Goal: Transaction & Acquisition: Purchase product/service

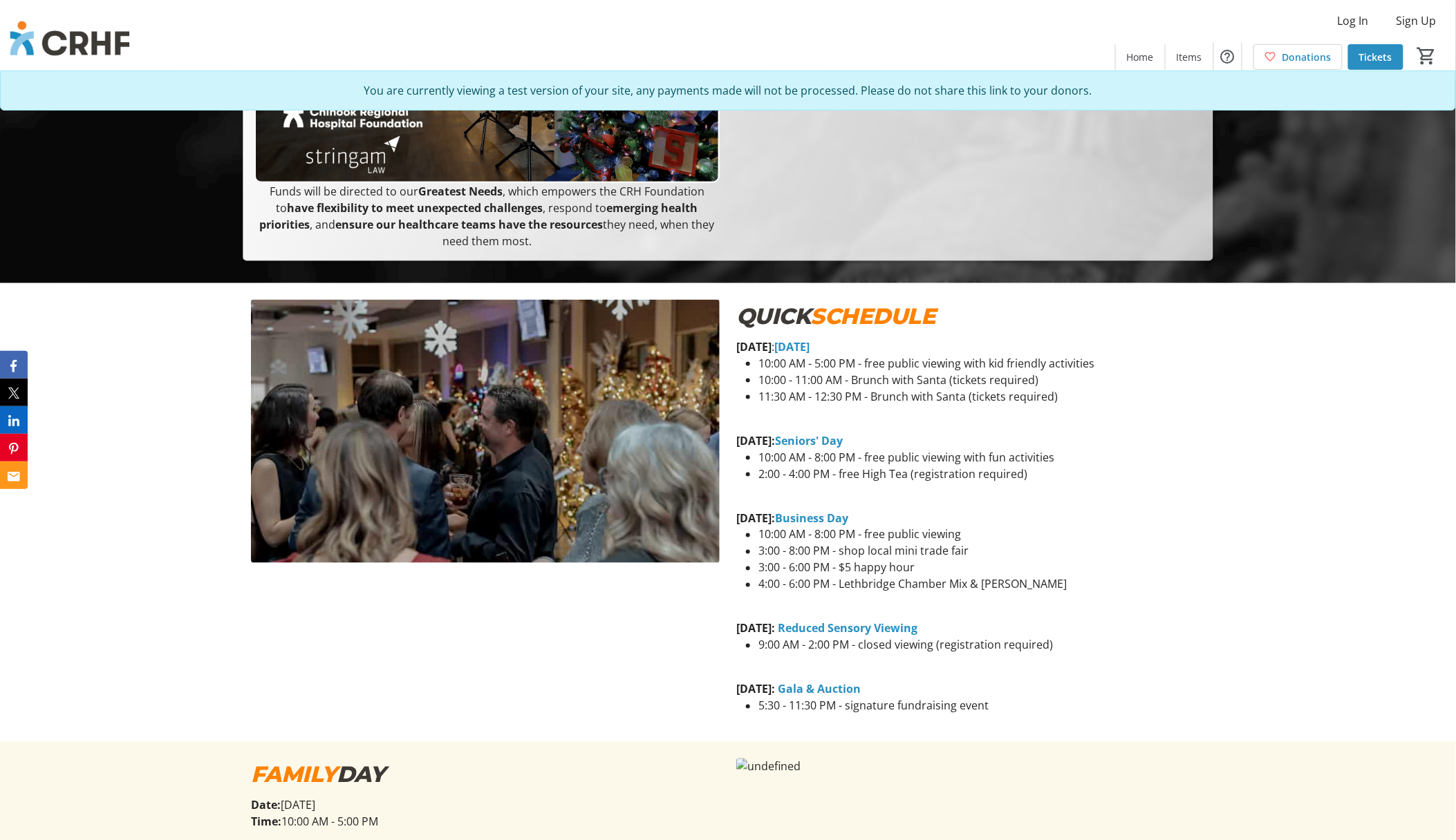
scroll to position [553, 0]
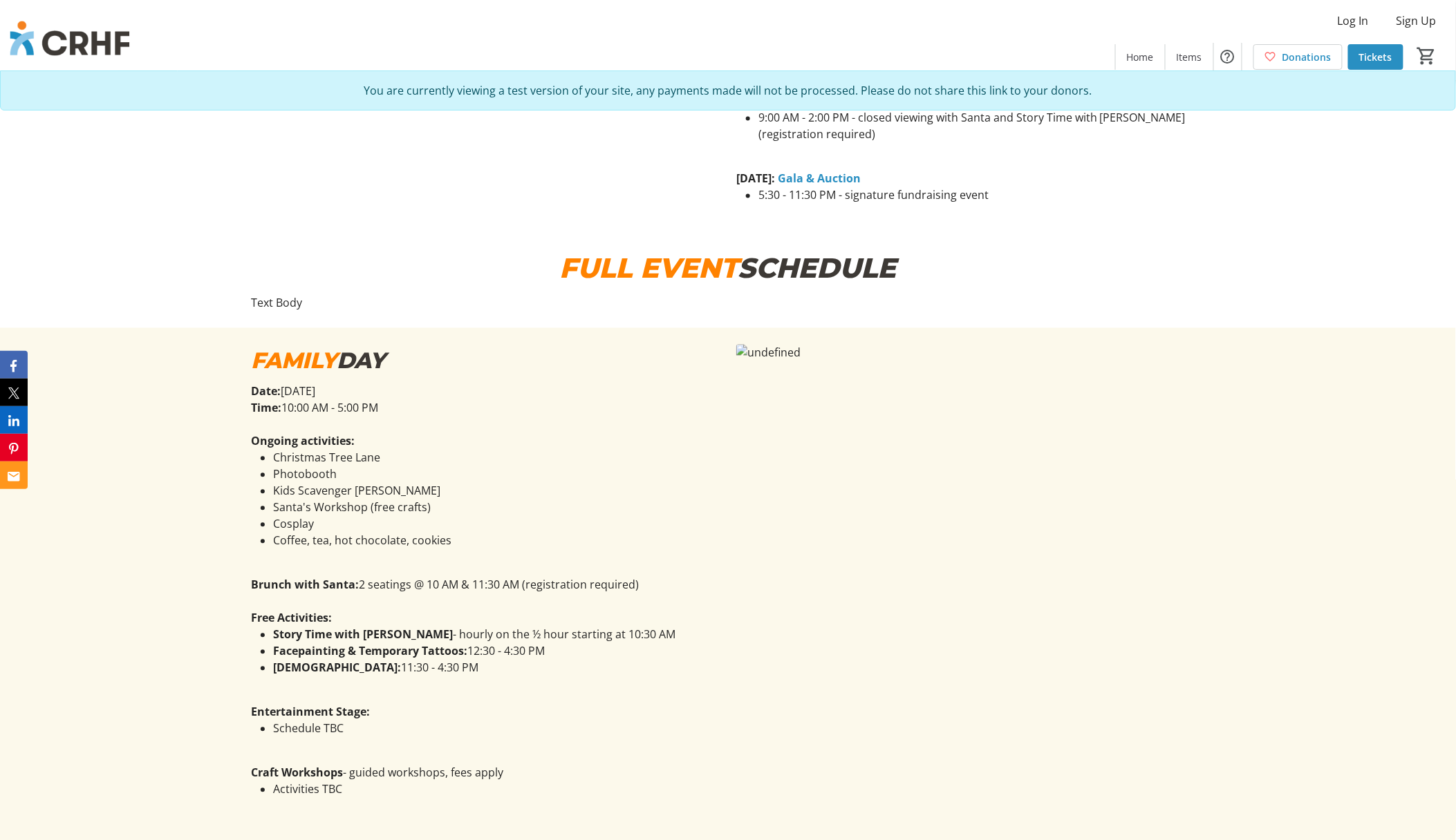
scroll to position [1106, 0]
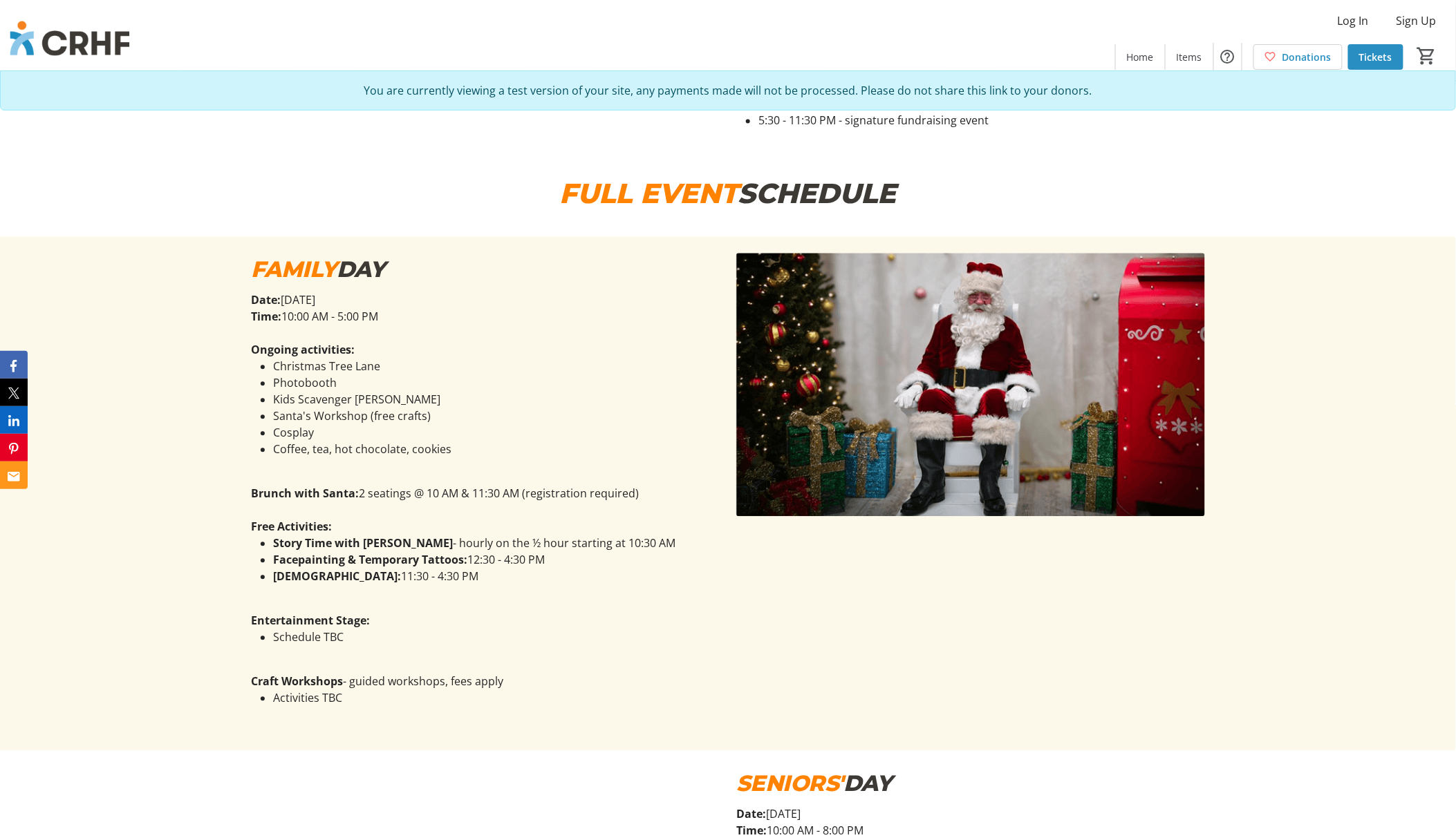
scroll to position [1197, 0]
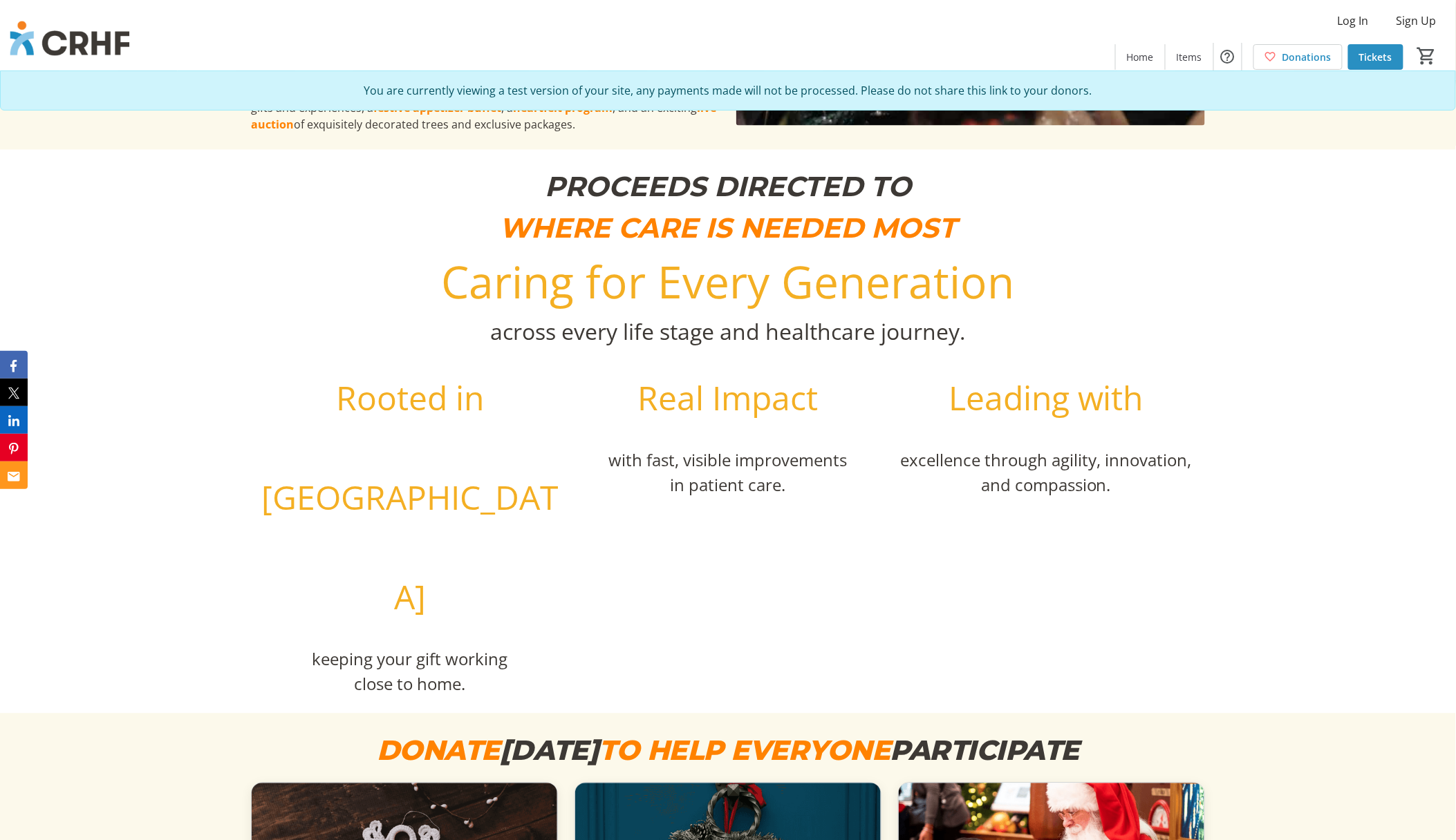
scroll to position [3224, 0]
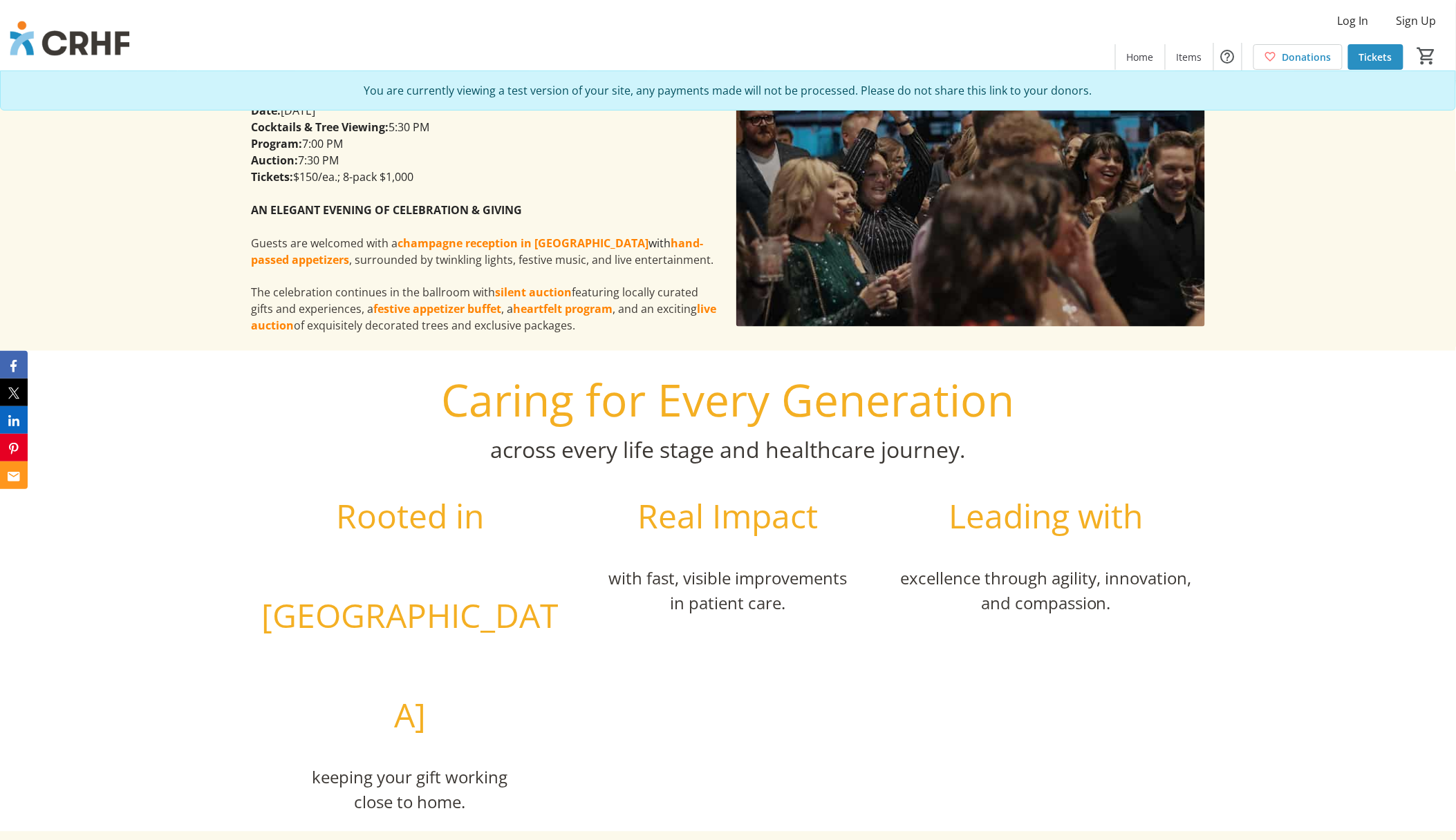
scroll to position [2948, 0]
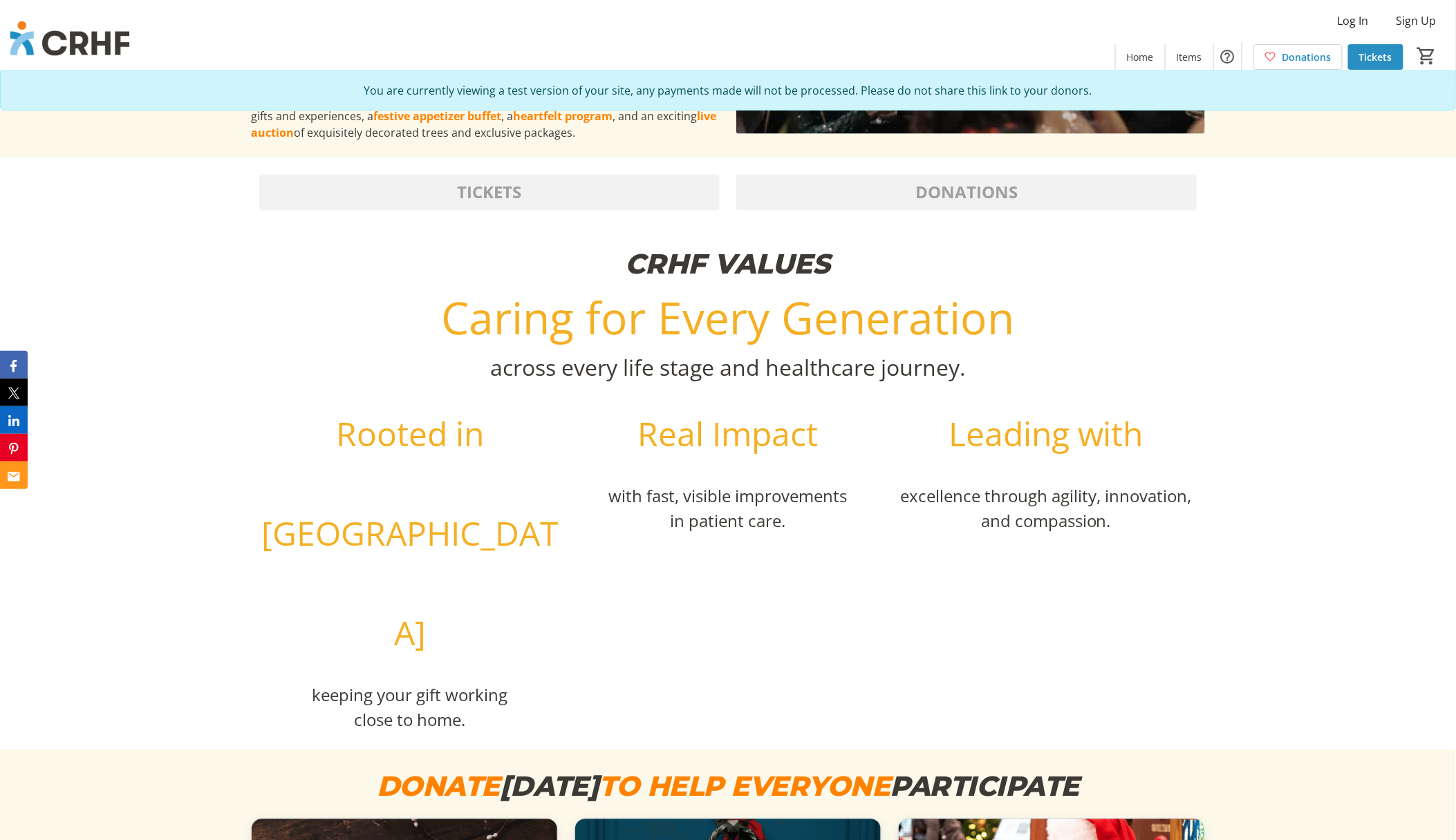
scroll to position [3224, 0]
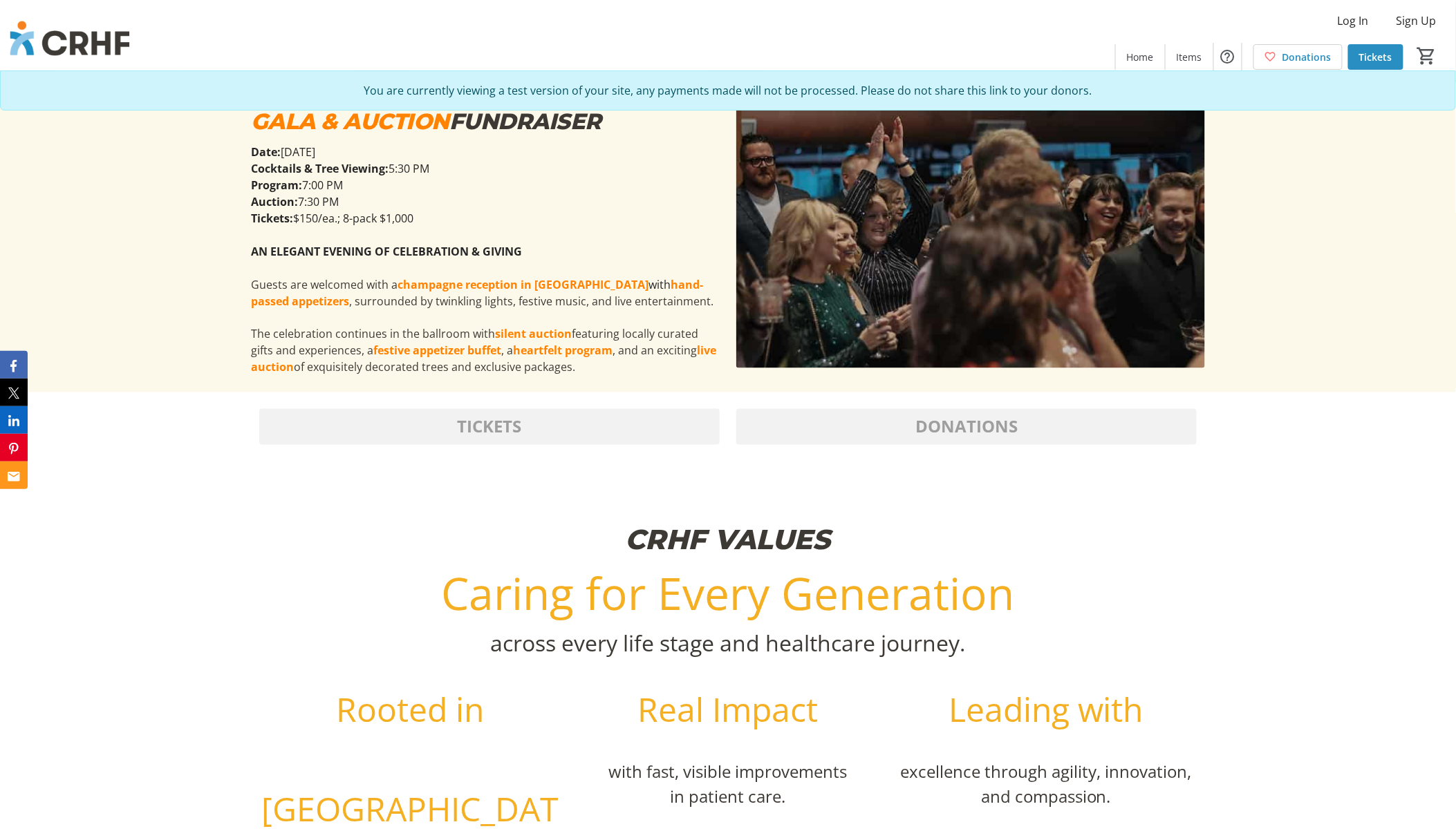
scroll to position [3224, 0]
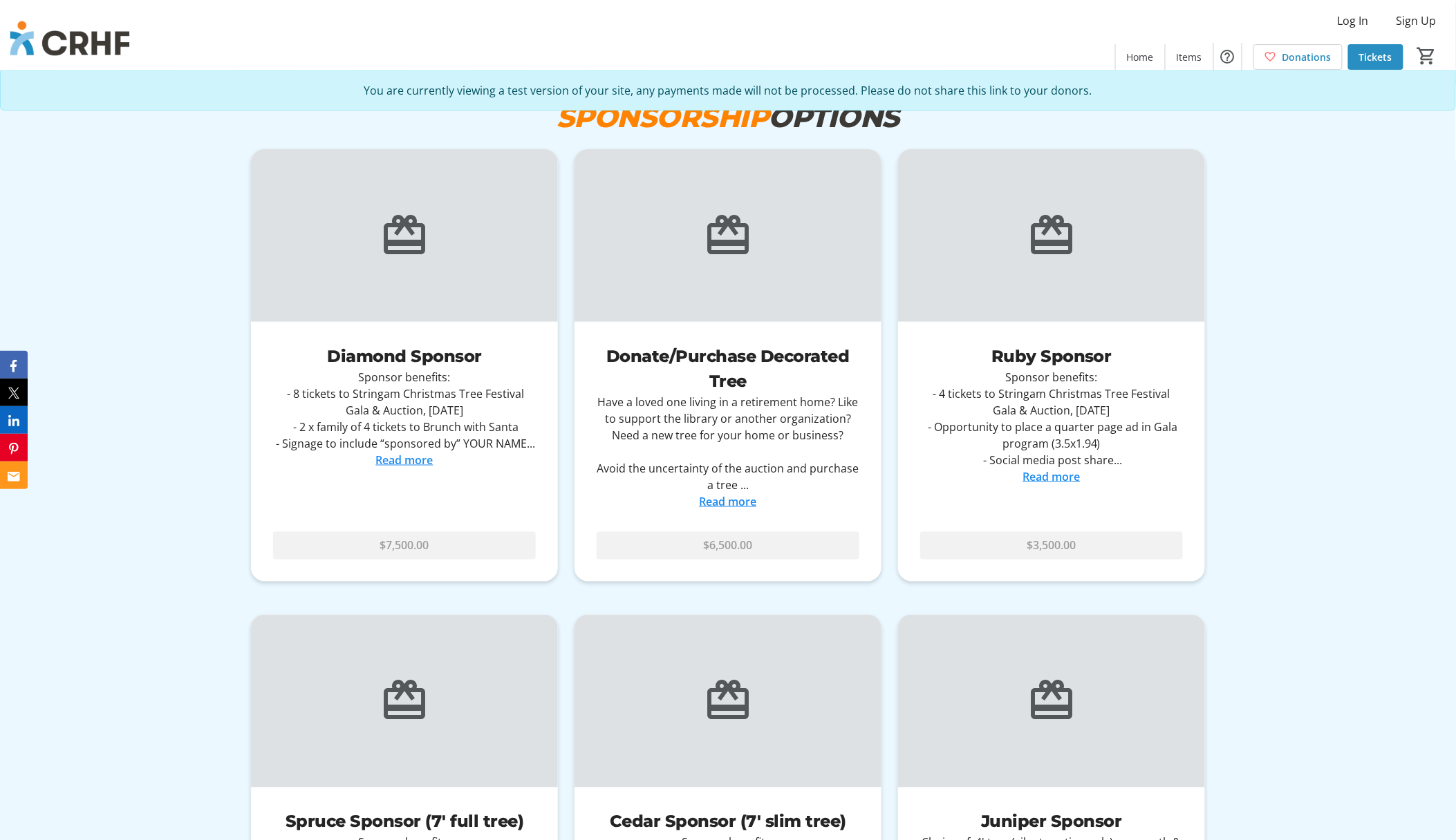
scroll to position [4975, 0]
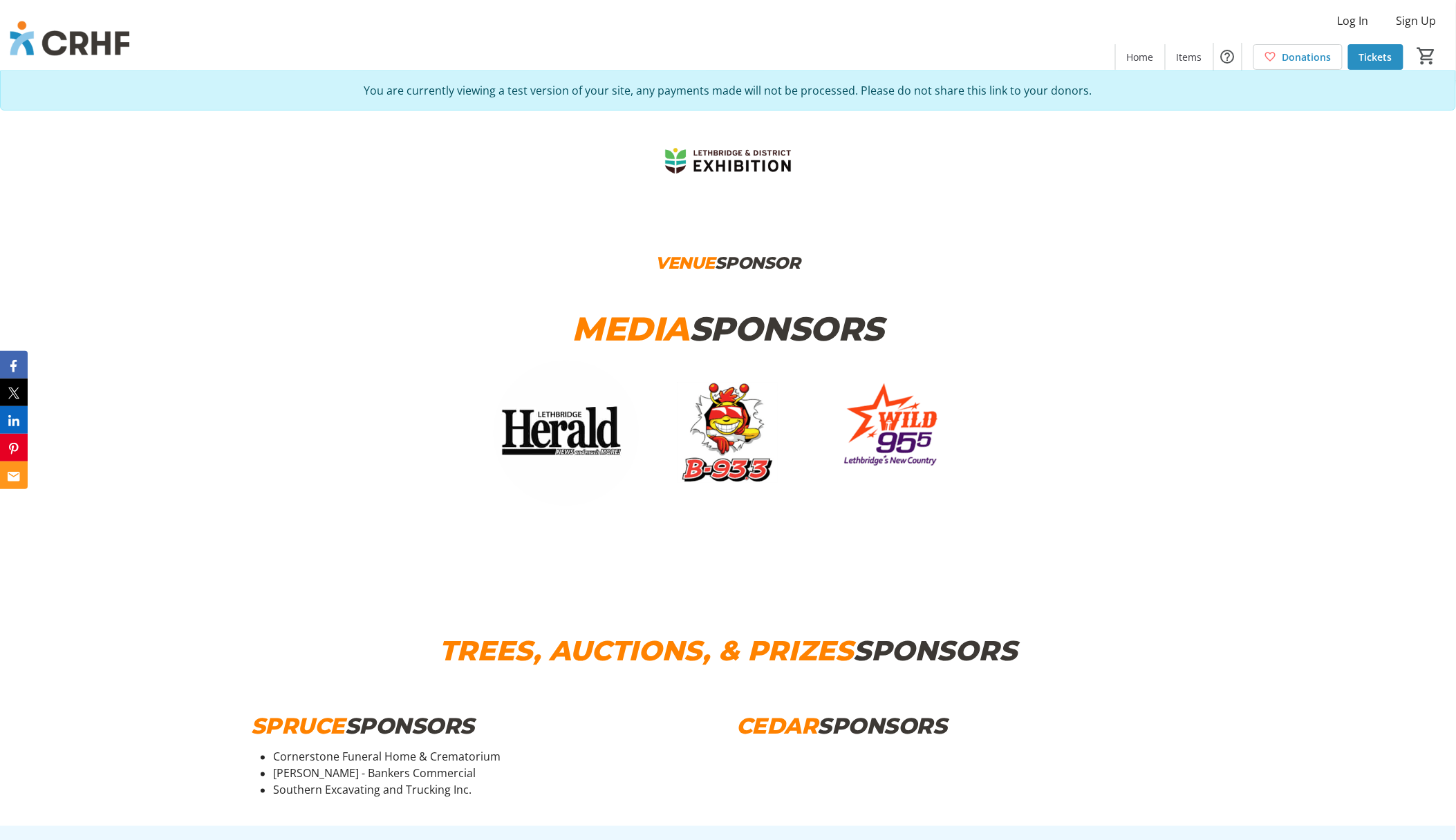
scroll to position [6910, 0]
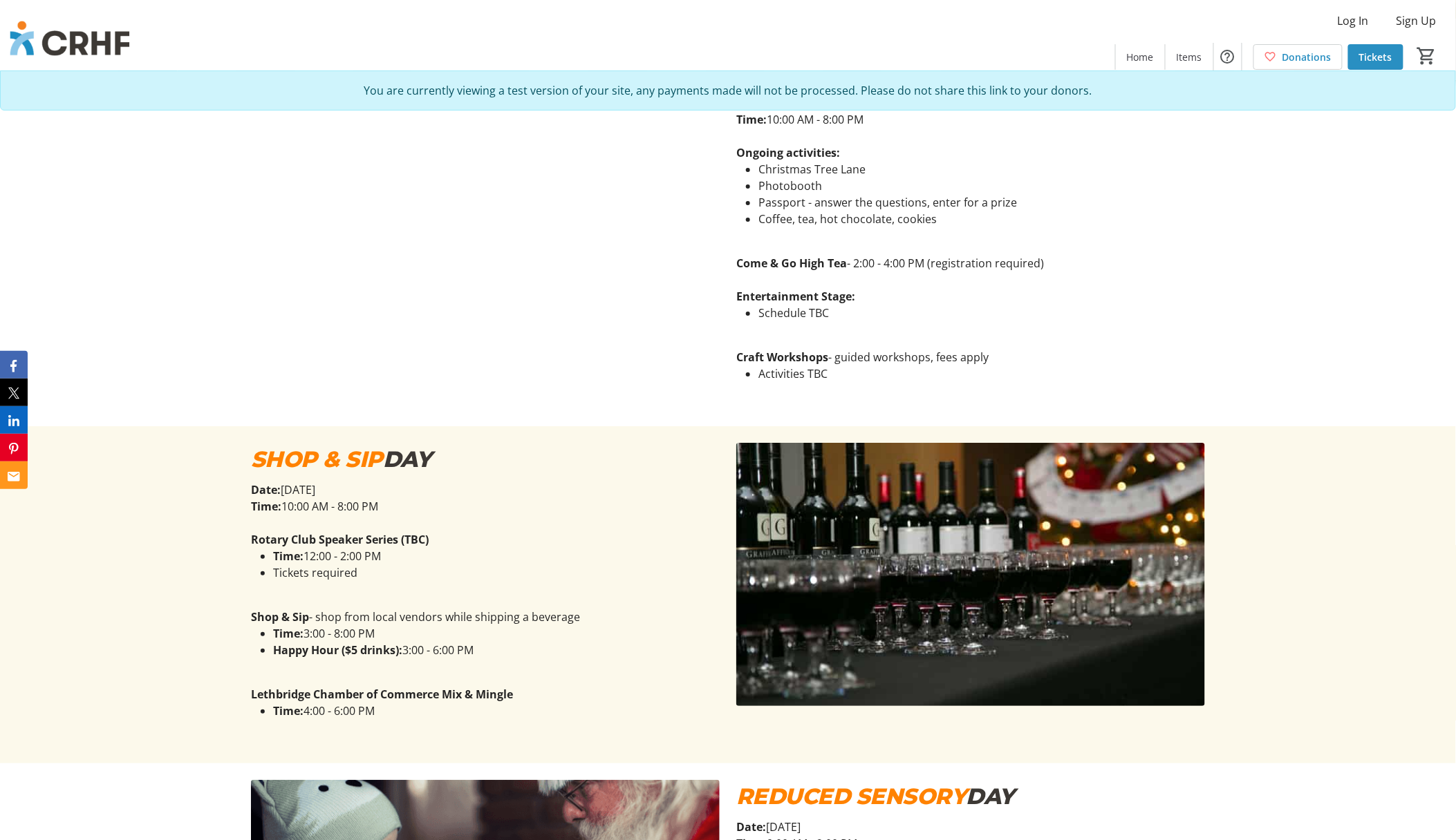
scroll to position [1842, 0]
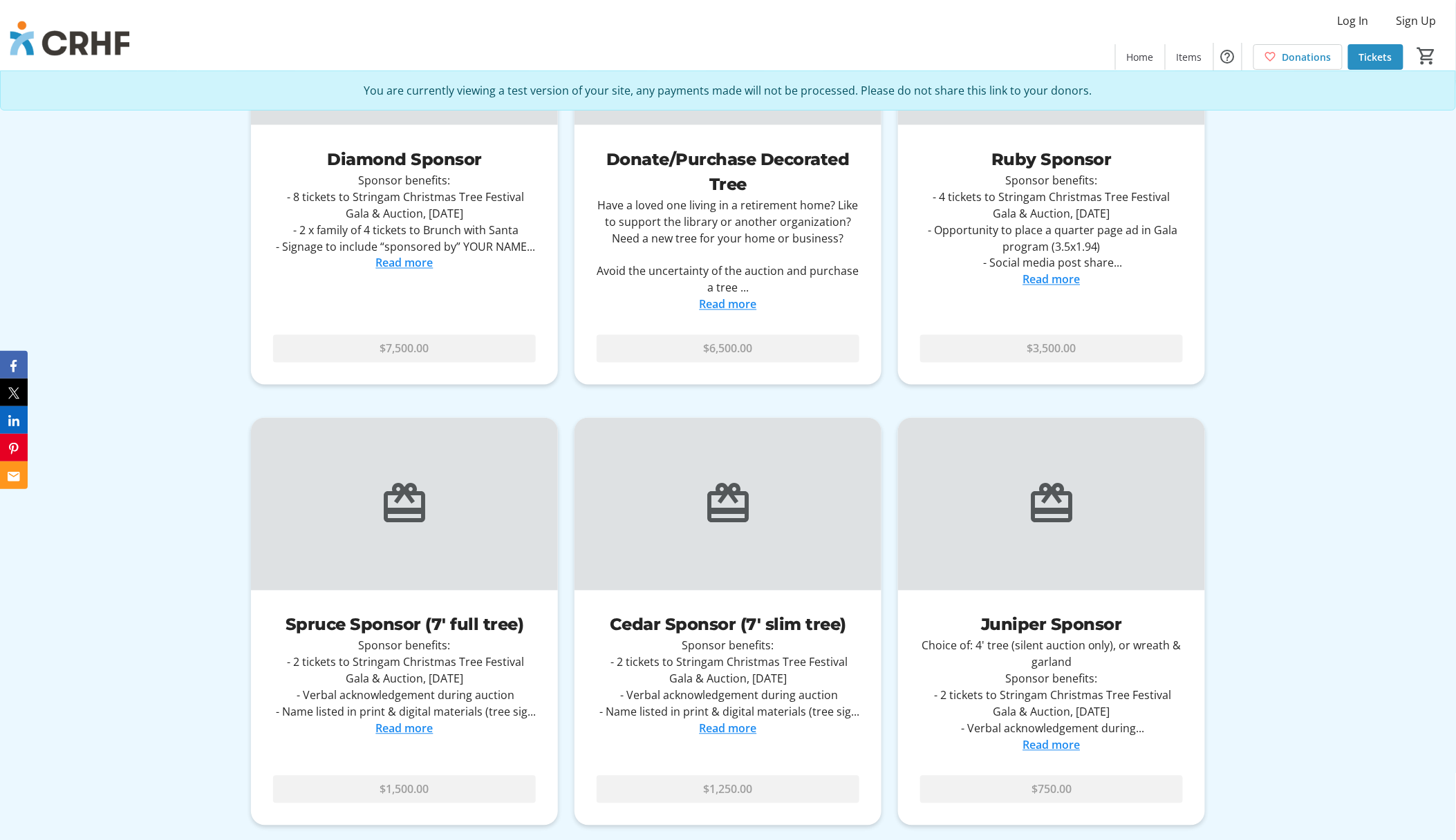
scroll to position [5252, 0]
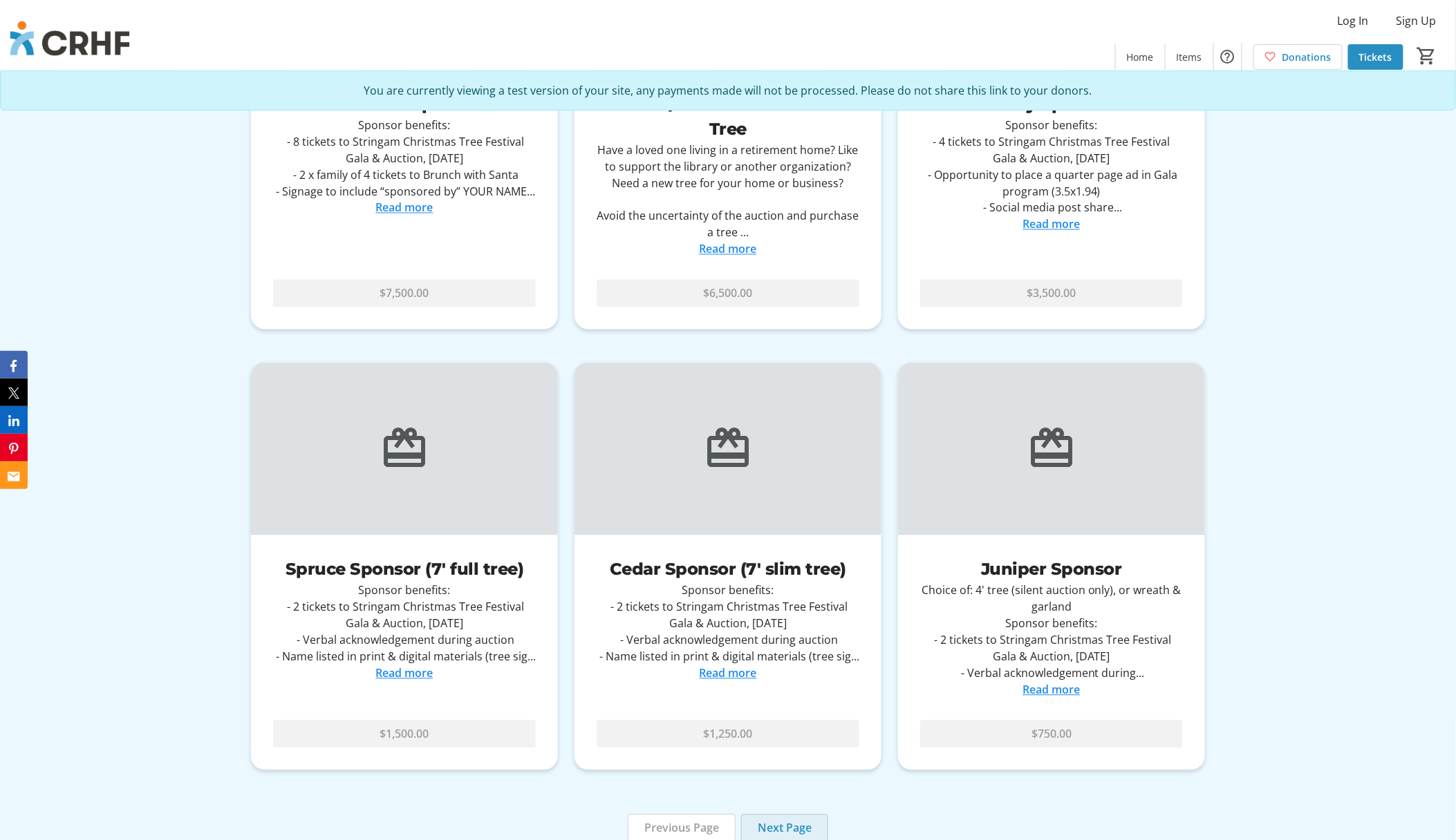
click at [773, 820] on span "Next Page" at bounding box center [785, 828] width 54 height 16
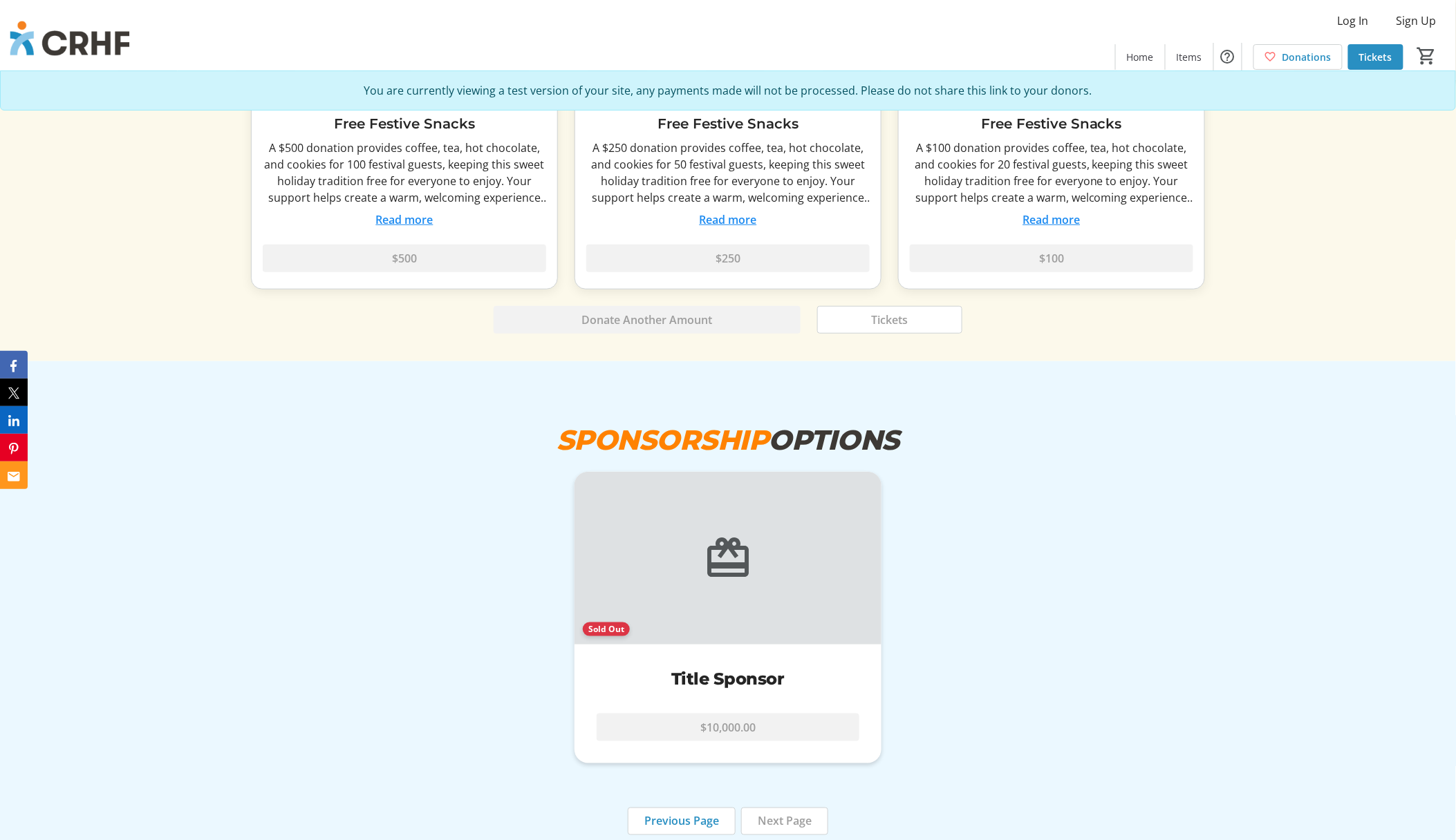
scroll to position [4606, 0]
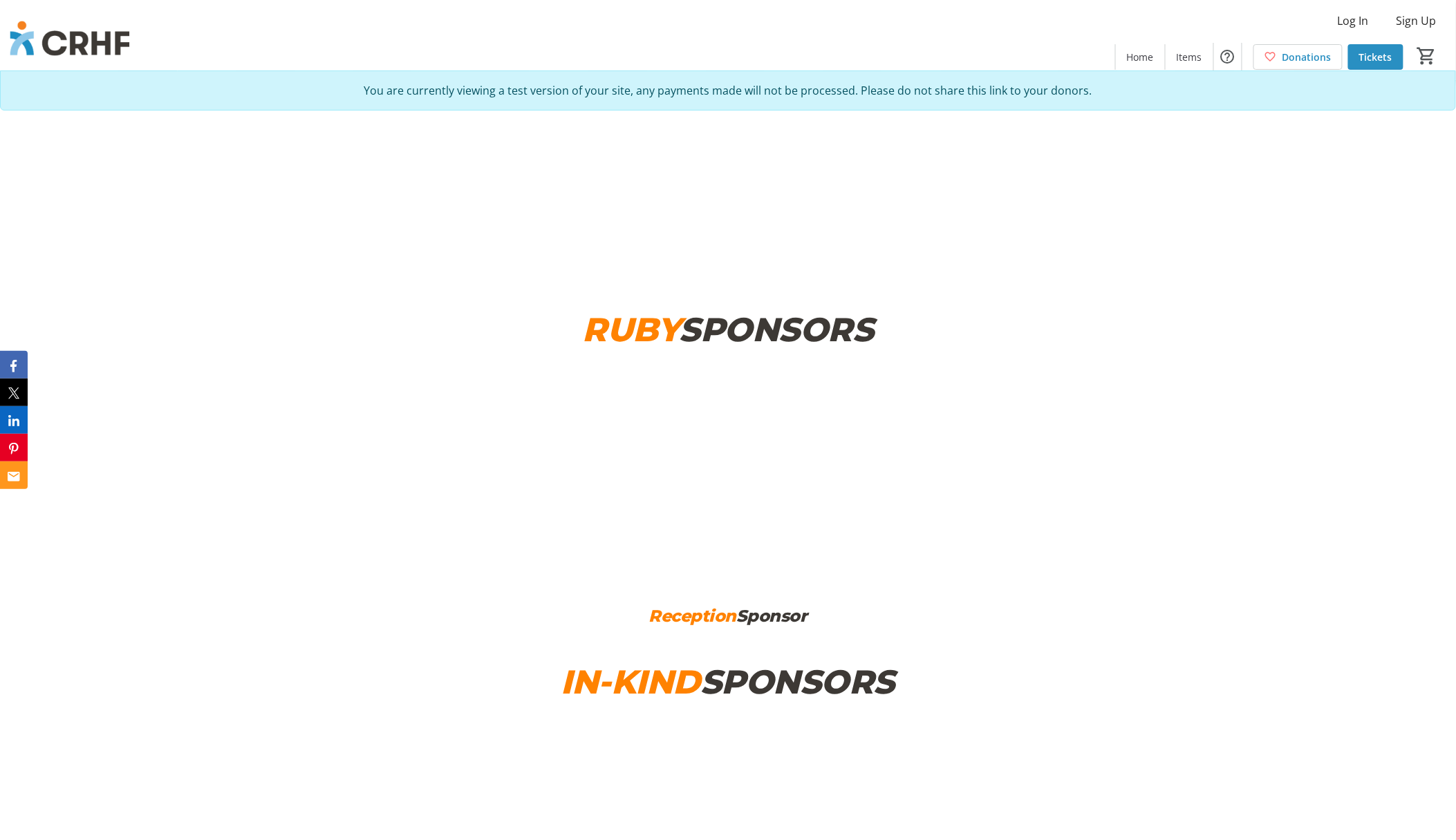
scroll to position [6449, 0]
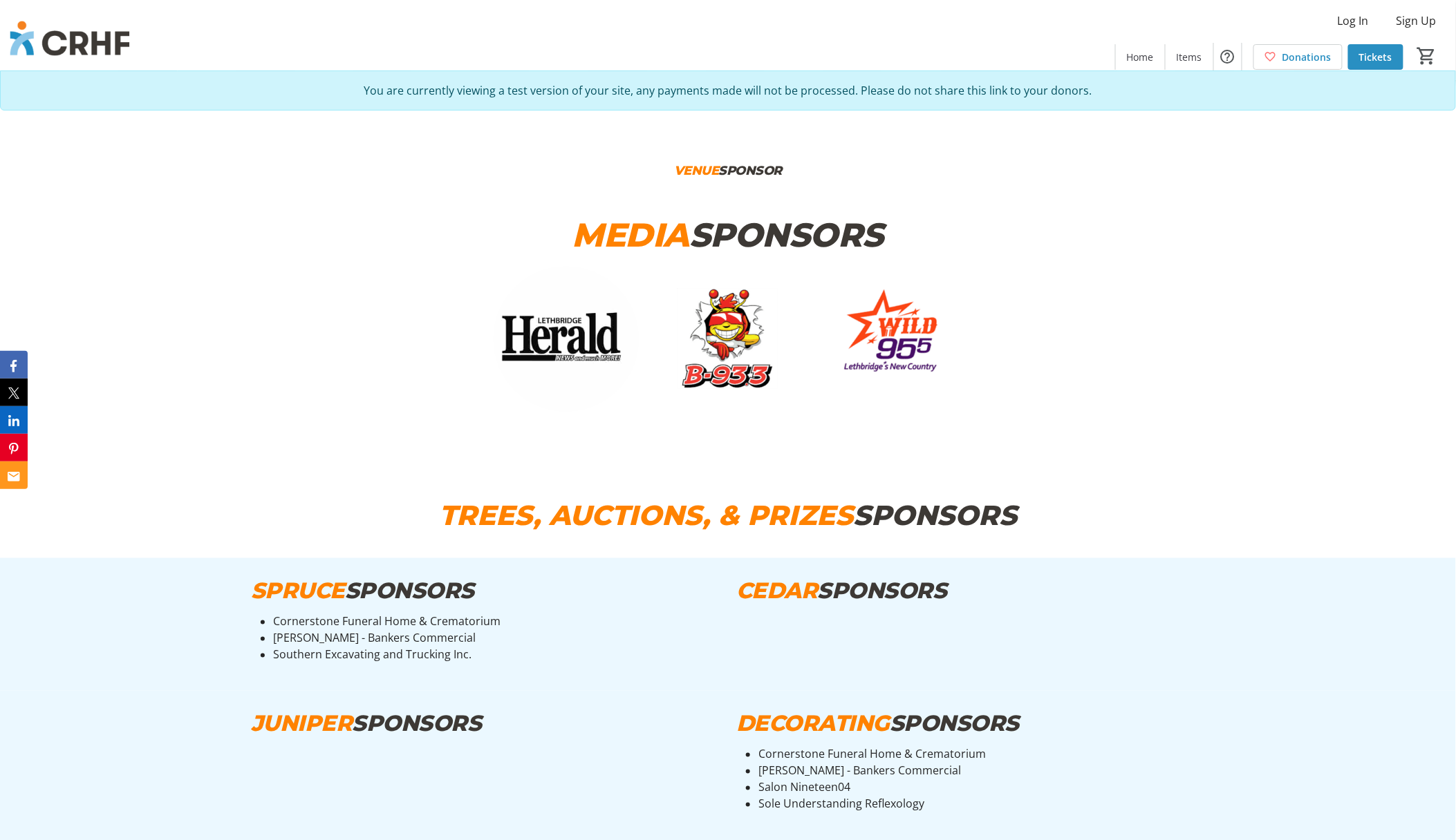
scroll to position [7009, 0]
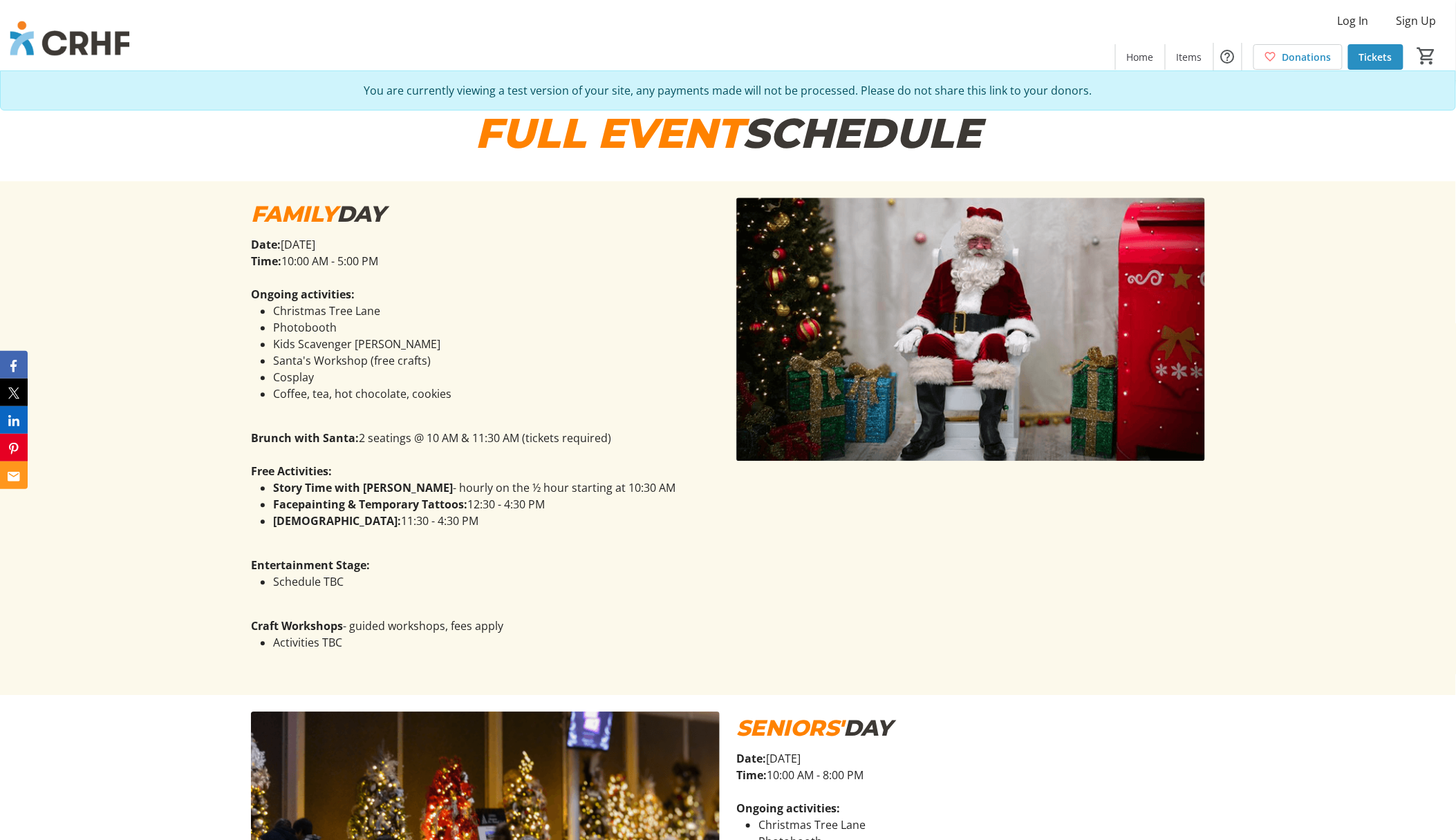
scroll to position [1289, 0]
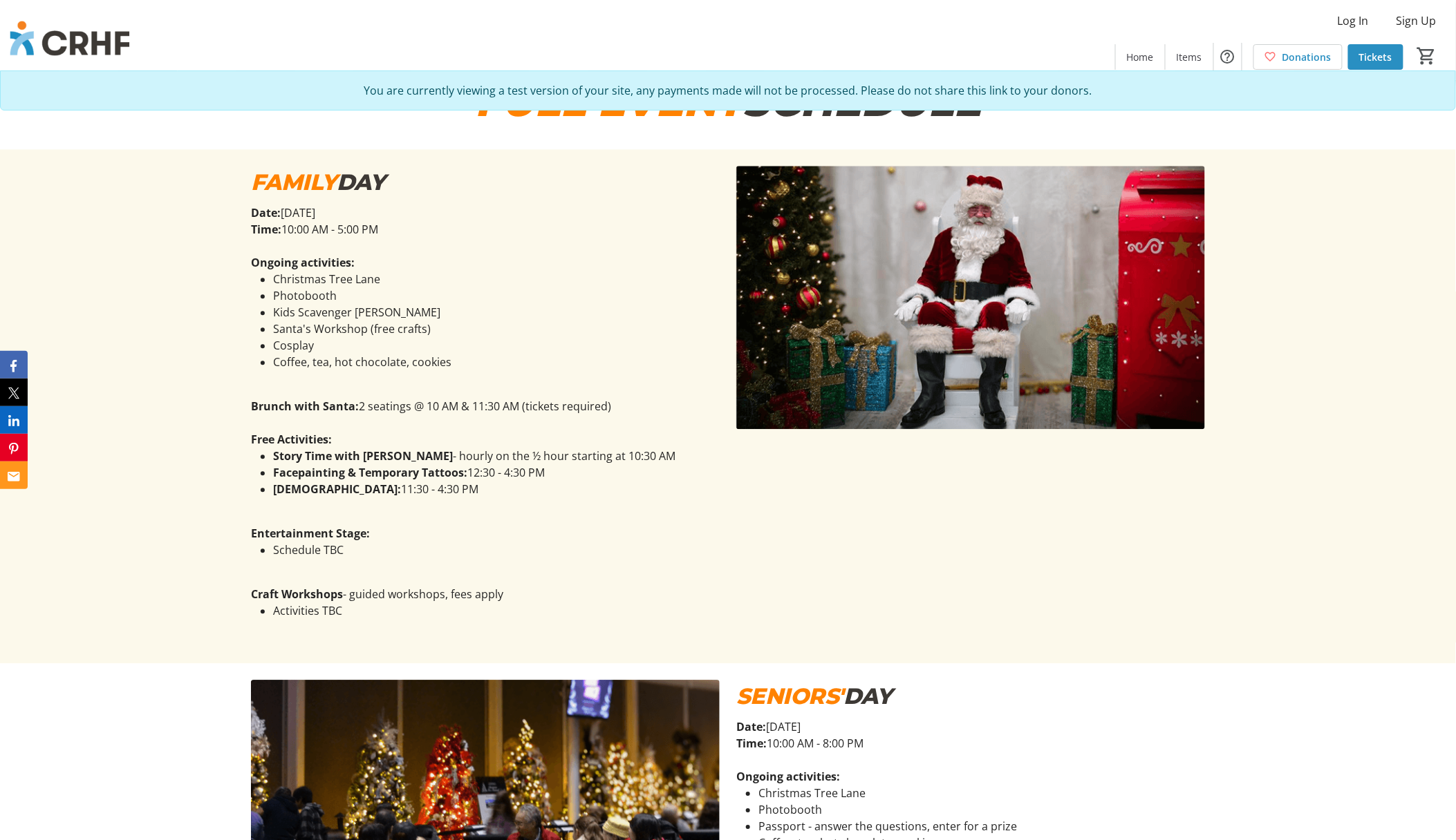
click at [1369, 529] on div "FAMILY DAY Date: Sunday, November 16 Time: 10:00 AM - 5:00 PM Ongoing activitie…" at bounding box center [728, 406] width 1456 height 514
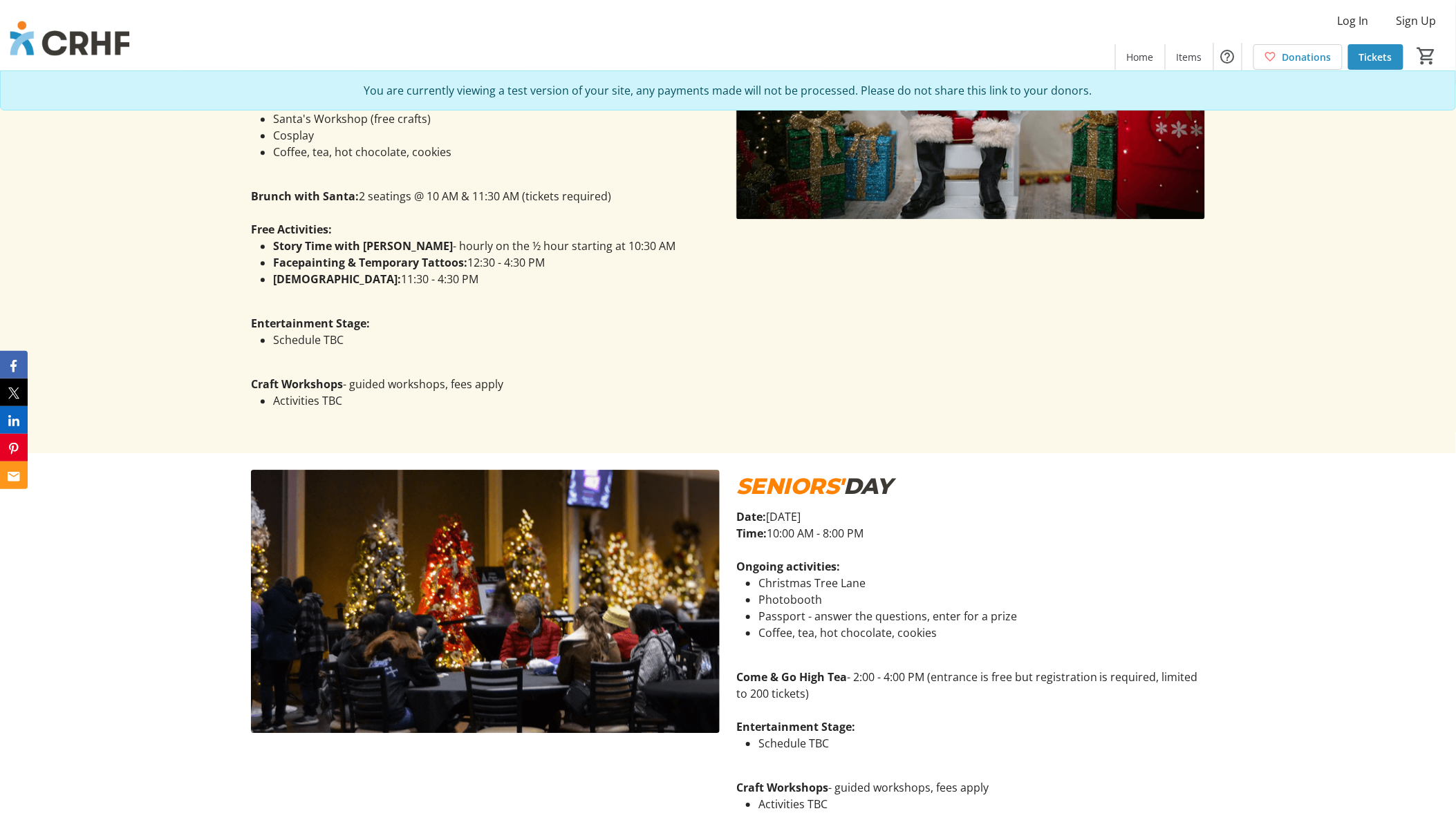
scroll to position [1566, 0]
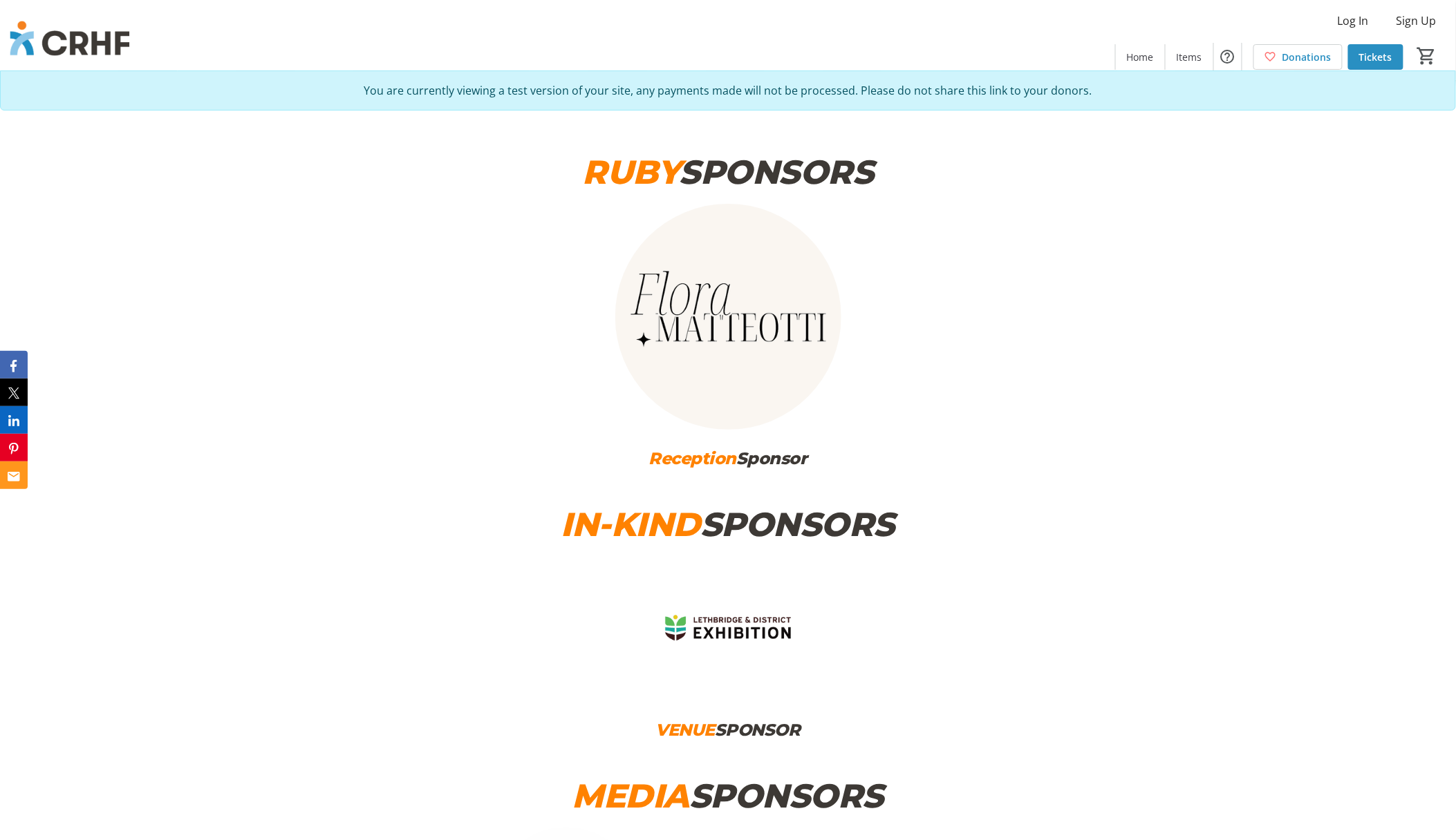
scroll to position [6405, 0]
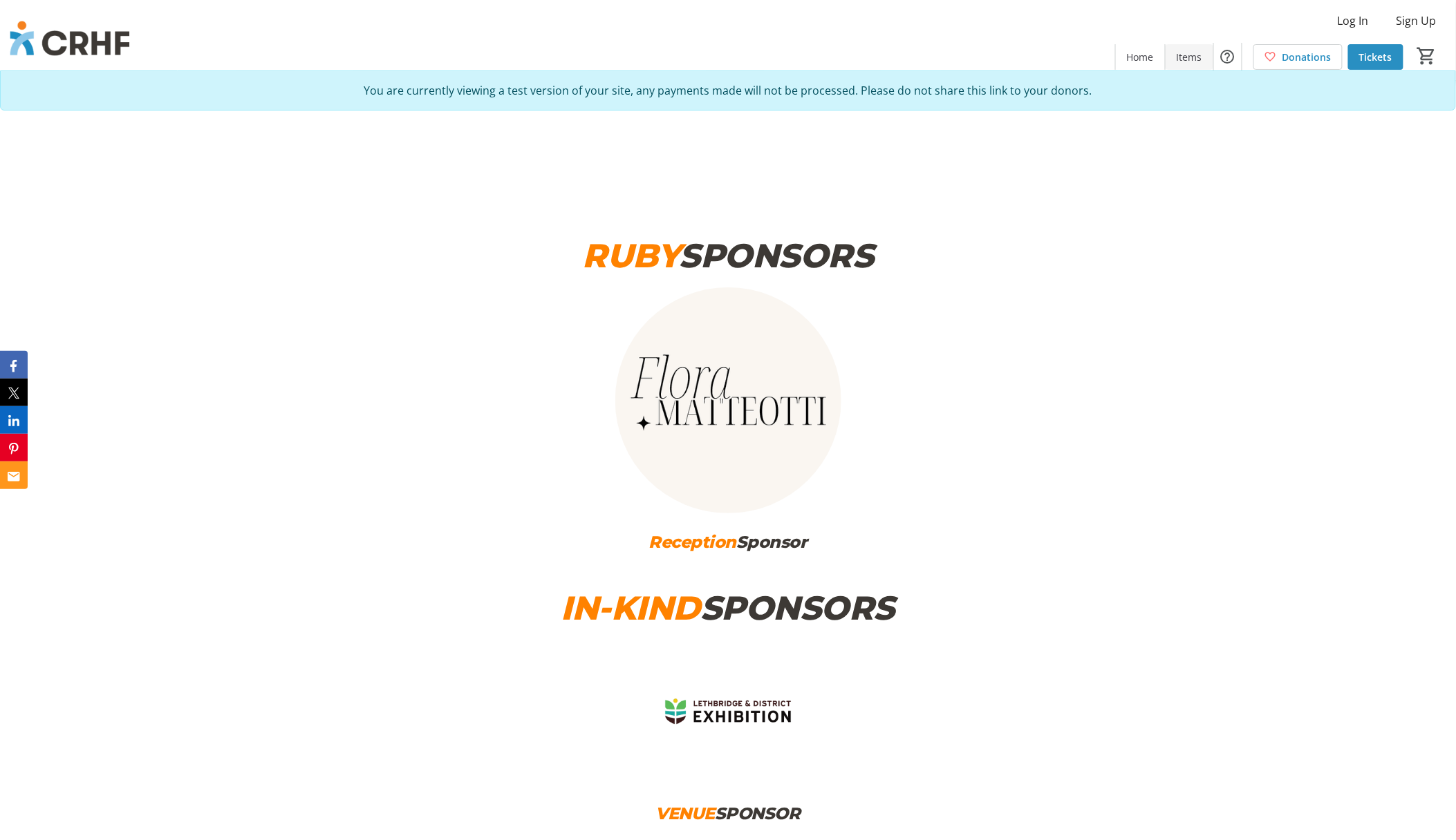
click at [1184, 58] on span "Items" at bounding box center [1189, 57] width 26 height 14
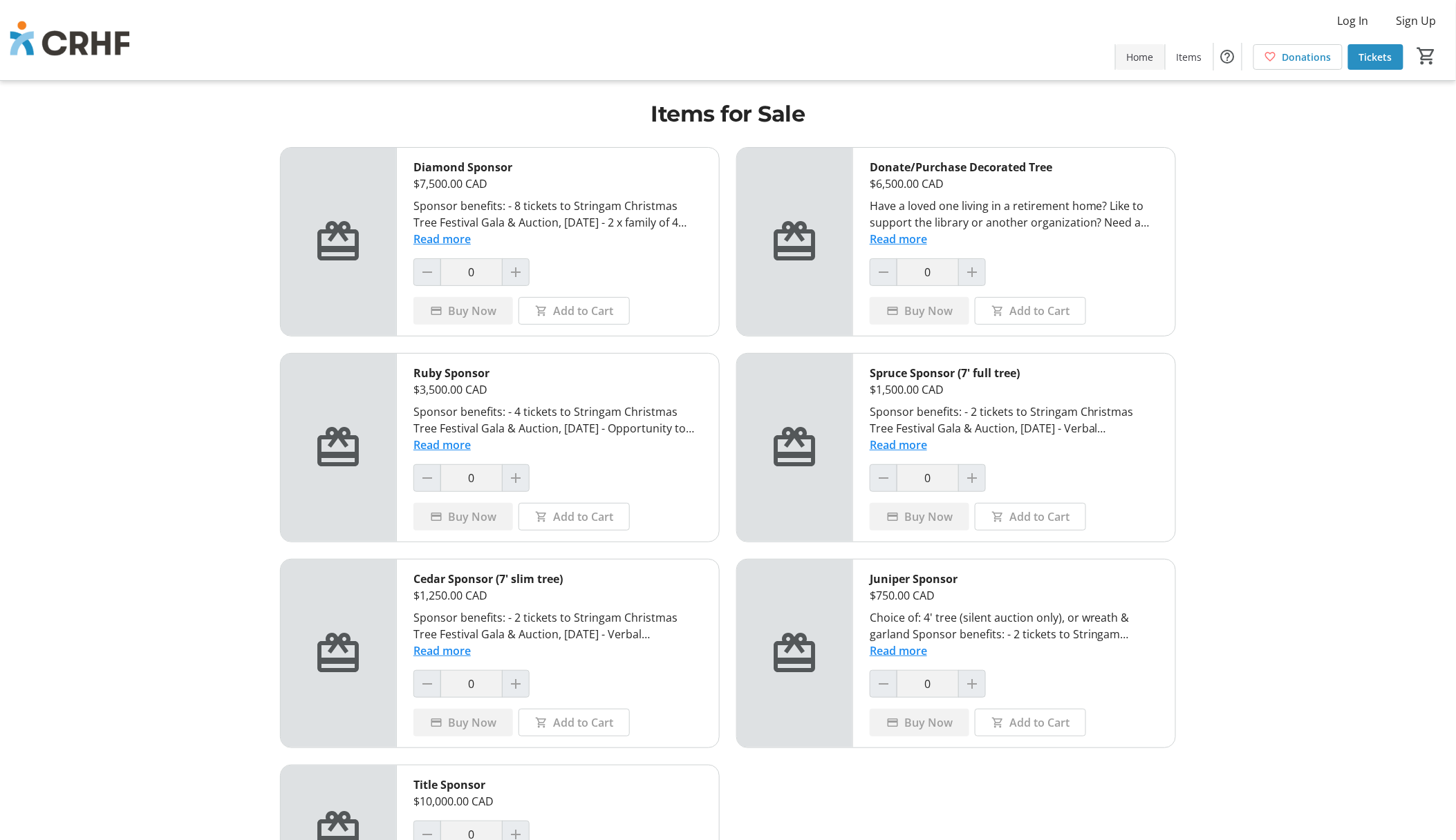
click at [1128, 50] on span "Home" at bounding box center [1140, 57] width 27 height 14
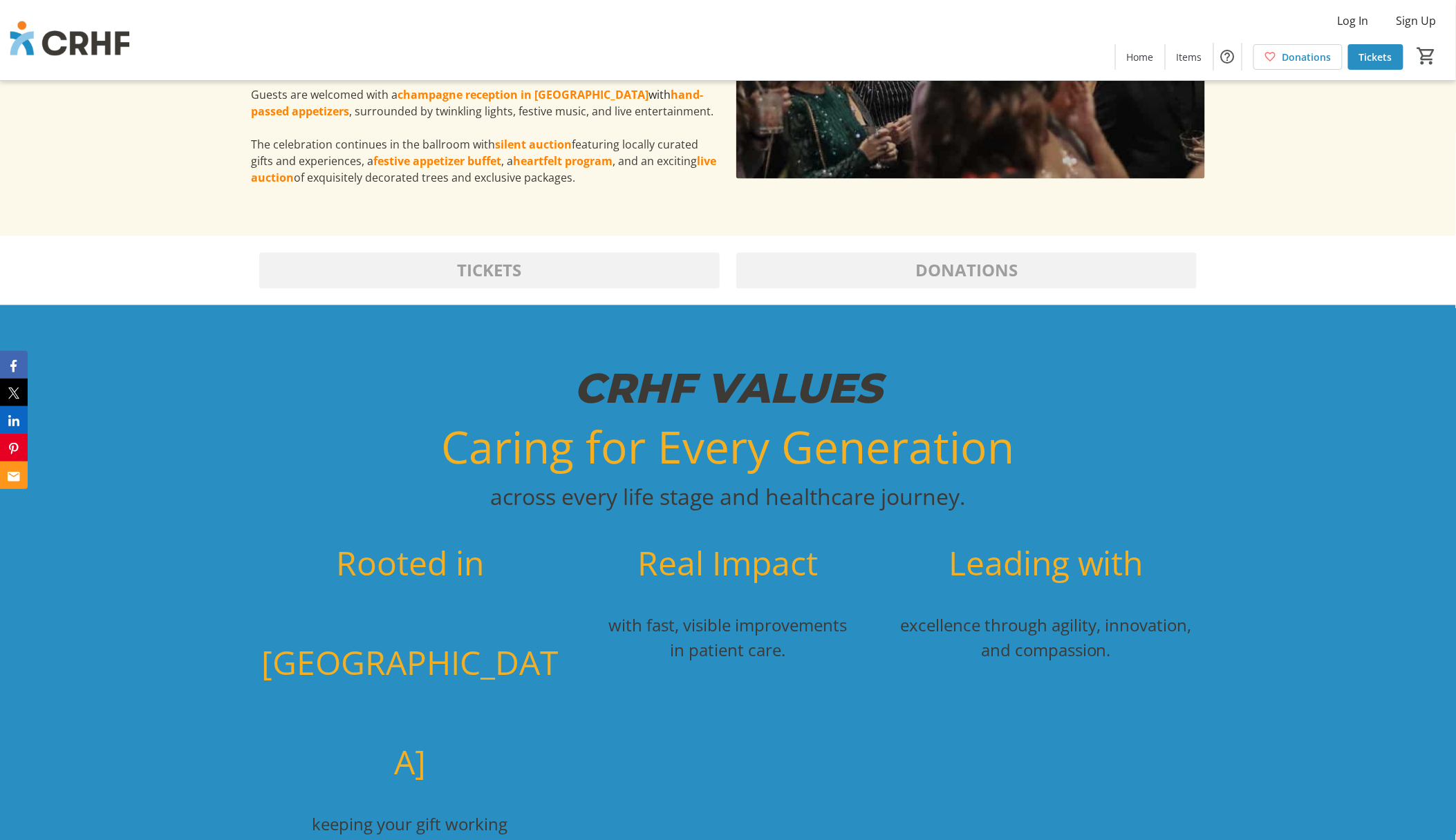
scroll to position [3593, 0]
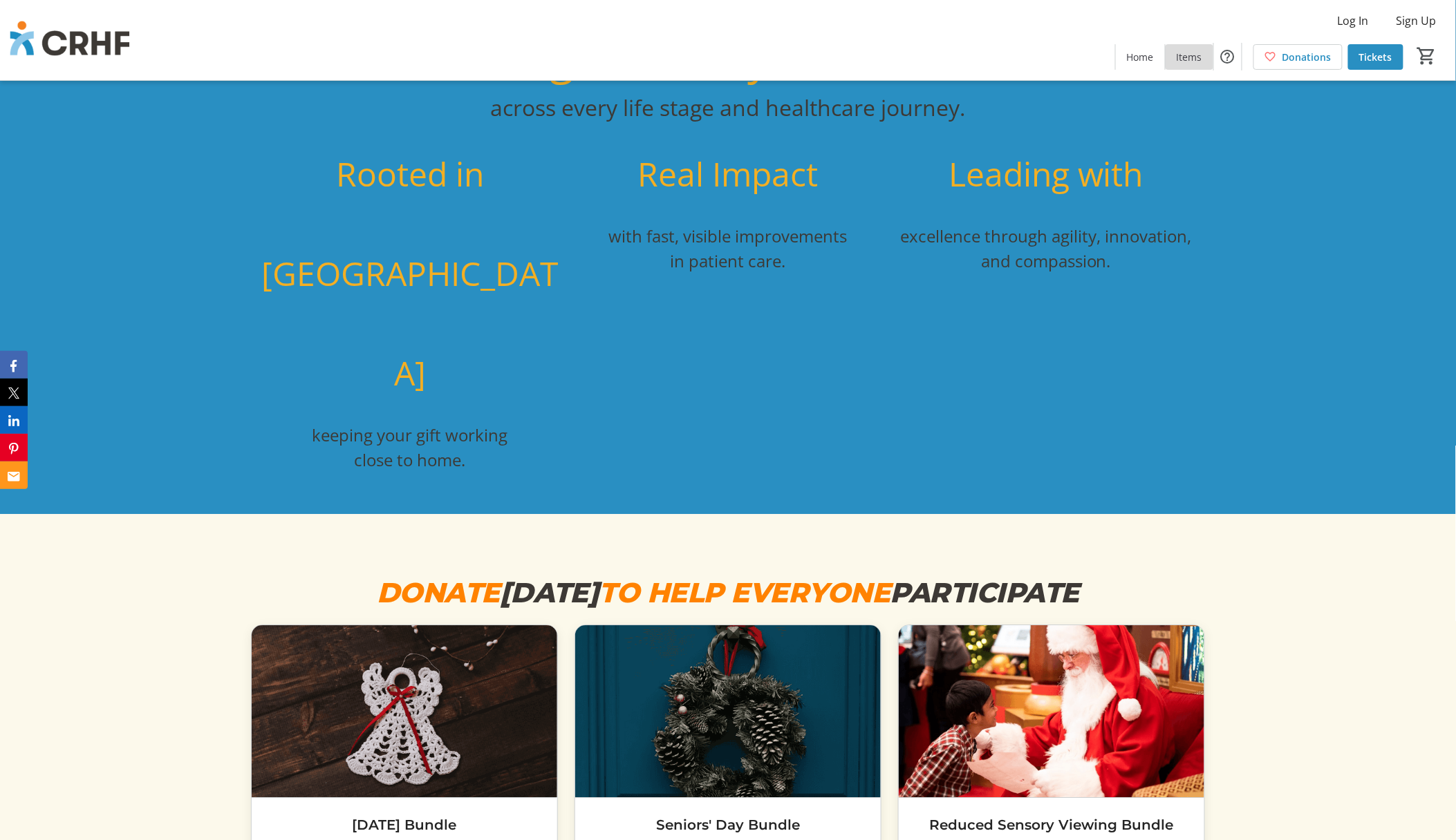
click at [1181, 63] on span "Items" at bounding box center [1189, 57] width 26 height 14
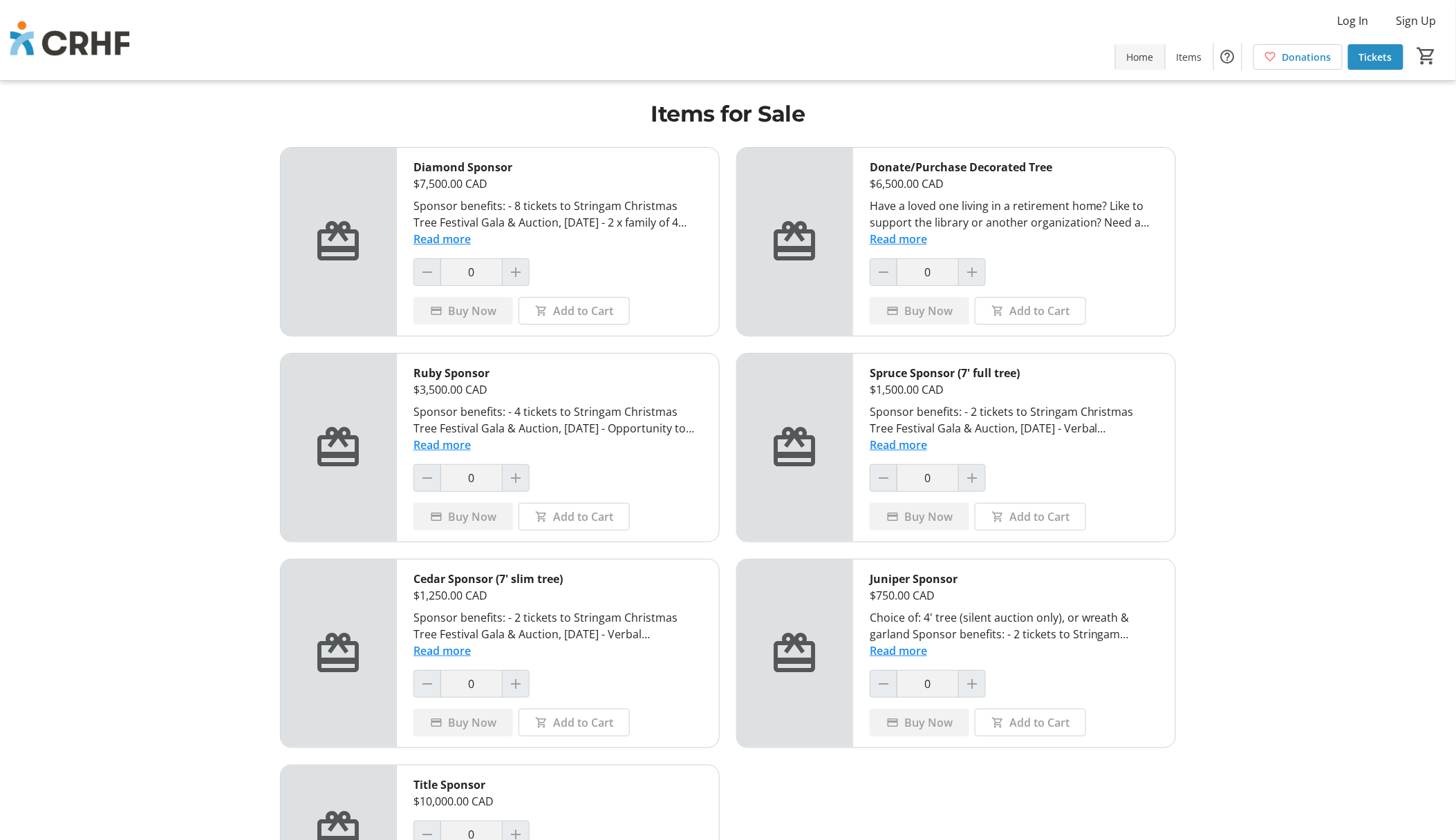
click at [1150, 51] on span "Home" at bounding box center [1140, 57] width 27 height 14
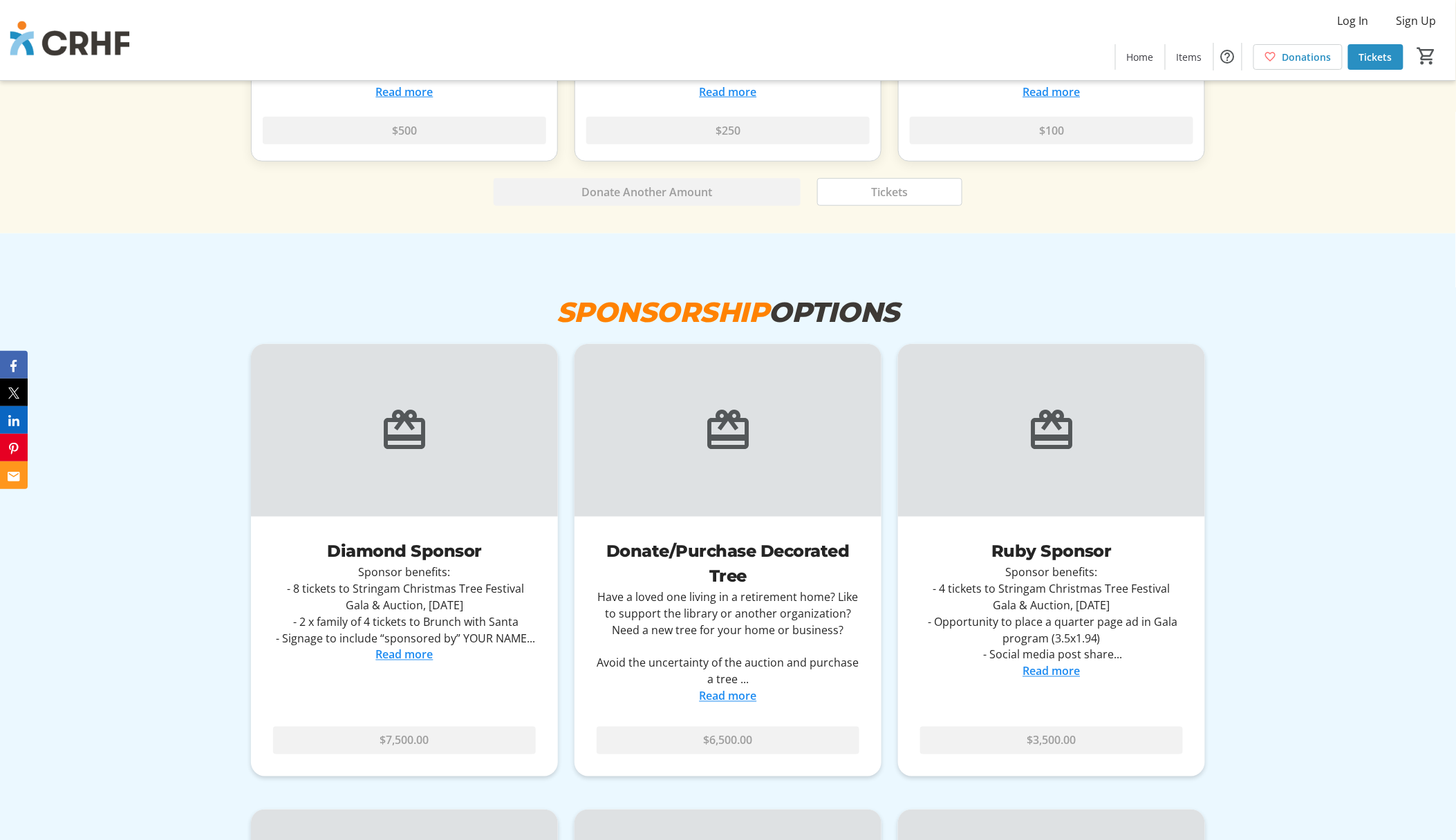
scroll to position [5252, 0]
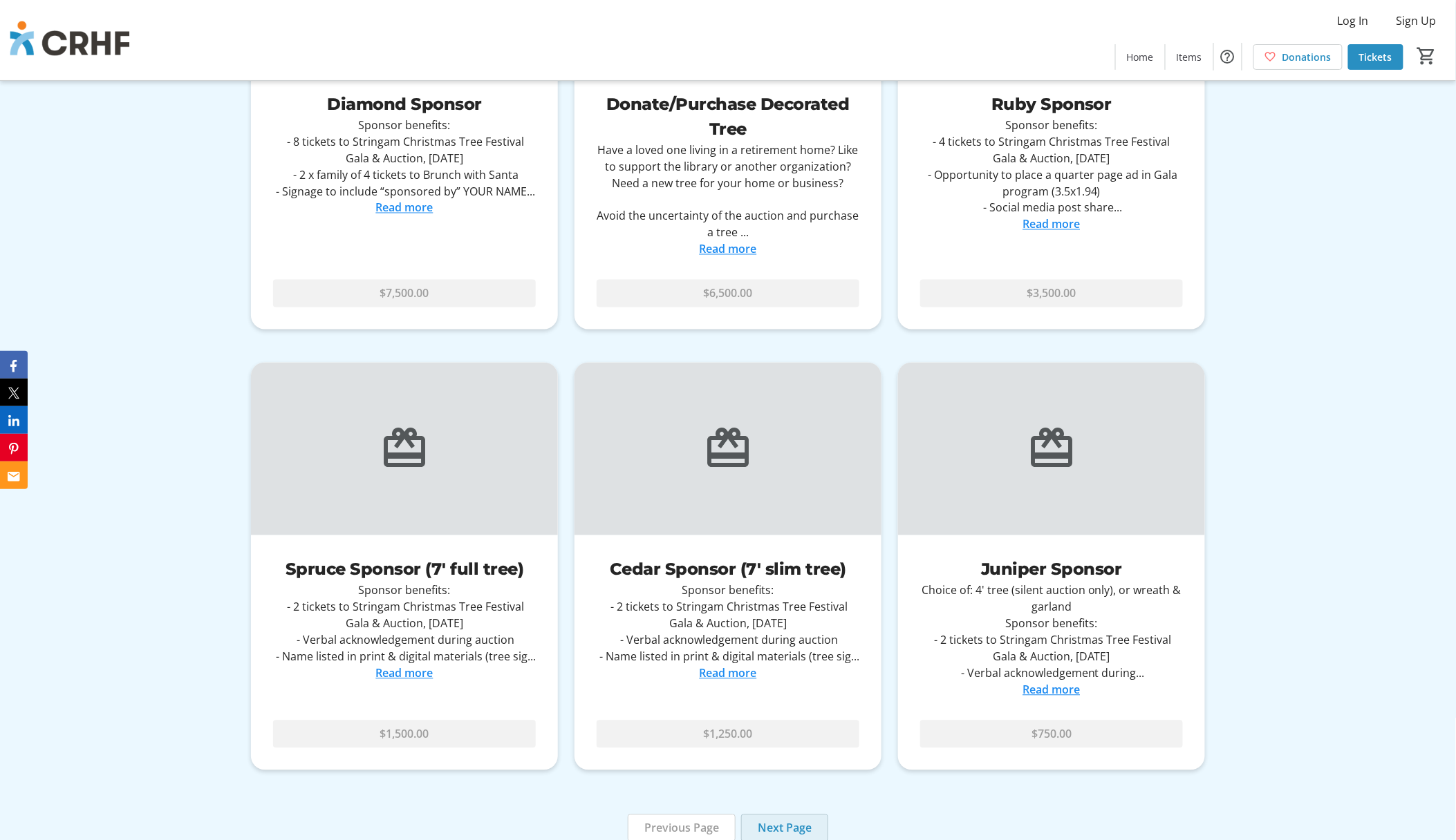
click at [791, 820] on span "Next Page" at bounding box center [785, 828] width 54 height 16
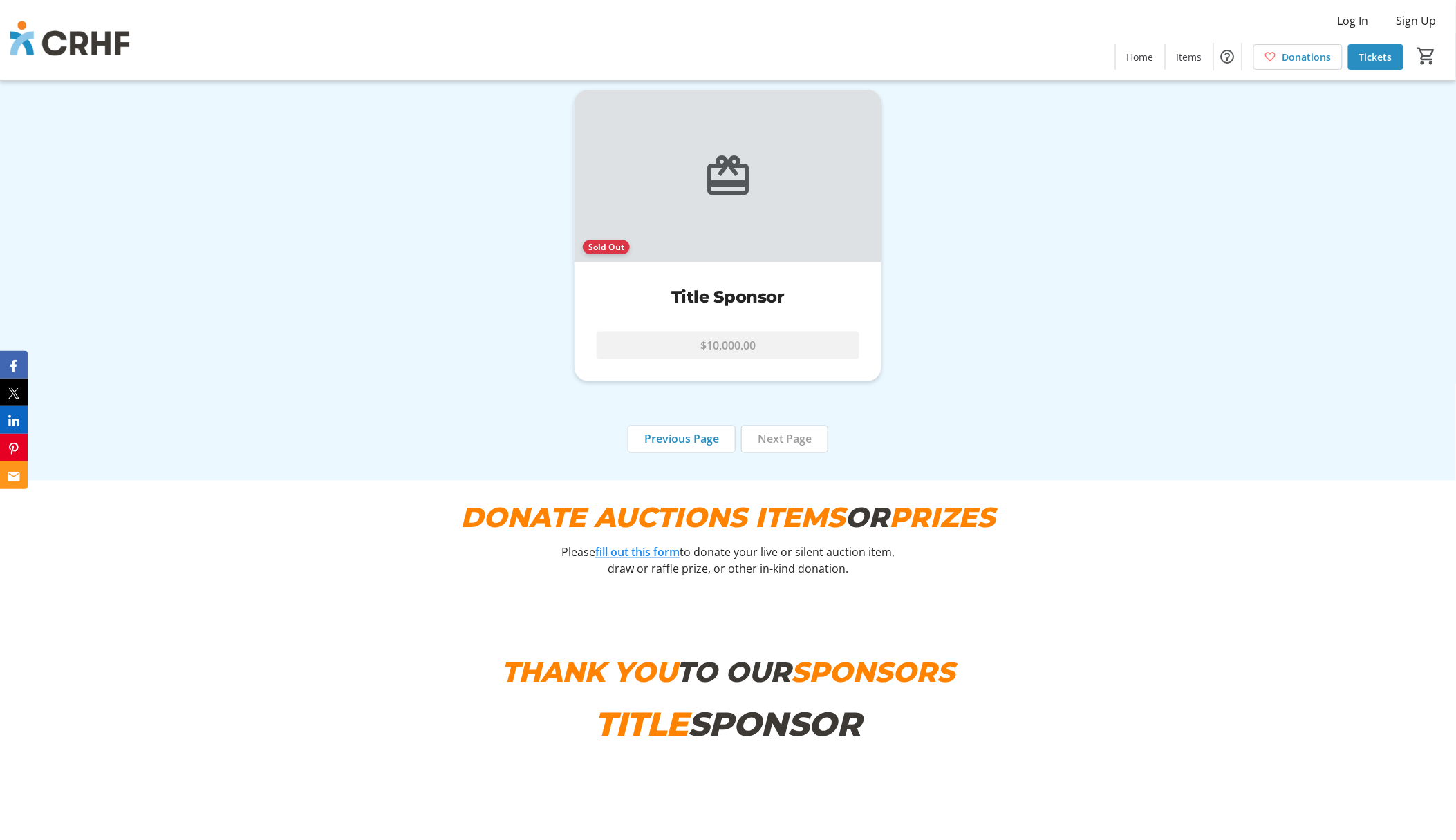
scroll to position [4699, 0]
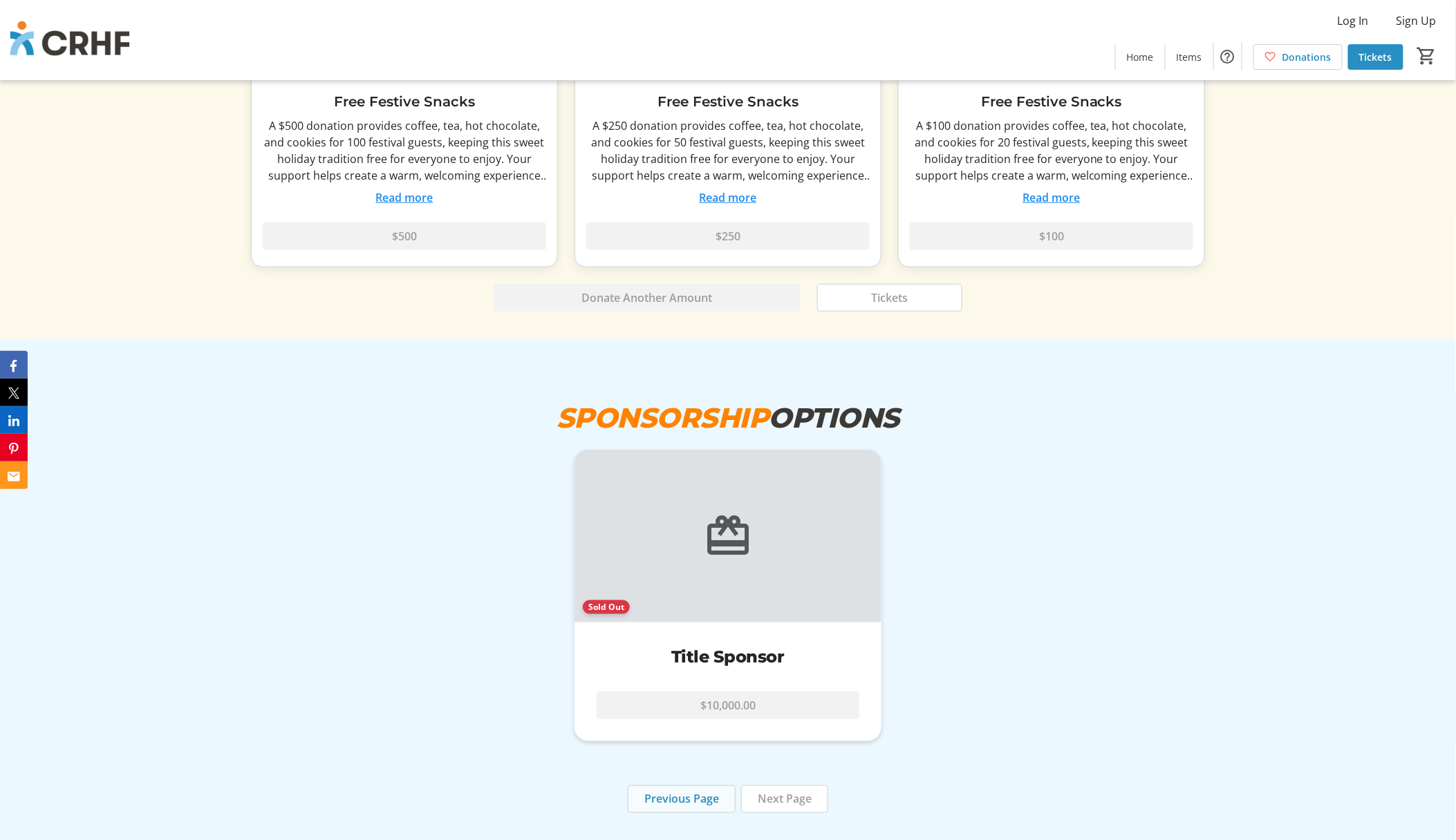
click at [676, 791] on span "Previous Page" at bounding box center [681, 799] width 75 height 16
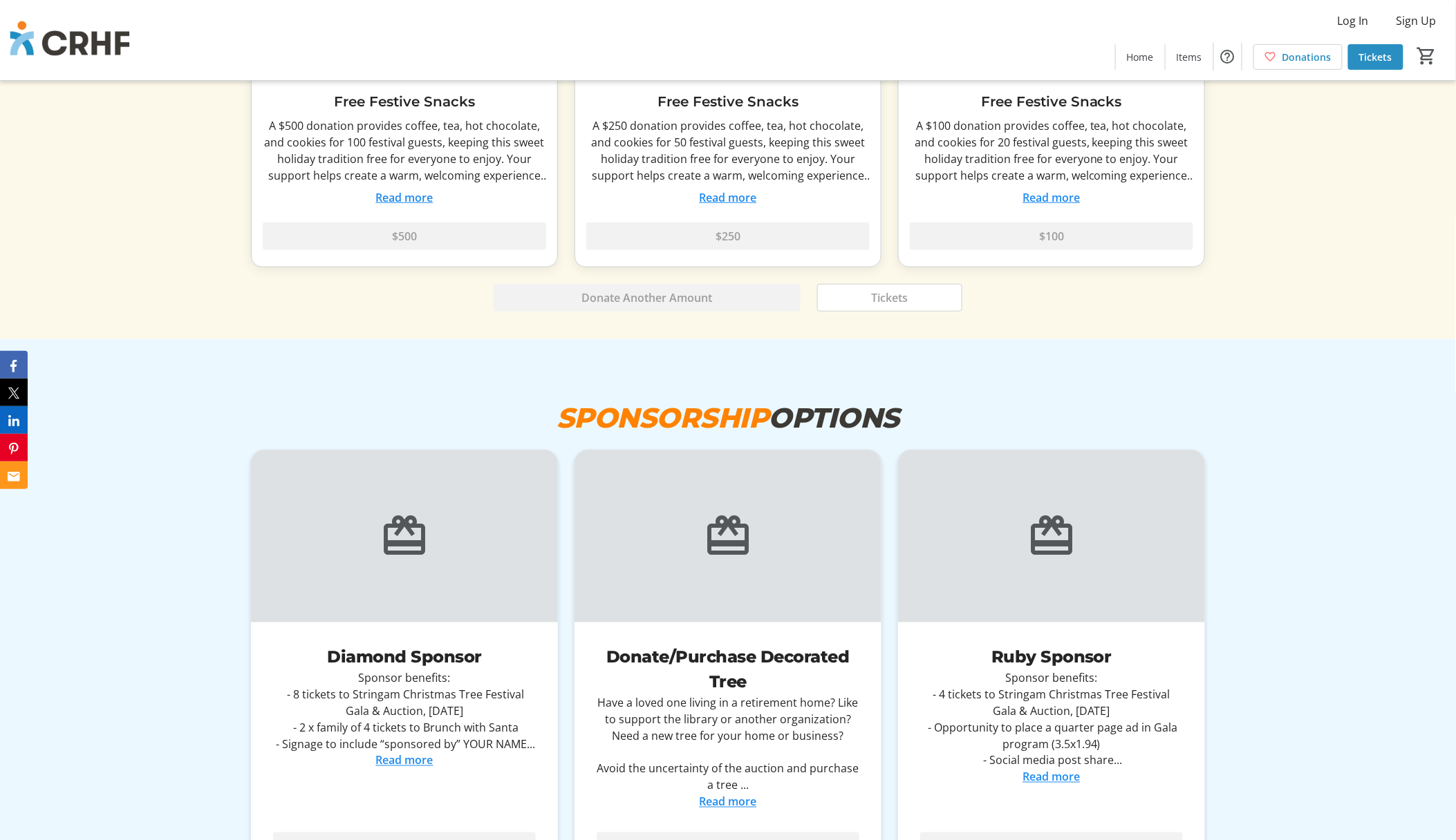
click at [1035, 770] on link "Read more" at bounding box center [1051, 777] width 58 height 15
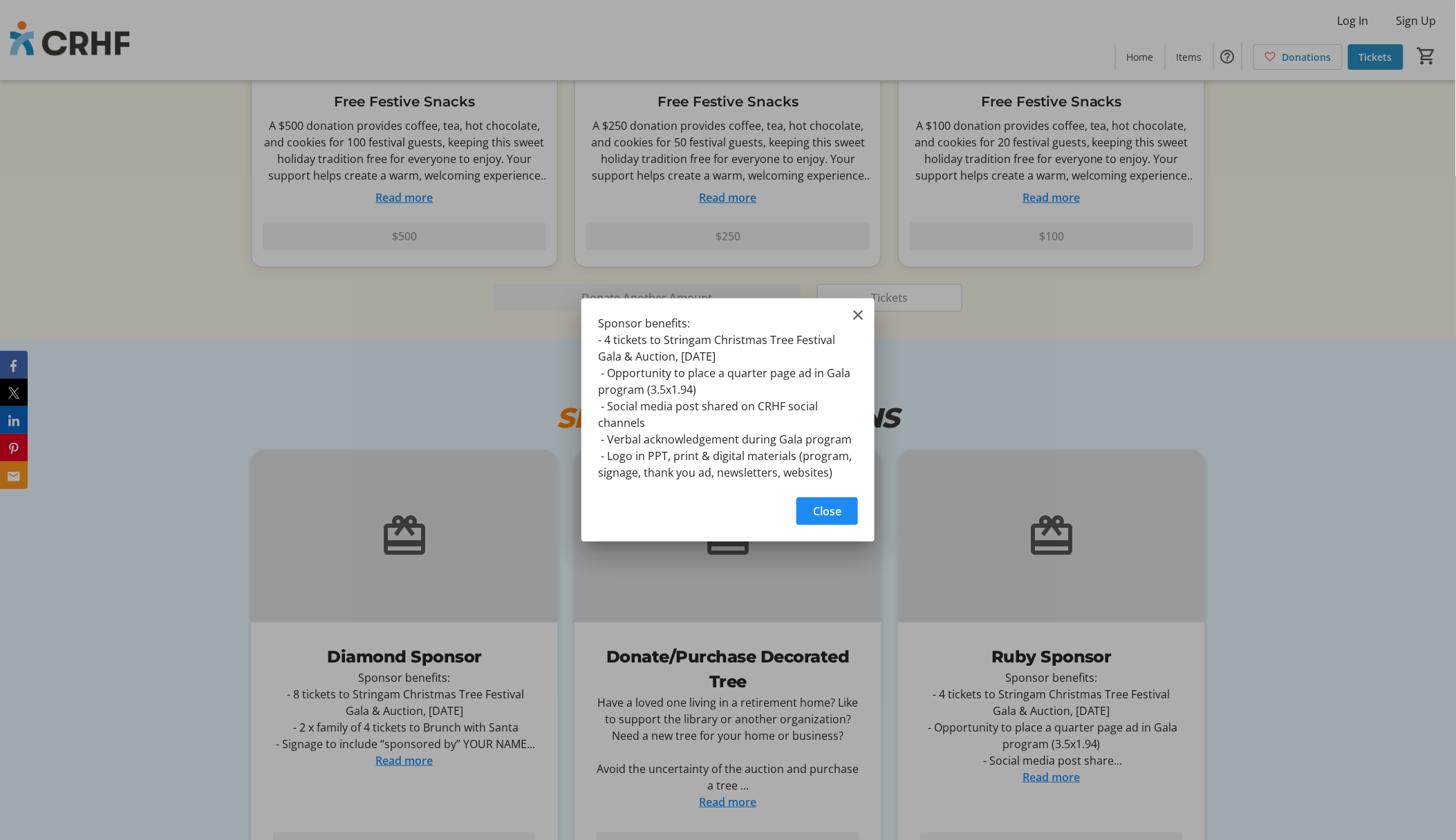
scroll to position [0, 0]
click at [836, 517] on span "Close" at bounding box center [828, 511] width 28 height 16
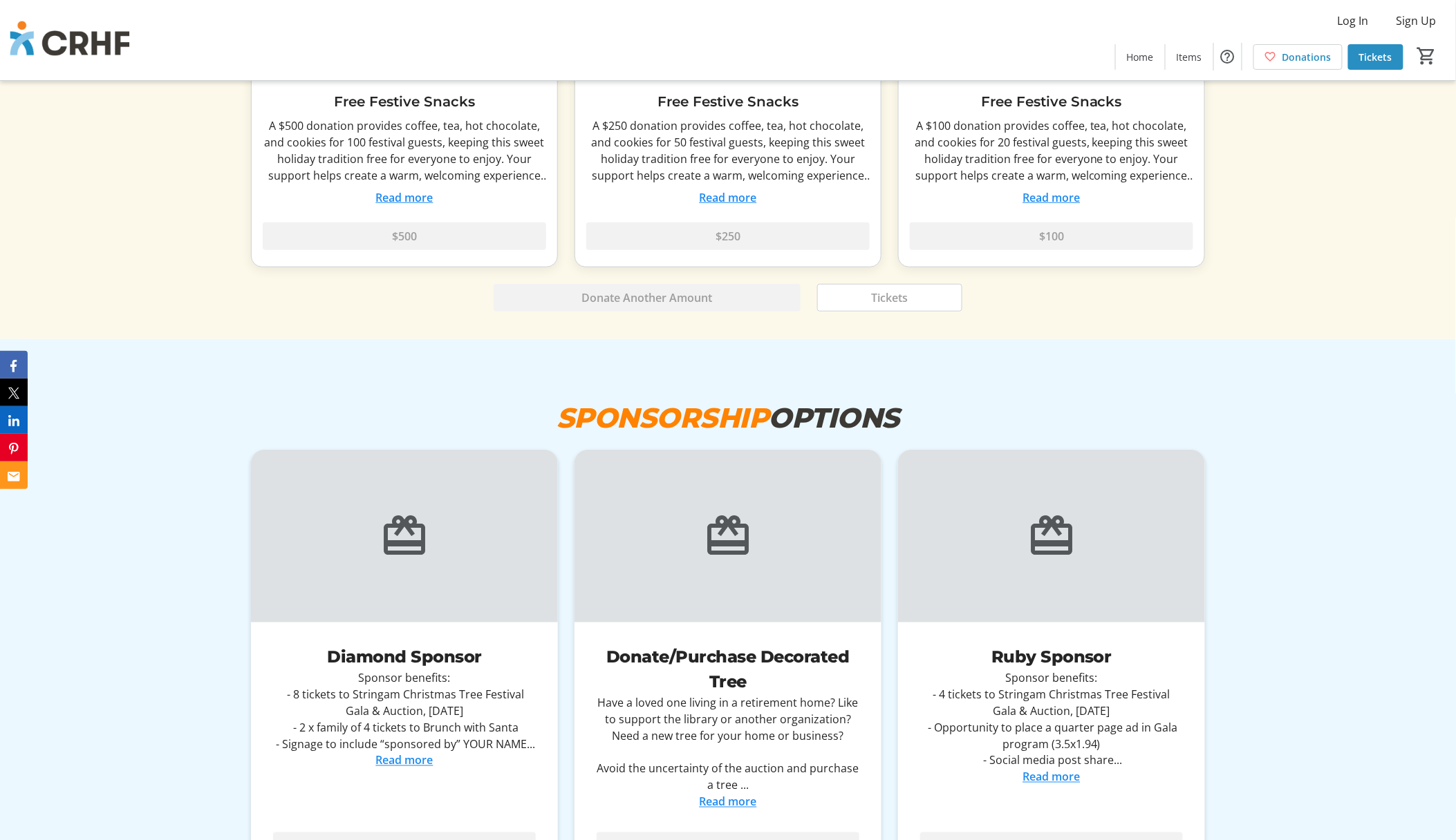
click at [1049, 669] on div "Sponsor benefits: - 4 tickets to Stringam Christmas Tree Festival Gala & Auctio…" at bounding box center [1051, 719] width 262 height 99
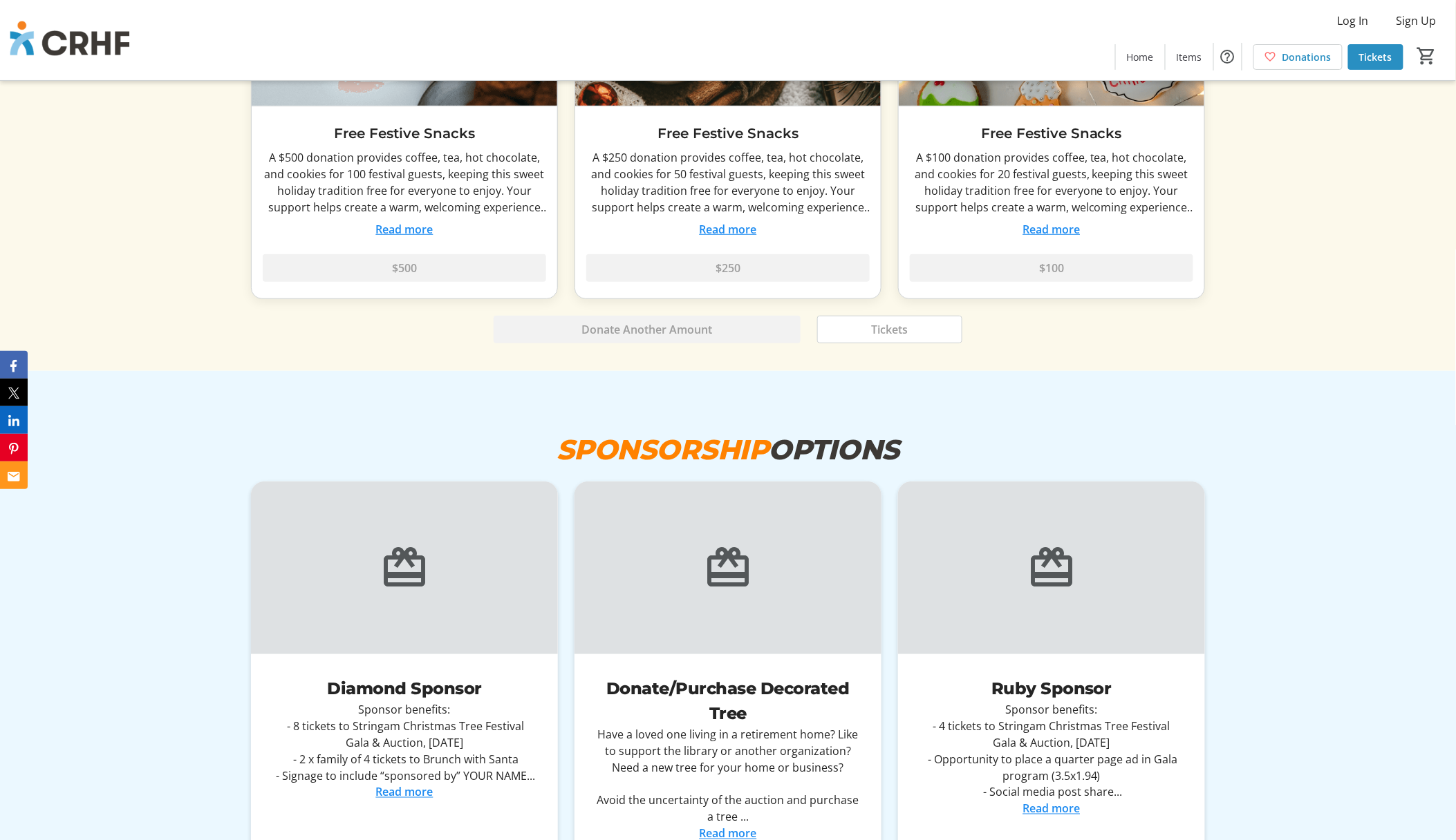
scroll to position [4606, 0]
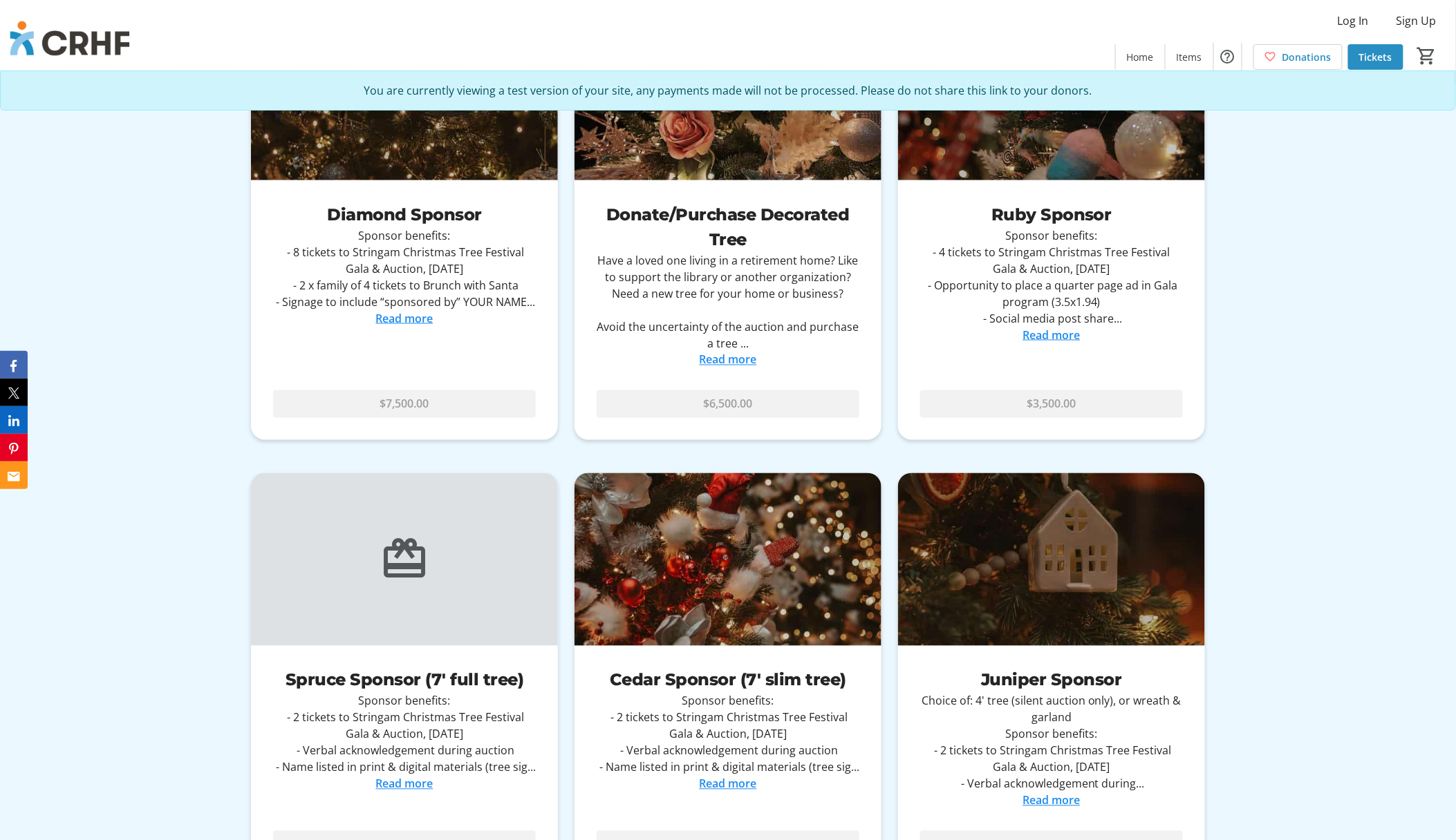
scroll to position [5159, 0]
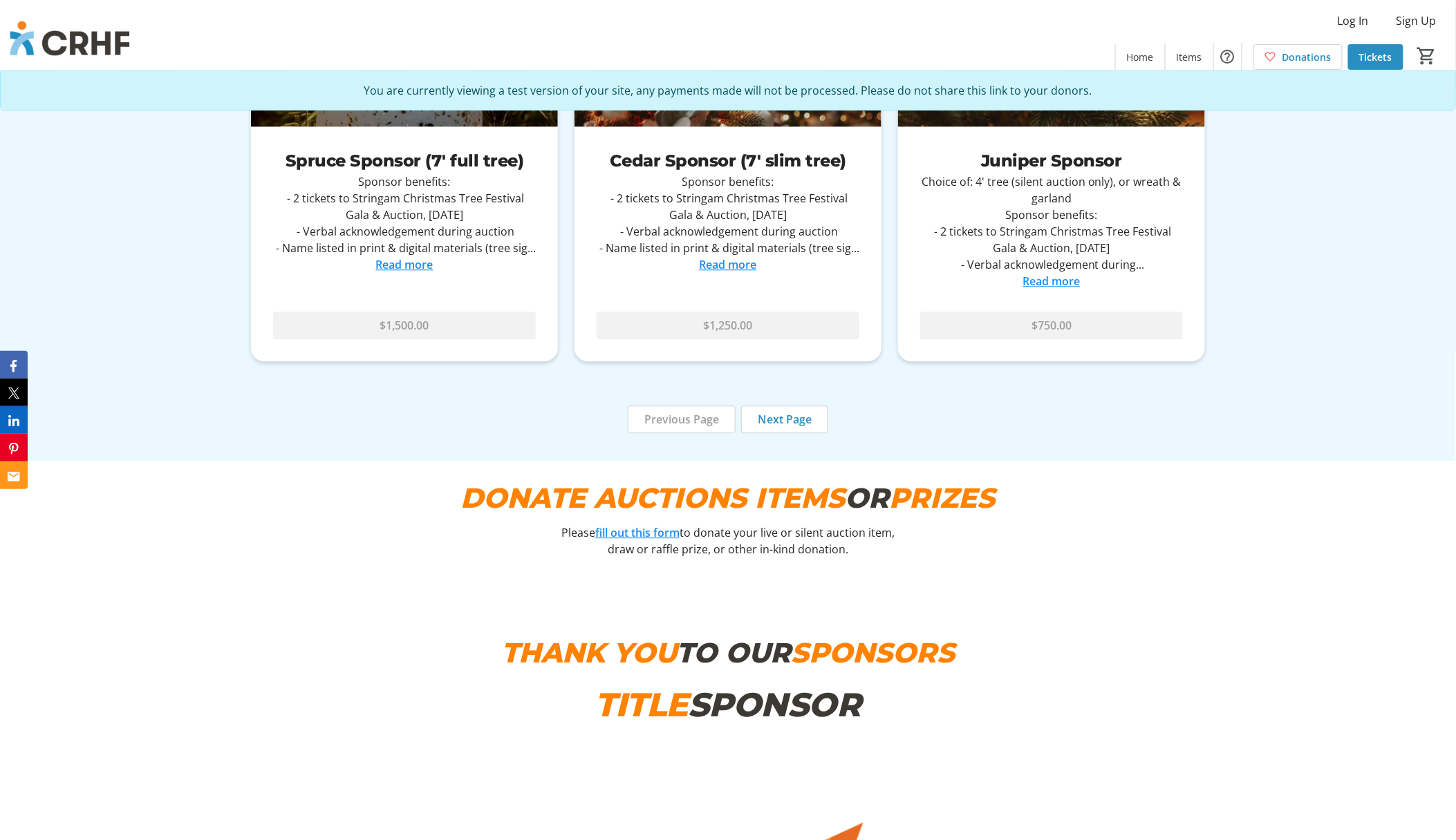
scroll to position [5712, 0]
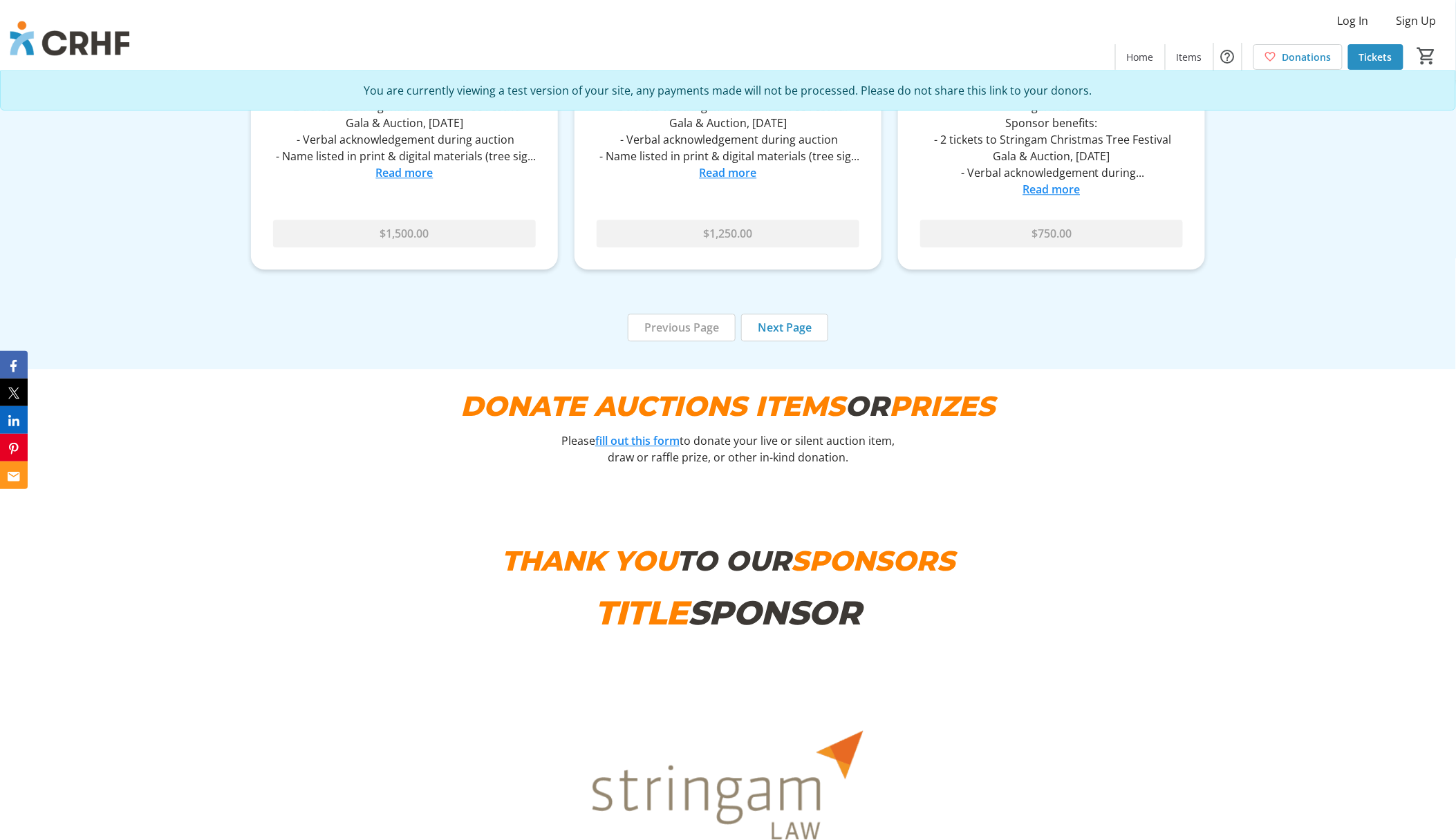
click at [648, 434] on link "fill out this form" at bounding box center [637, 441] width 85 height 15
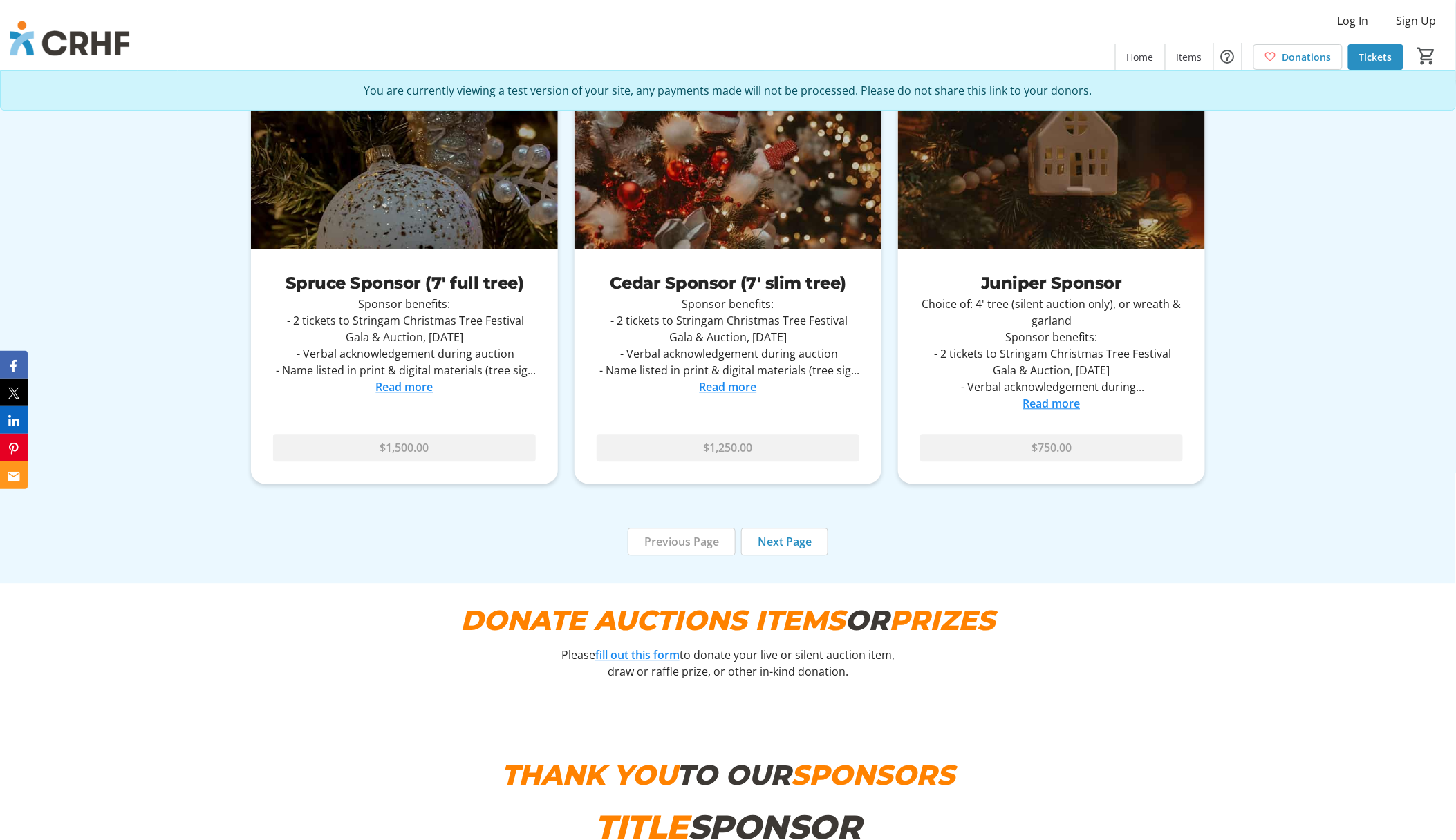
scroll to position [5436, 0]
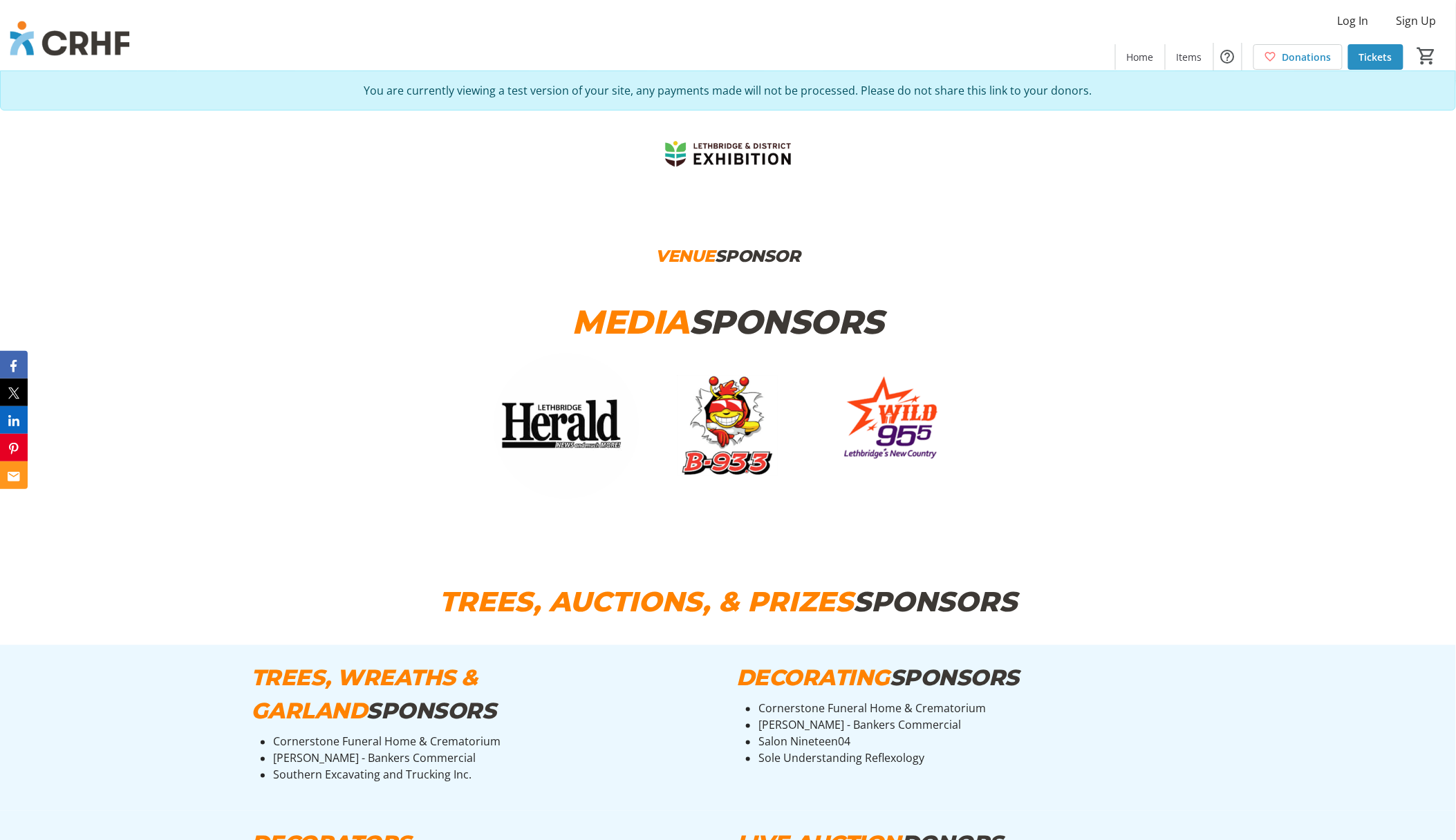
scroll to position [7002, 0]
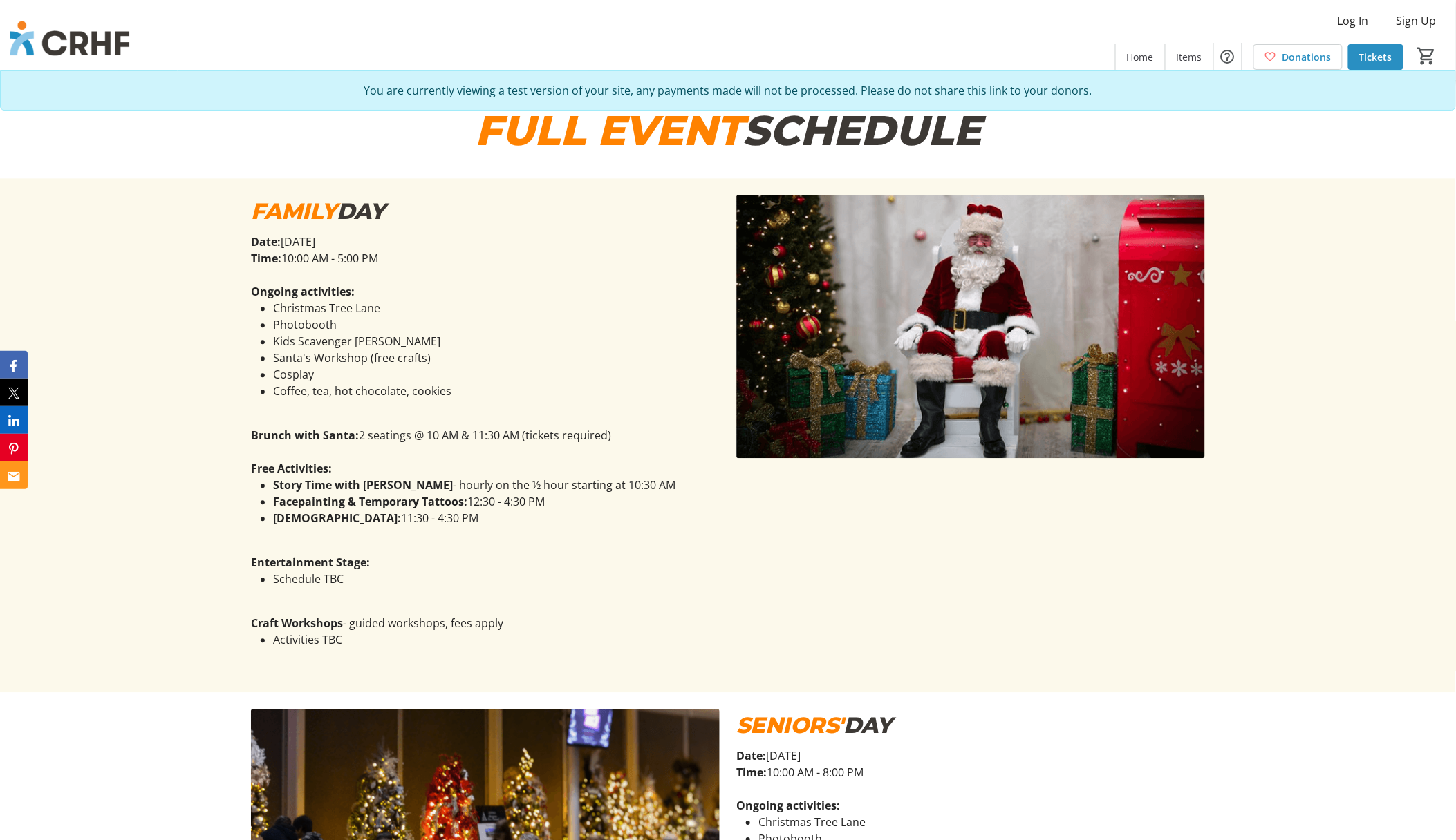
scroll to position [829, 0]
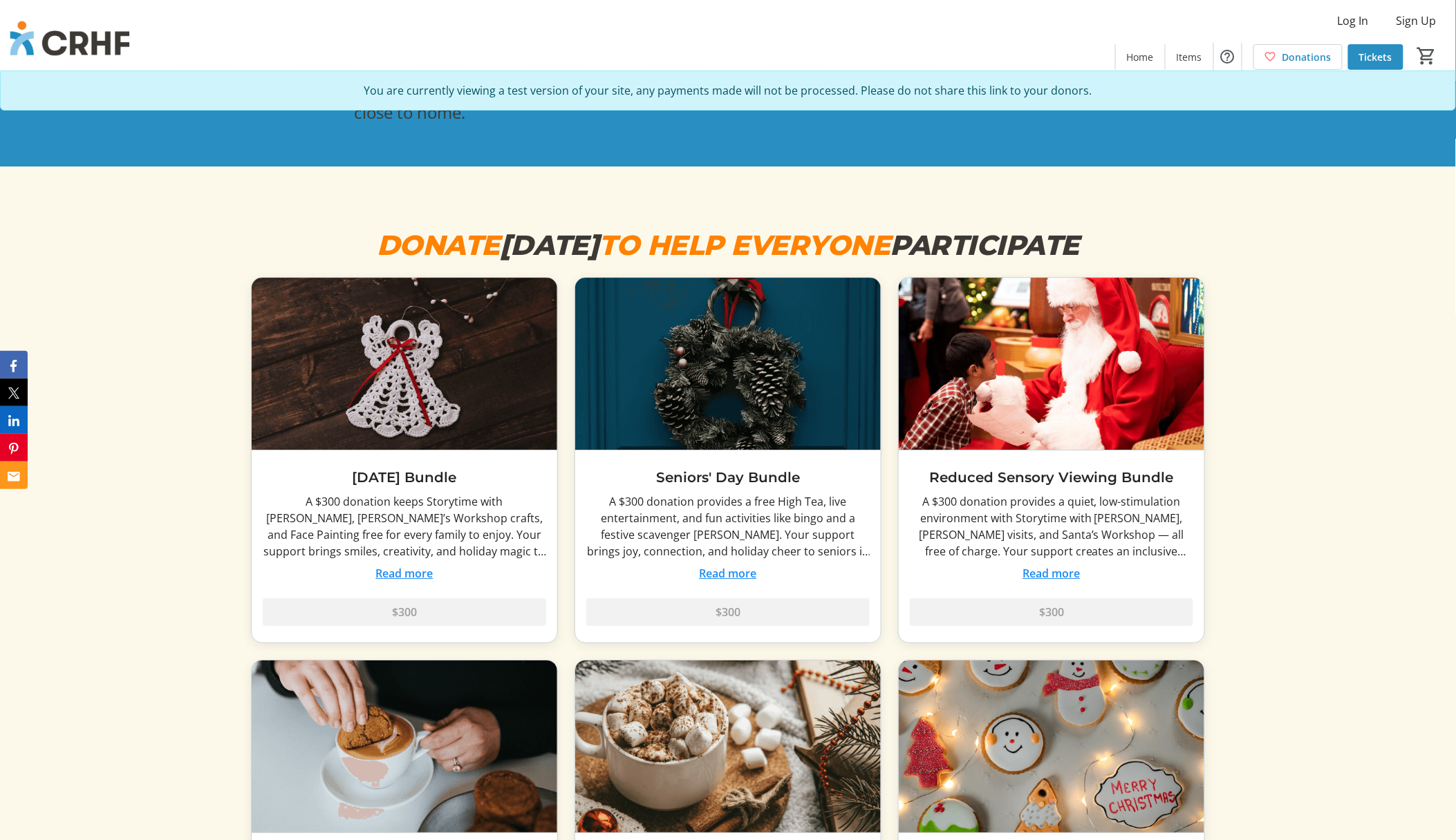
scroll to position [3898, 0]
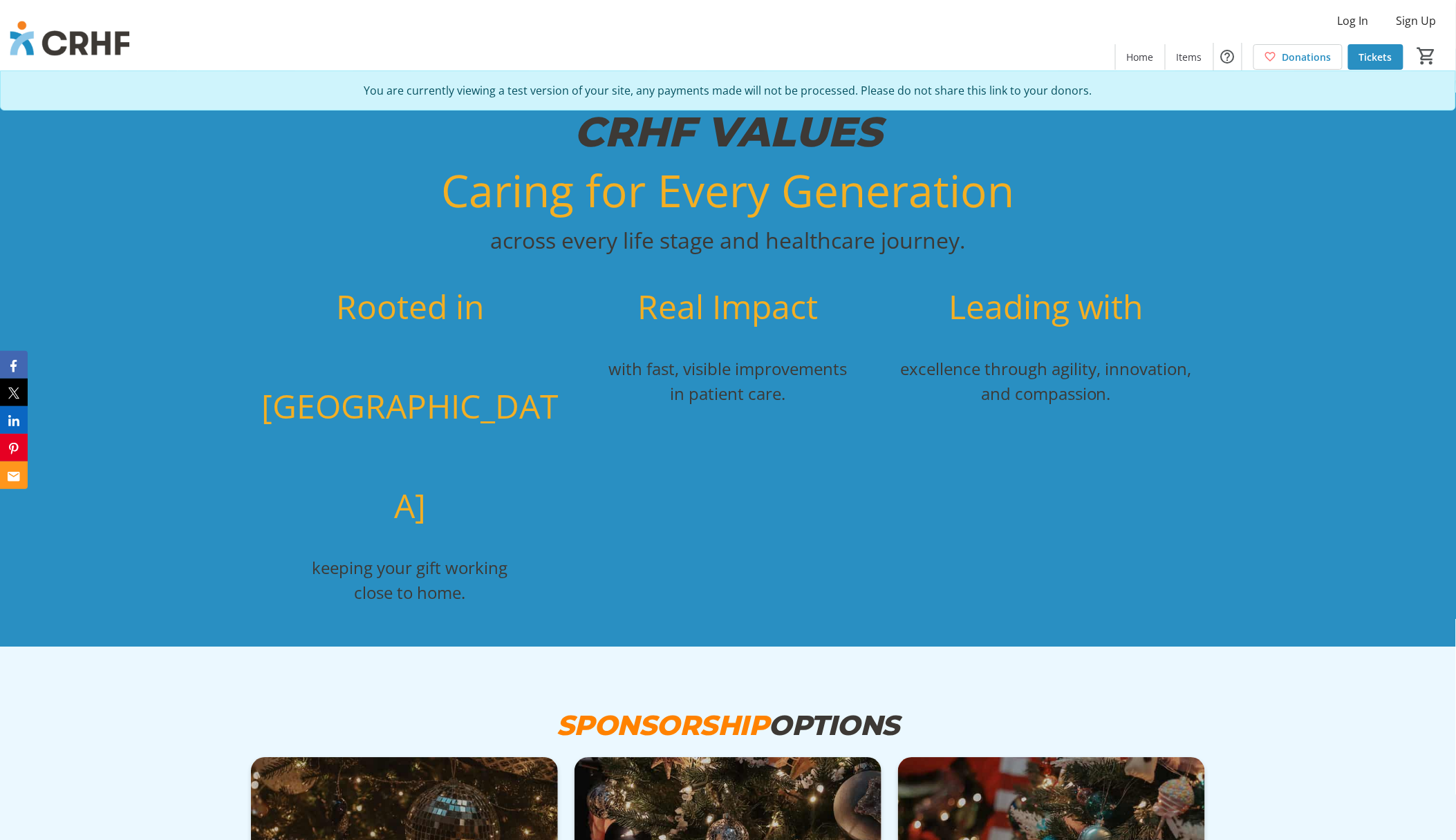
scroll to position [3501, 0]
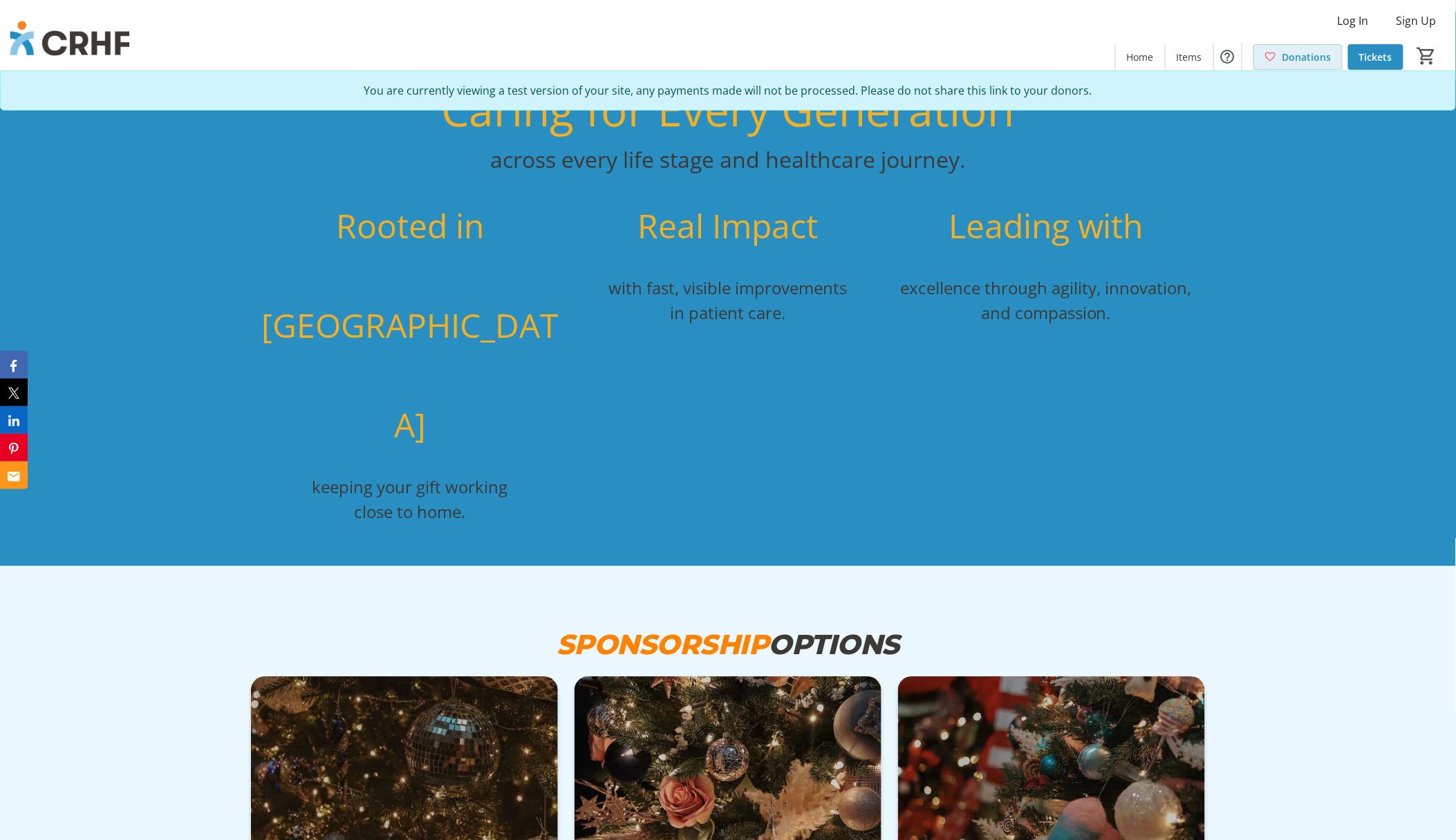
click at [1286, 59] on span "Donations" at bounding box center [1307, 57] width 49 height 14
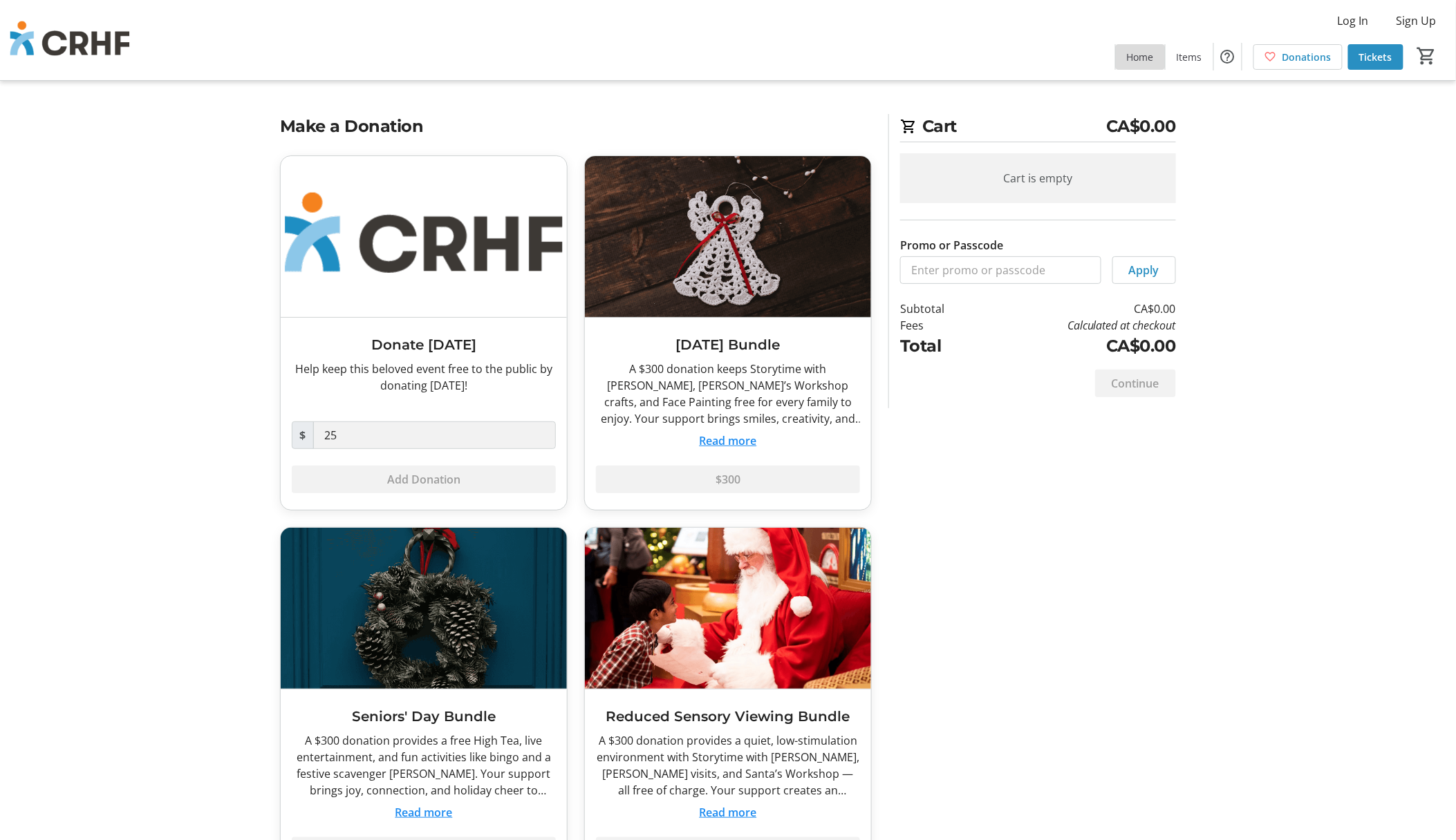
click at [1126, 58] on span at bounding box center [1140, 56] width 49 height 33
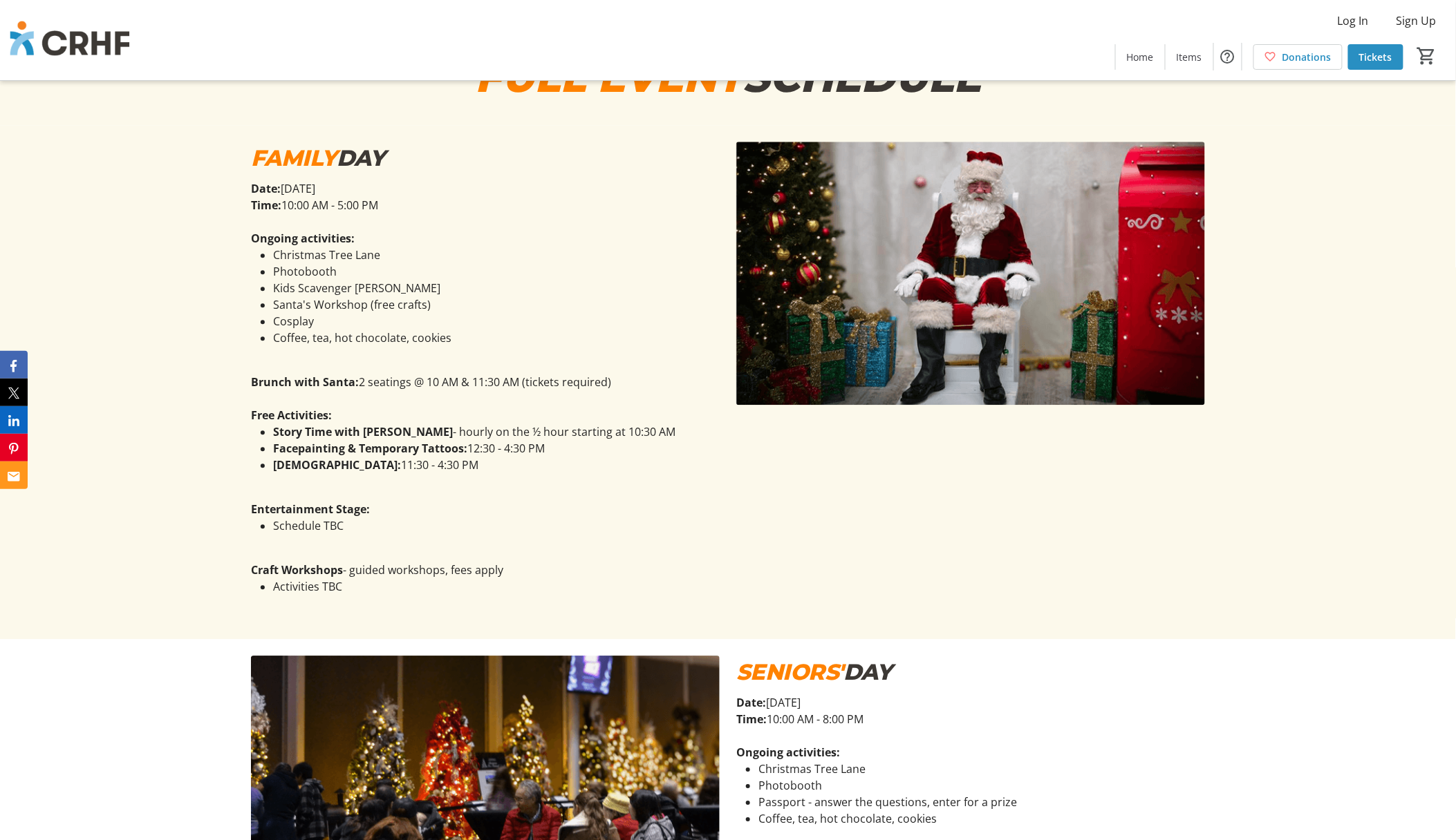
scroll to position [1382, 0]
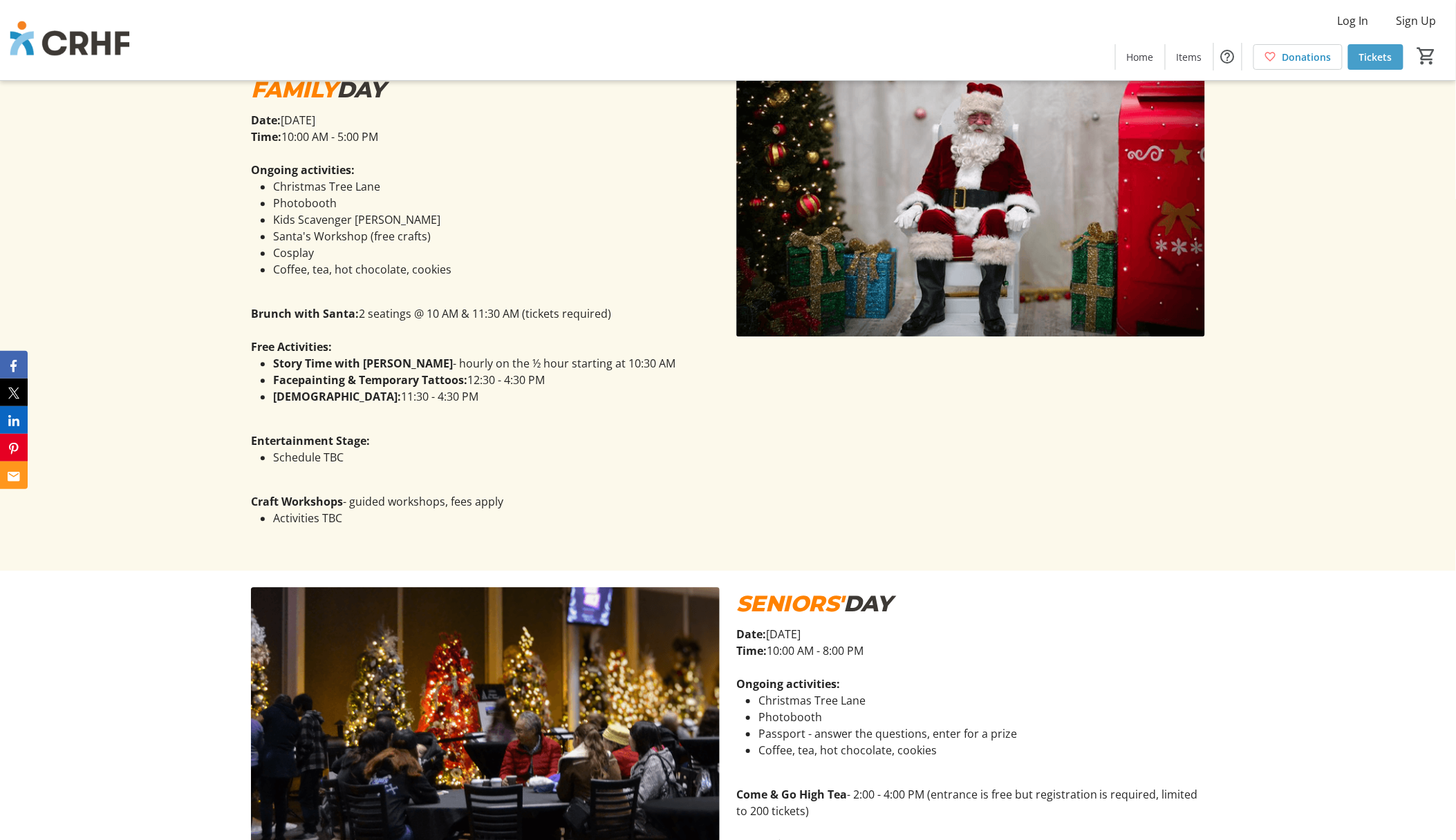
click at [1366, 50] on span "Tickets" at bounding box center [1376, 57] width 33 height 14
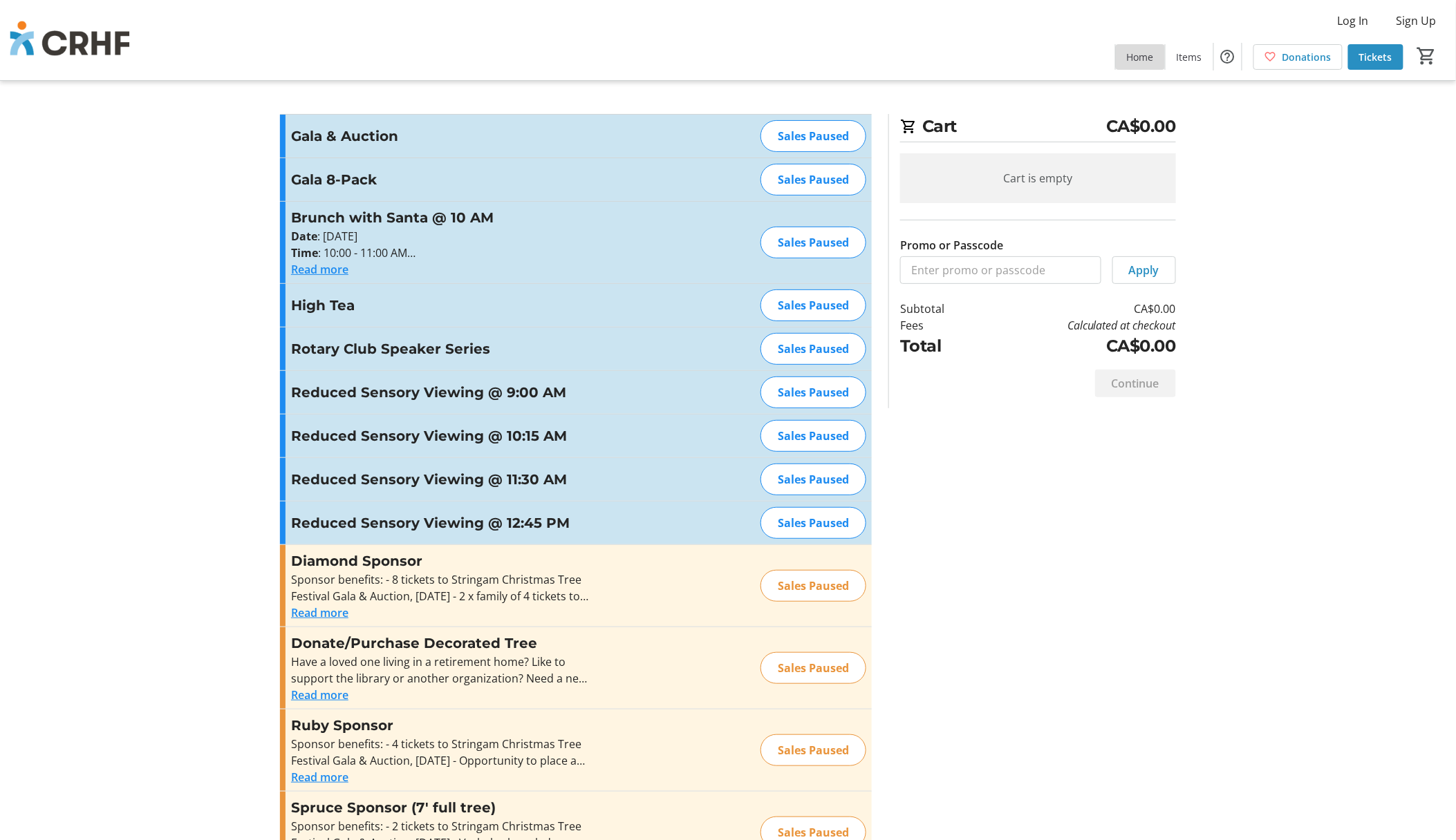
click at [1140, 53] on span "Home" at bounding box center [1140, 57] width 27 height 14
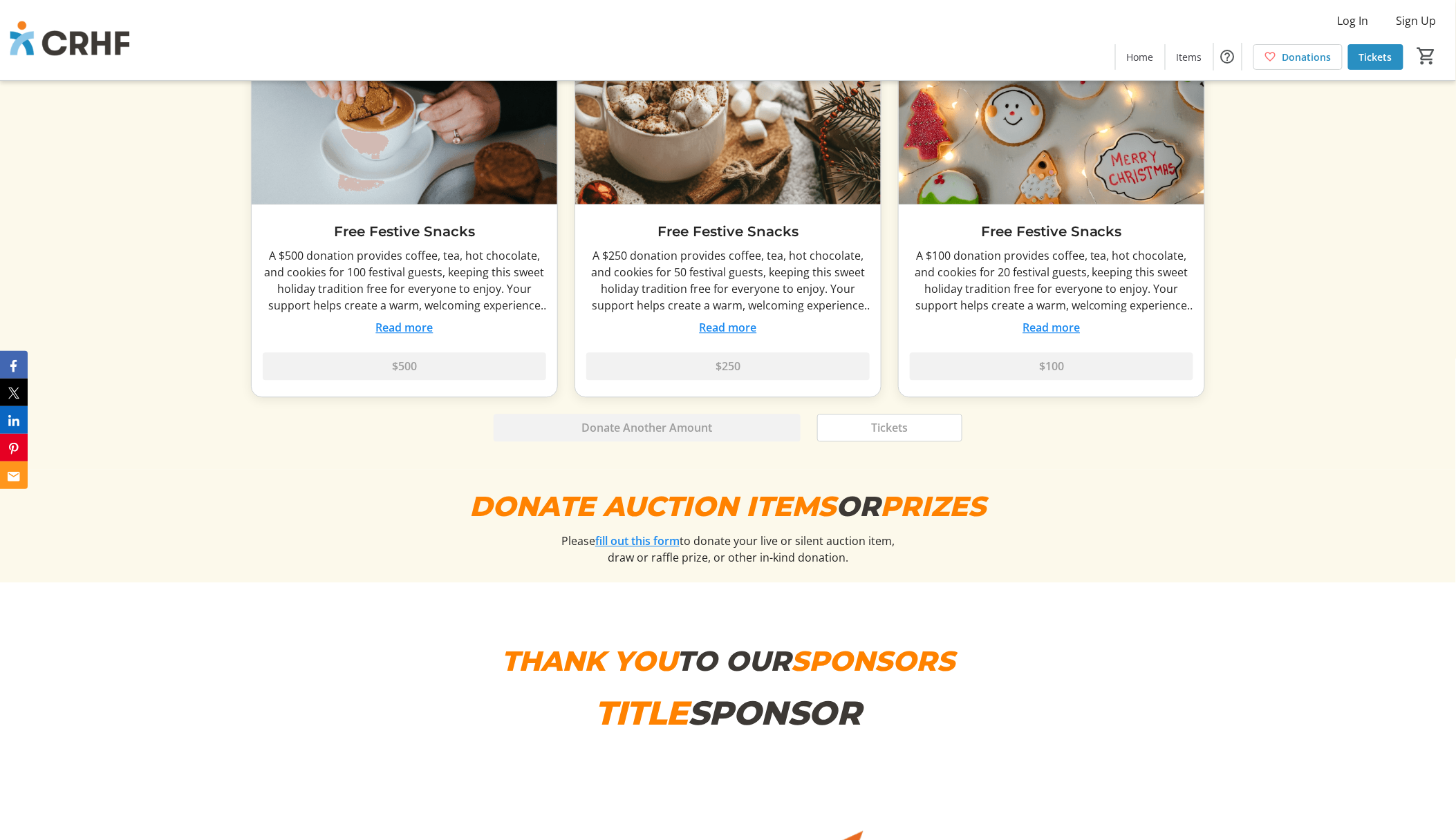
scroll to position [5620, 0]
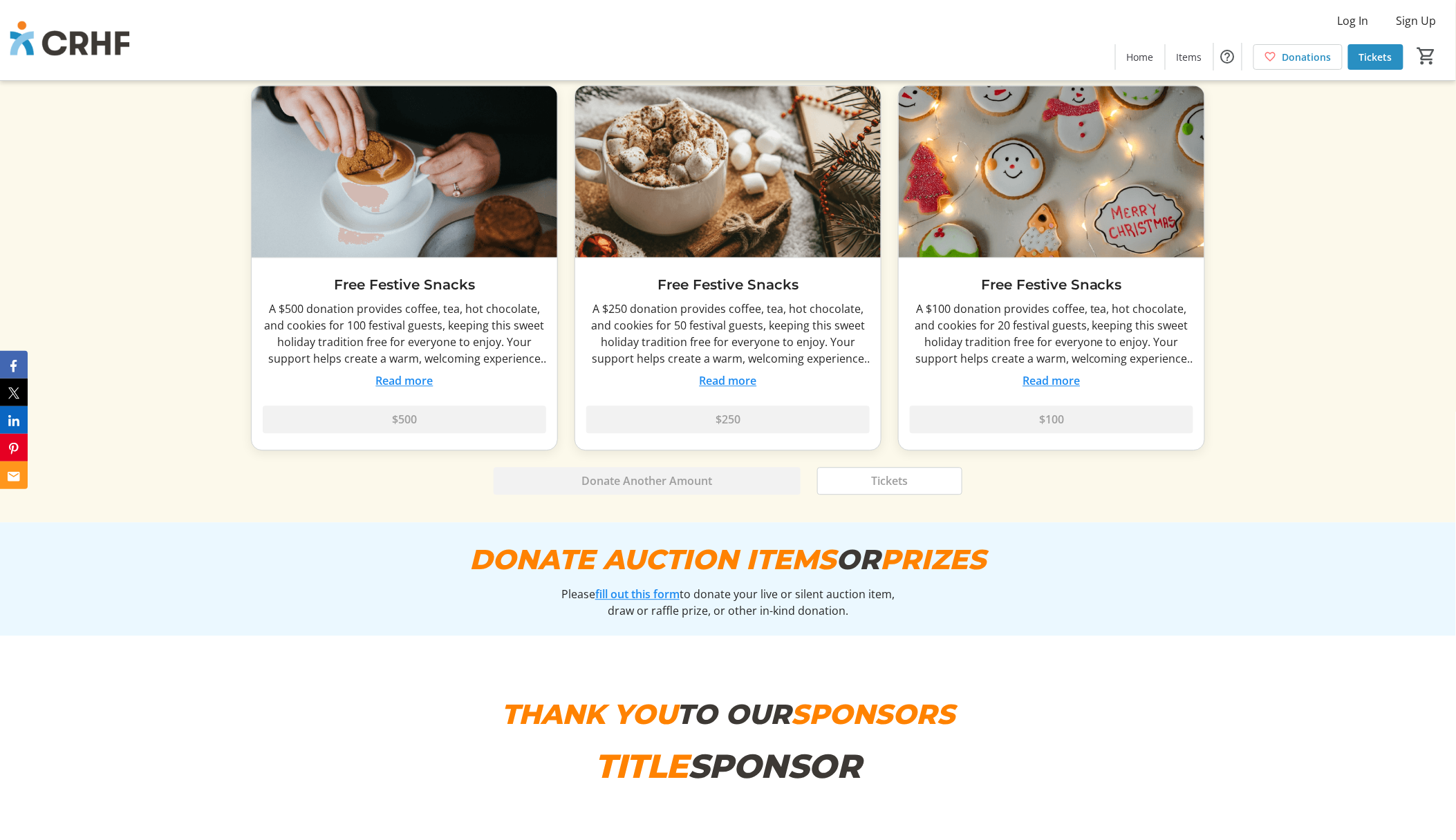
scroll to position [5557, 0]
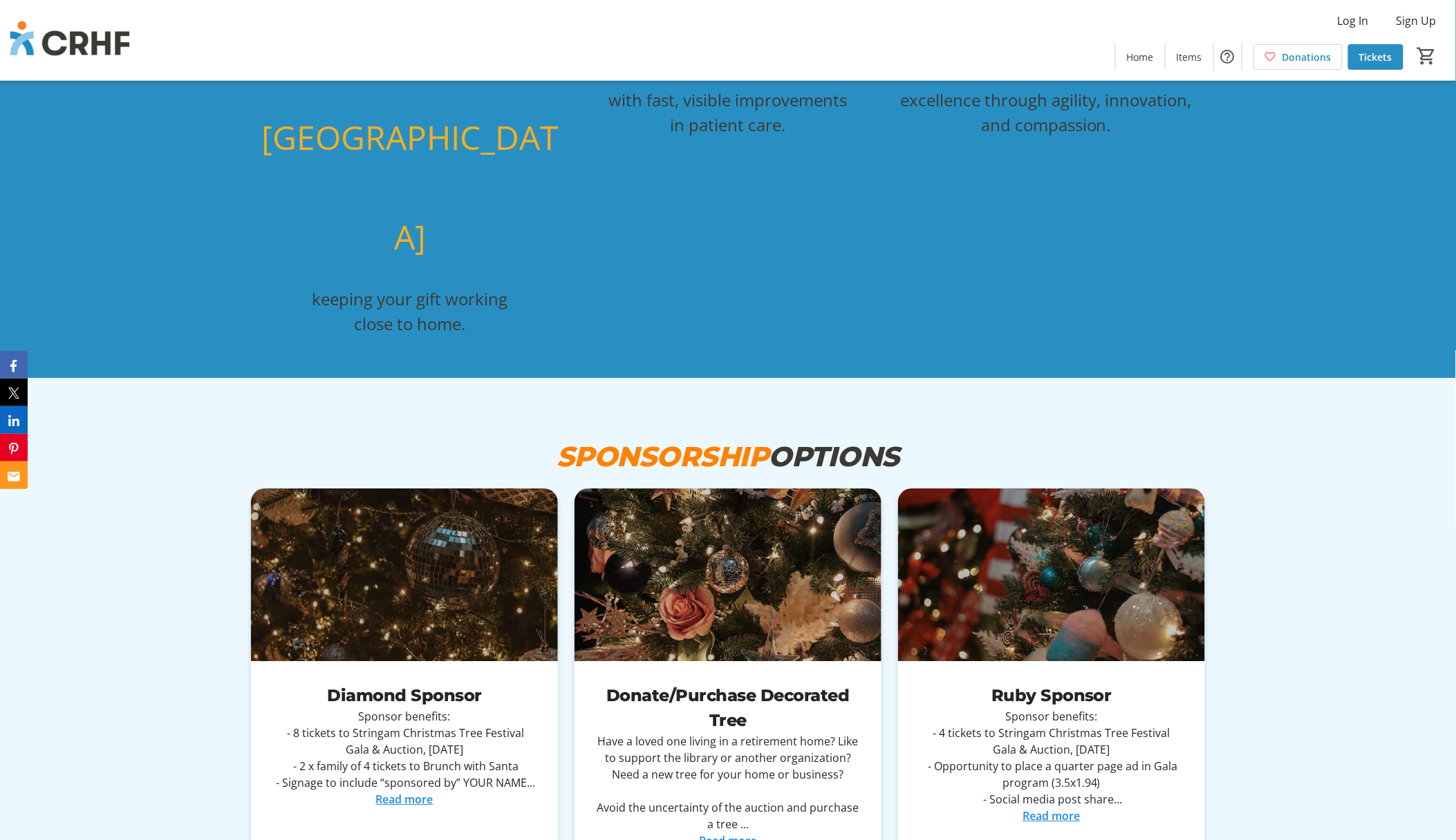
scroll to position [3550, 0]
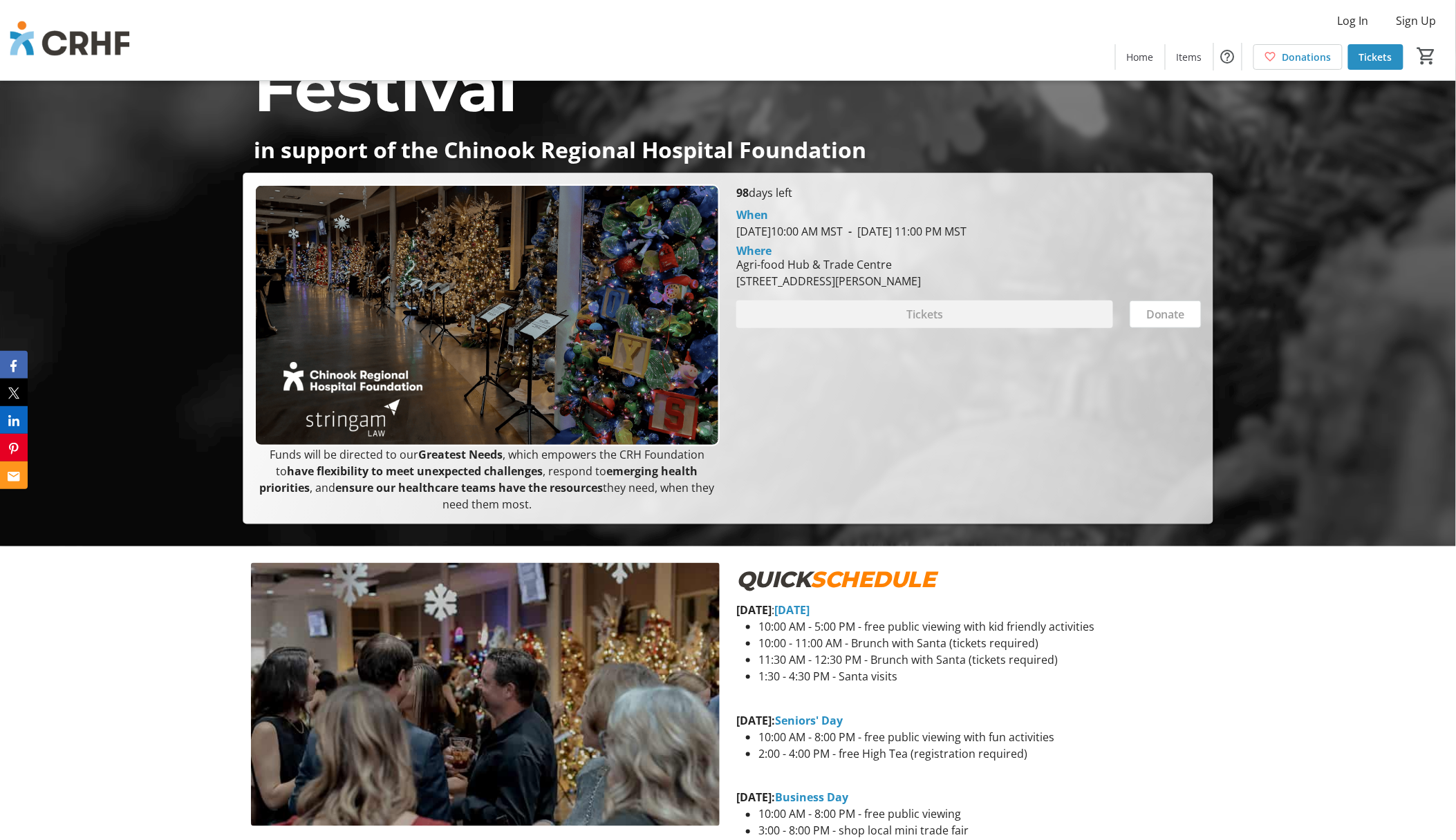
scroll to position [284, 0]
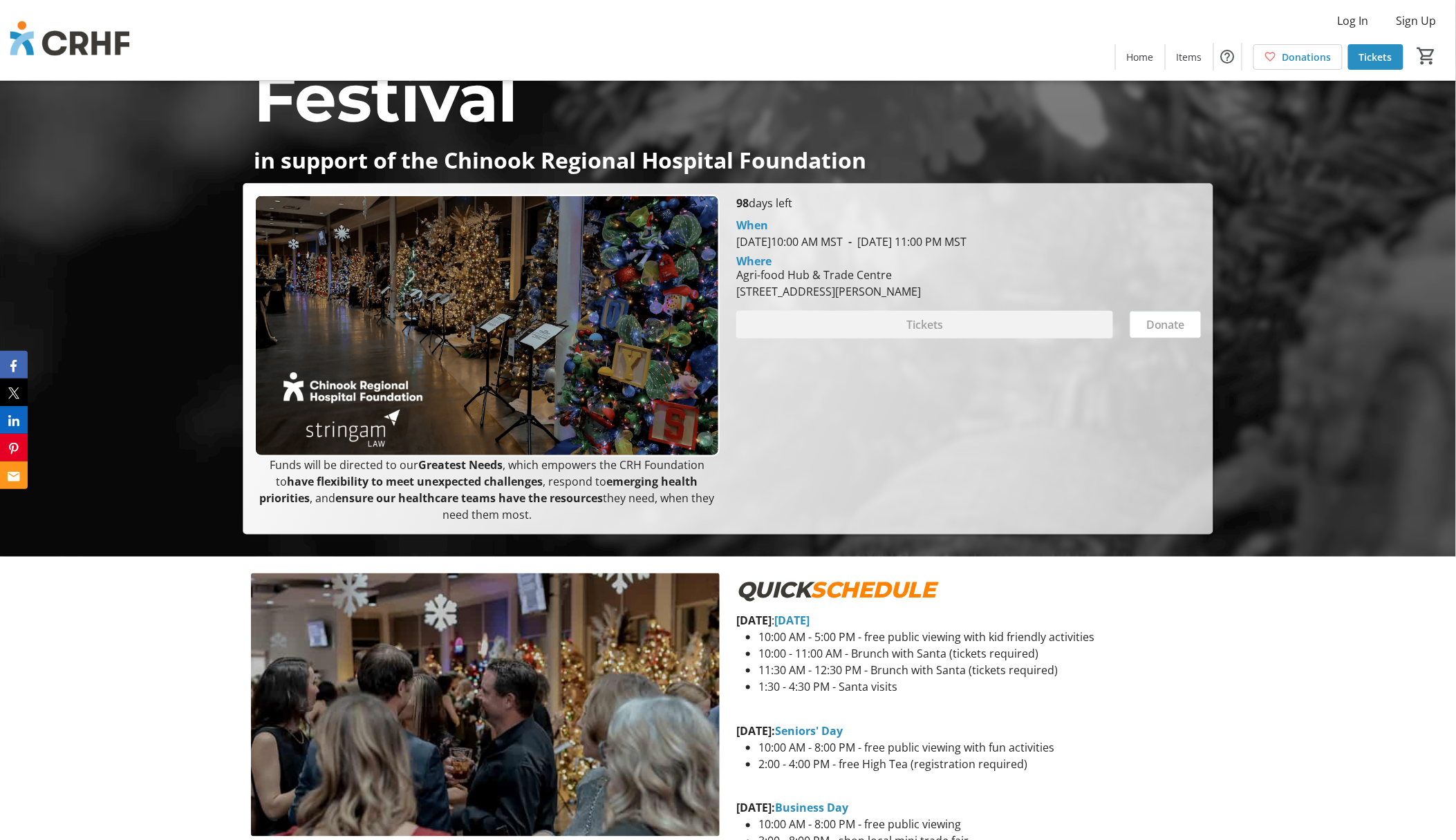
click at [1079, 133] on p "Stringam Christmas Tree Festival" at bounding box center [728, 48] width 948 height 199
click at [1265, 702] on div "QUICK SCHEDULE [DATE] : [DATE] 10:00 AM - 5:00 PM - free public viewing with ki…" at bounding box center [728, 812] width 1456 height 509
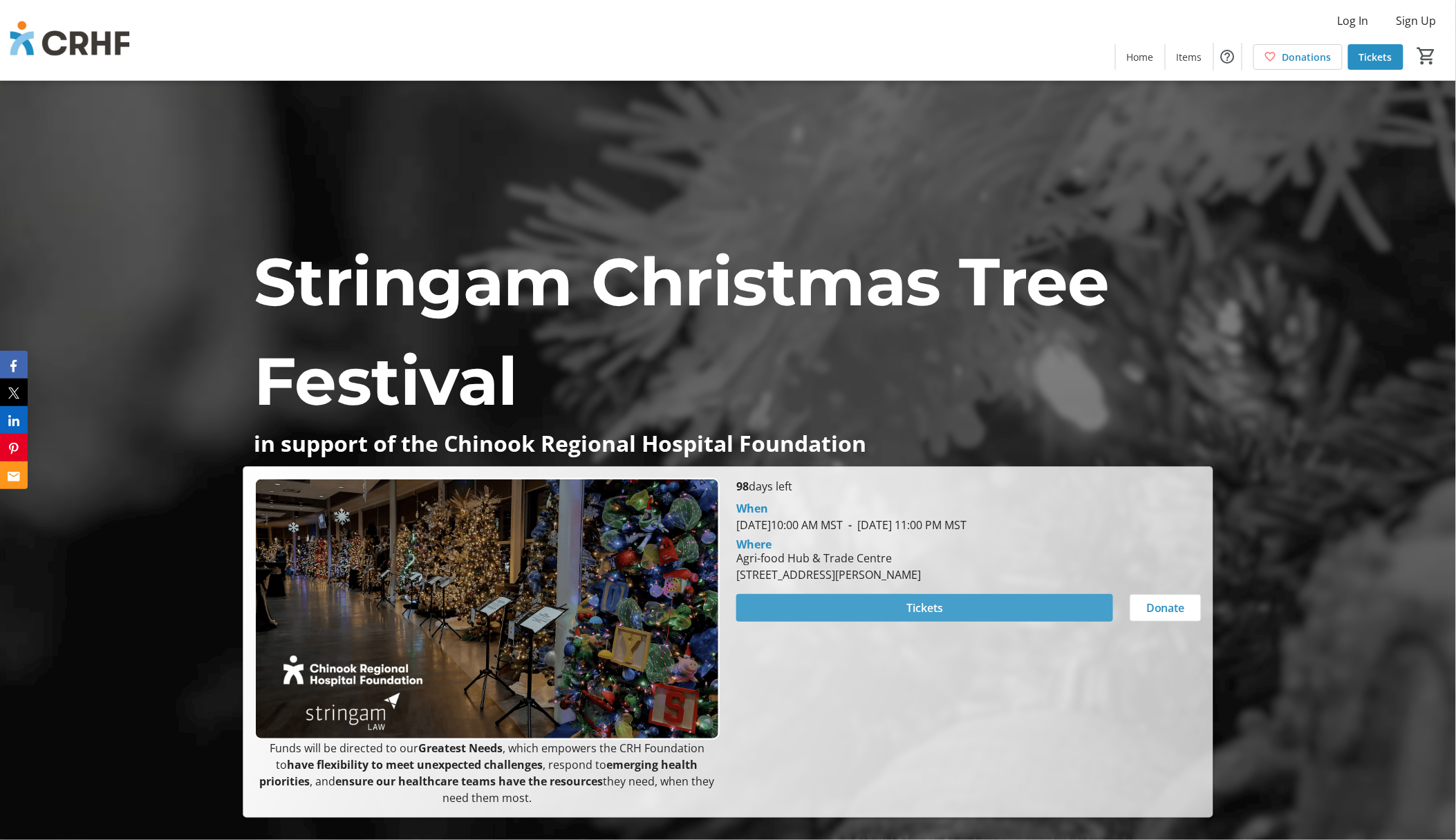
click at [963, 601] on span at bounding box center [925, 608] width 377 height 33
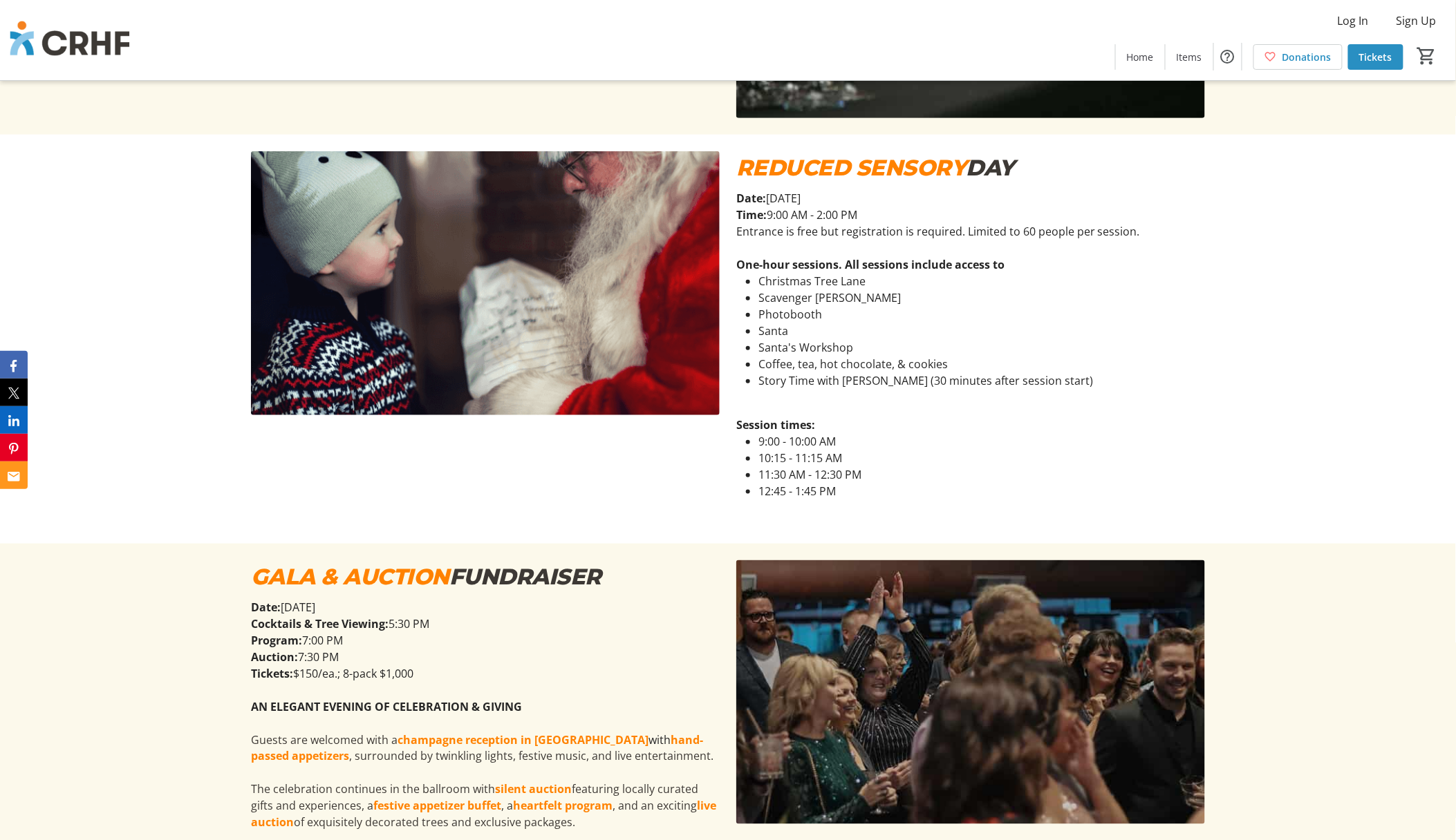
scroll to position [2764, 0]
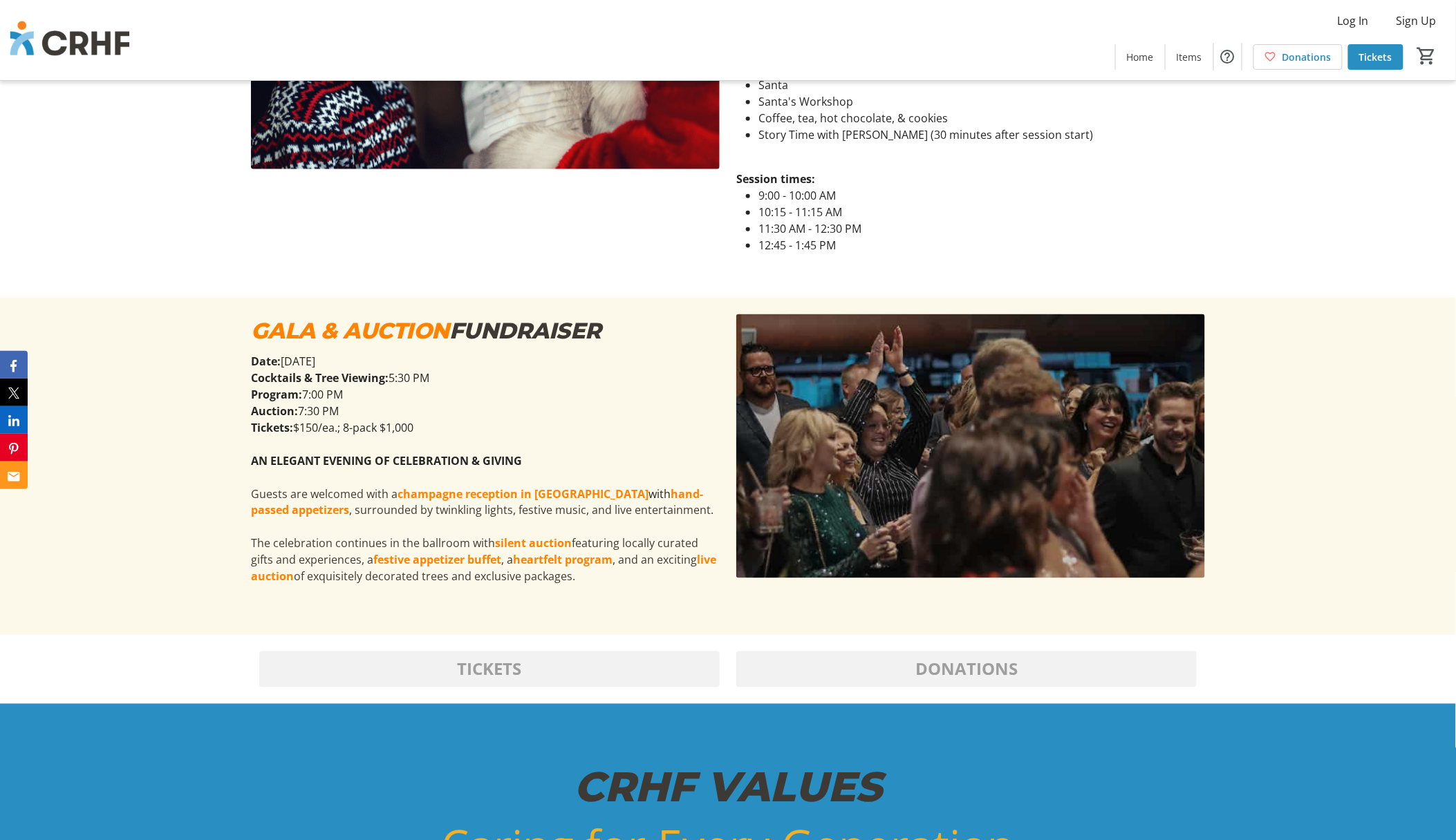
click at [288, 402] on strong "Program:" at bounding box center [277, 394] width 51 height 15
drag, startPoint x: 250, startPoint y: 376, endPoint x: 407, endPoint y: 414, distance: 161.5
click at [407, 414] on div "Date: [DATE] Cocktails & Tree Viewing: 5:30 PM Program: 7:00 PM Auction: 7:30 P…" at bounding box center [485, 485] width 469 height 265
copy div "Cocktails & Tree Viewing: 5:30 PM Program: 7:00 PM Auction: 7:30 PM"
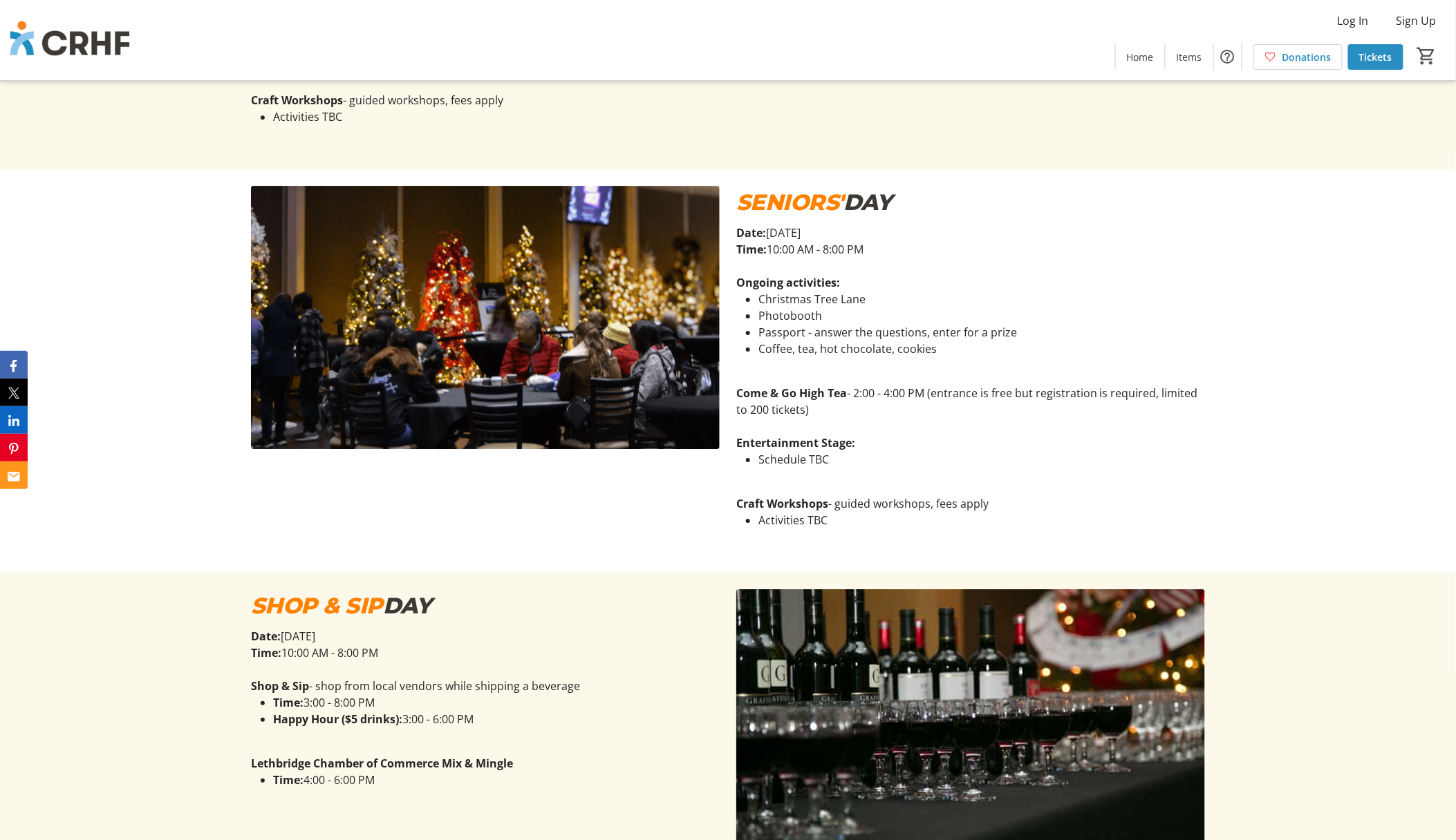
scroll to position [1750, 0]
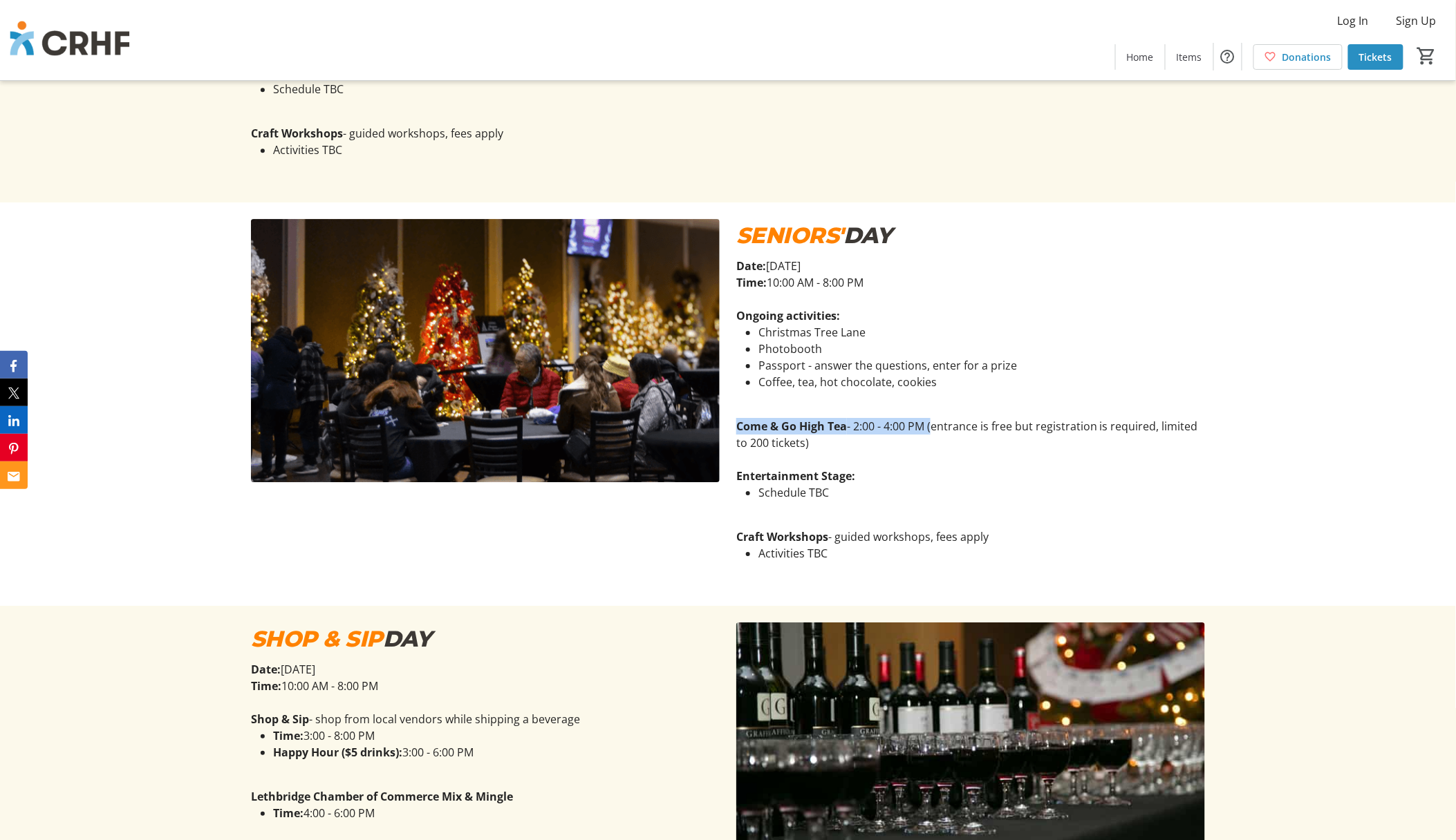
drag, startPoint x: 737, startPoint y: 426, endPoint x: 931, endPoint y: 426, distance: 194.0
click at [931, 426] on p "Come & Go High Tea - 2:00 - 4:00 PM (entrance is free but registration is requi…" at bounding box center [970, 434] width 469 height 33
copy p "Come & Go High Tea - 2:00 - 4:00 PM"
click at [823, 288] on p "Time: 10:00 AM - 8:00 PM" at bounding box center [970, 282] width 469 height 16
drag, startPoint x: 737, startPoint y: 264, endPoint x: 886, endPoint y: 271, distance: 149.2
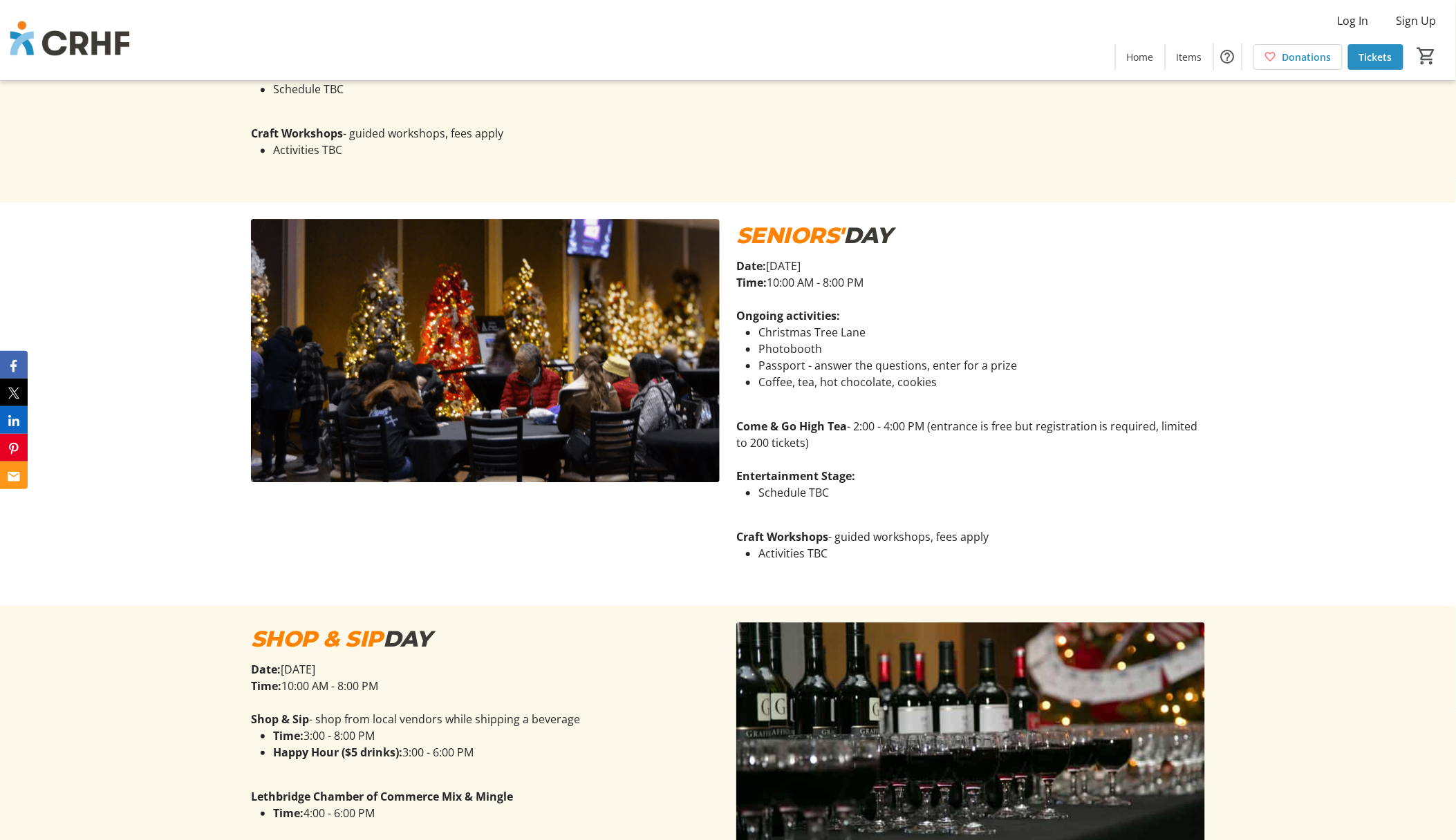
click at [886, 271] on p "Date: [DATE]" at bounding box center [970, 266] width 469 height 16
copy p "Date: [DATE]"
drag, startPoint x: 738, startPoint y: 424, endPoint x: 924, endPoint y: 426, distance: 186.0
click at [924, 426] on p "Come & Go High Tea - 2:00 - 4:00 PM (entrance is free but registration is requi…" at bounding box center [970, 434] width 469 height 33
copy p "Come & Go High Tea - 2:00 - 4:00 PM"
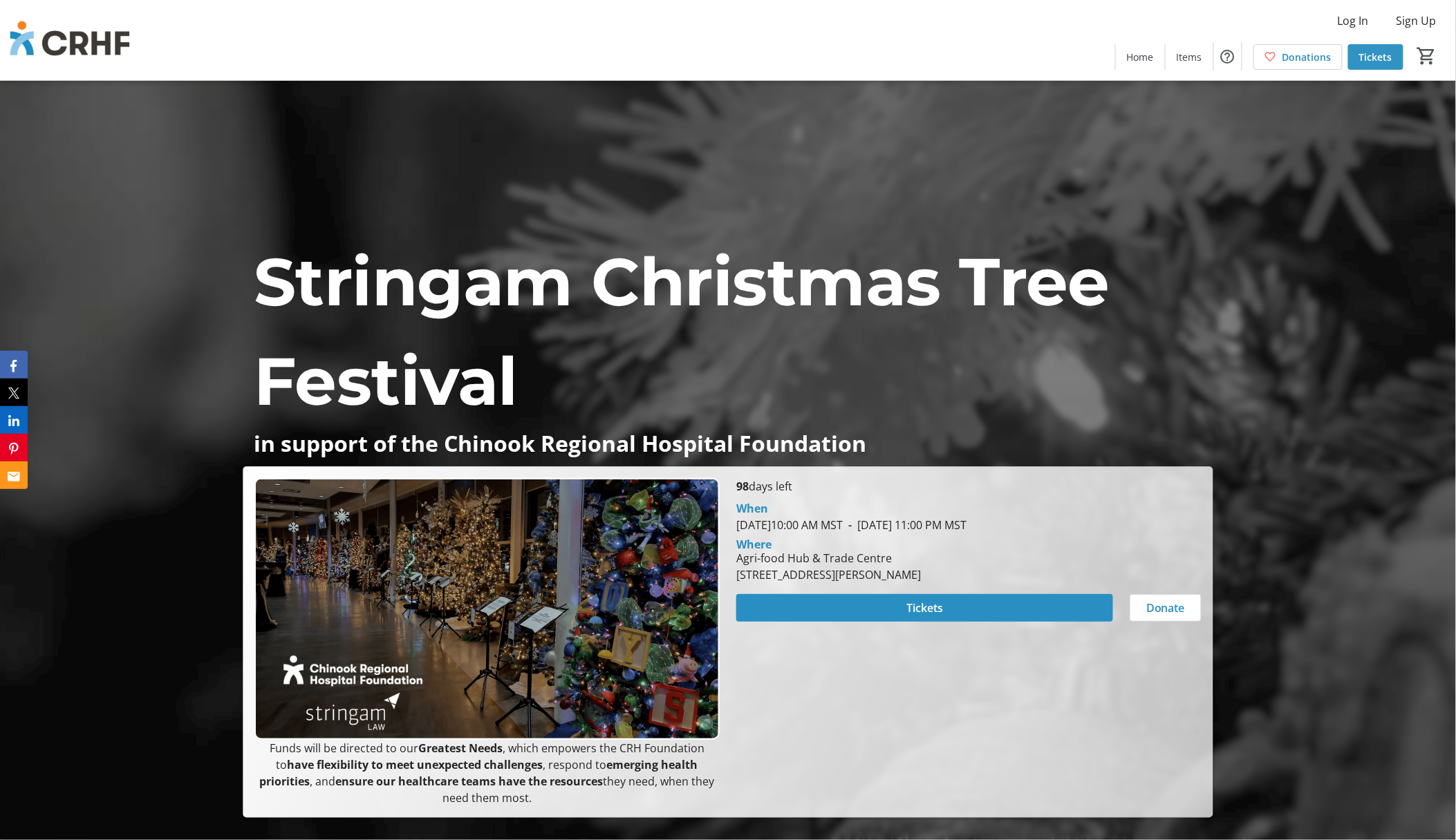
click at [1369, 57] on span "Tickets" at bounding box center [1376, 57] width 33 height 14
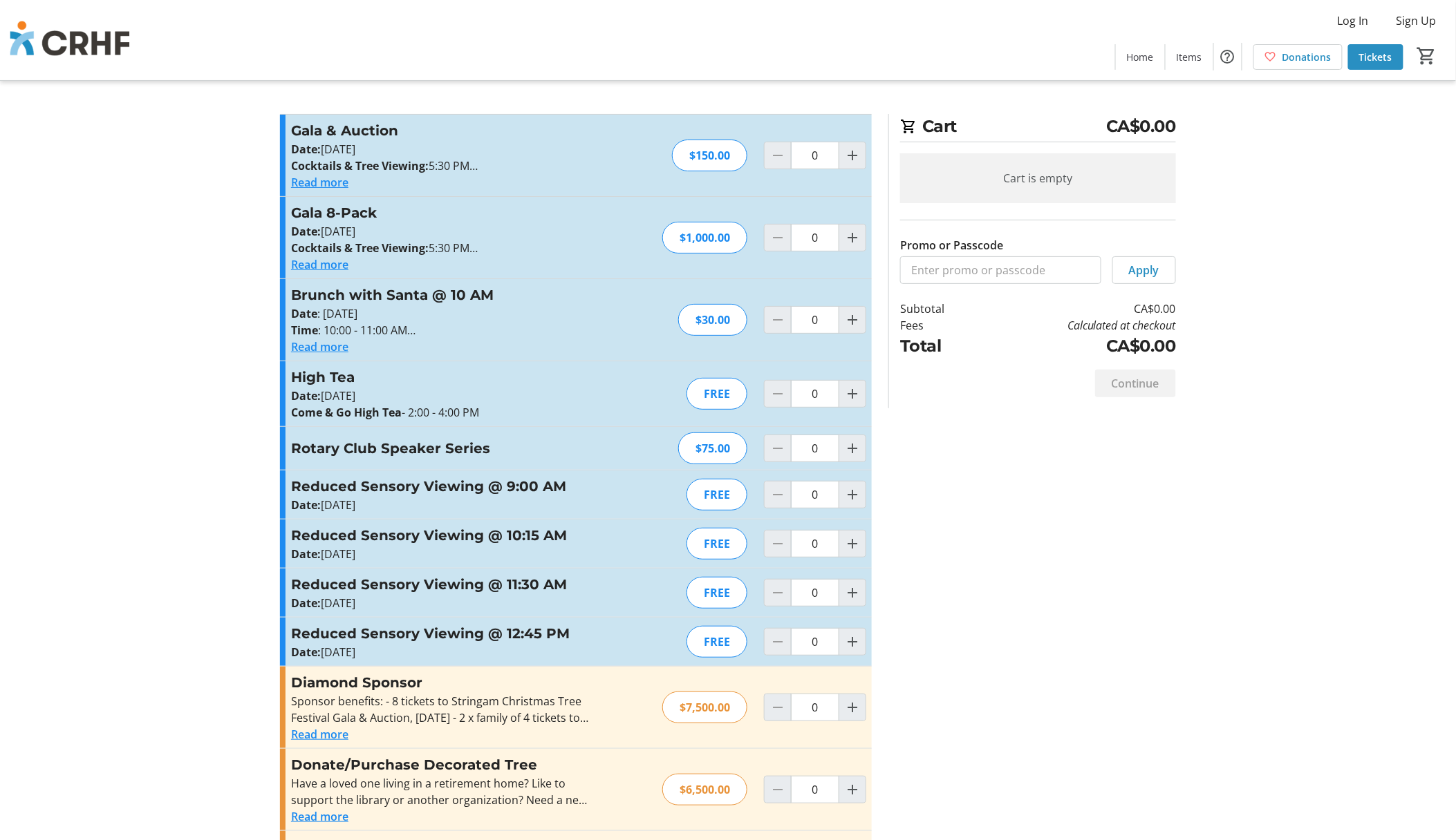
click at [308, 351] on button "Read more" at bounding box center [319, 346] width 58 height 16
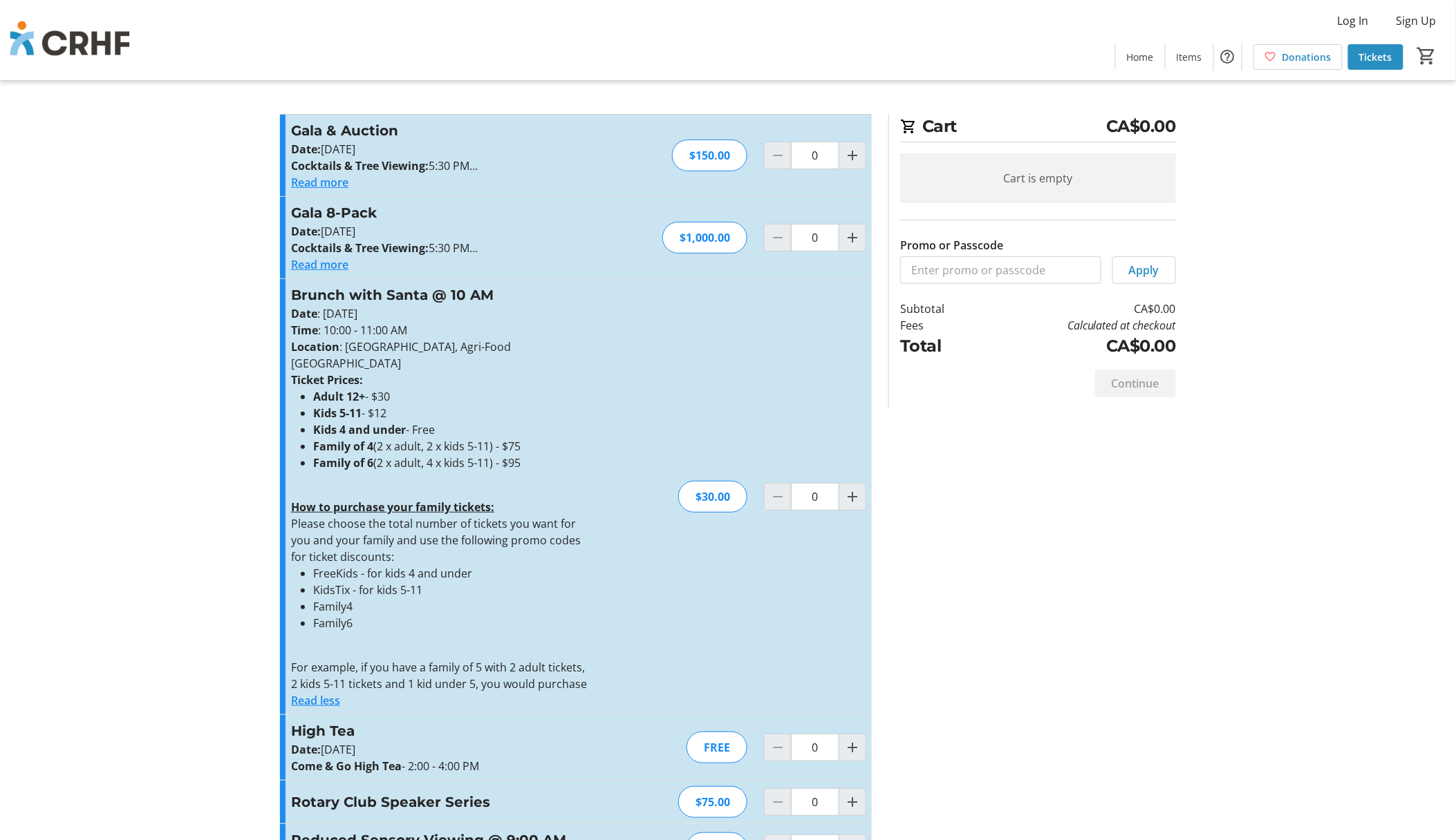
click at [328, 266] on button "Read more" at bounding box center [319, 264] width 58 height 16
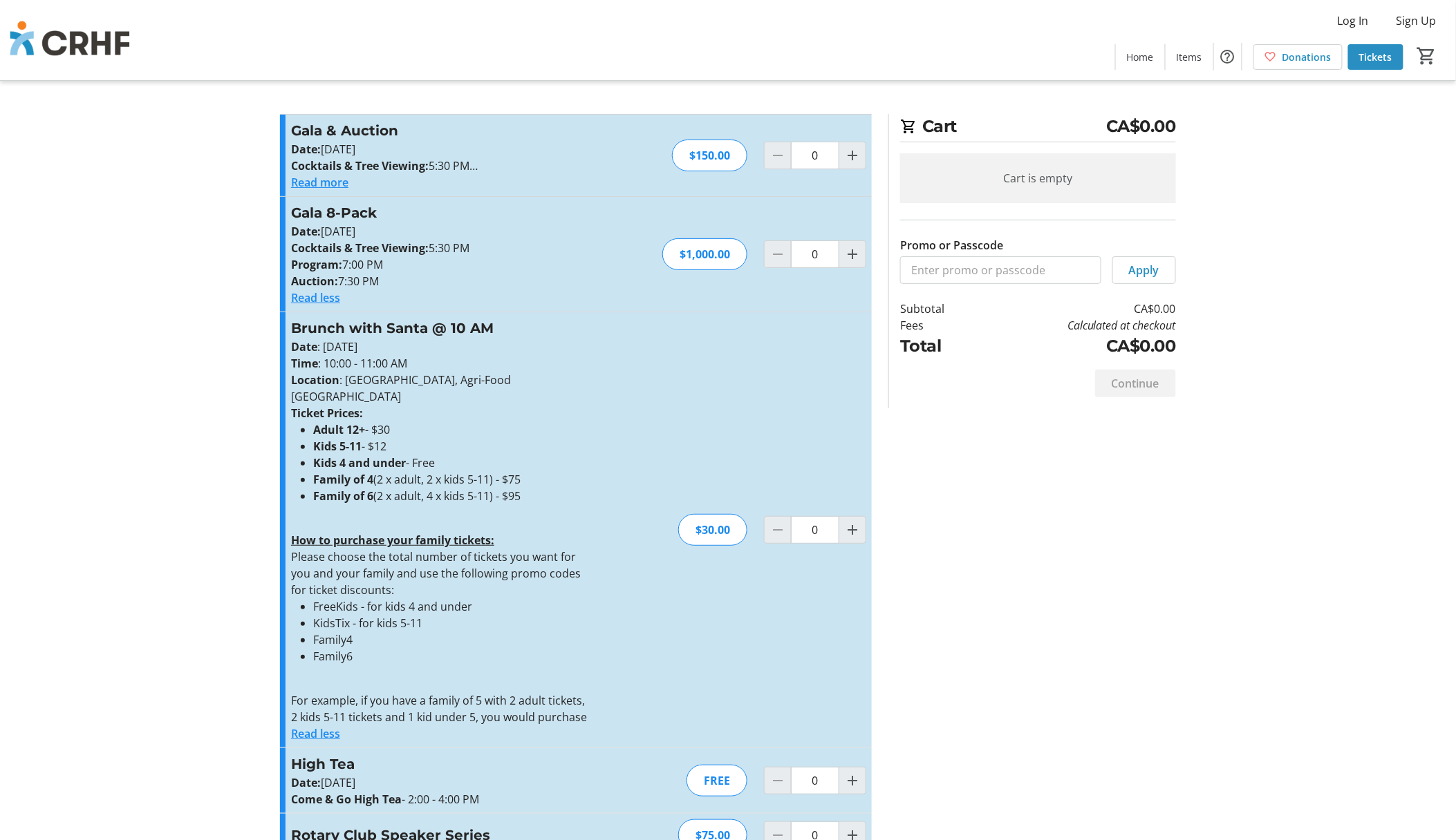
click at [324, 181] on button "Read more" at bounding box center [319, 182] width 58 height 16
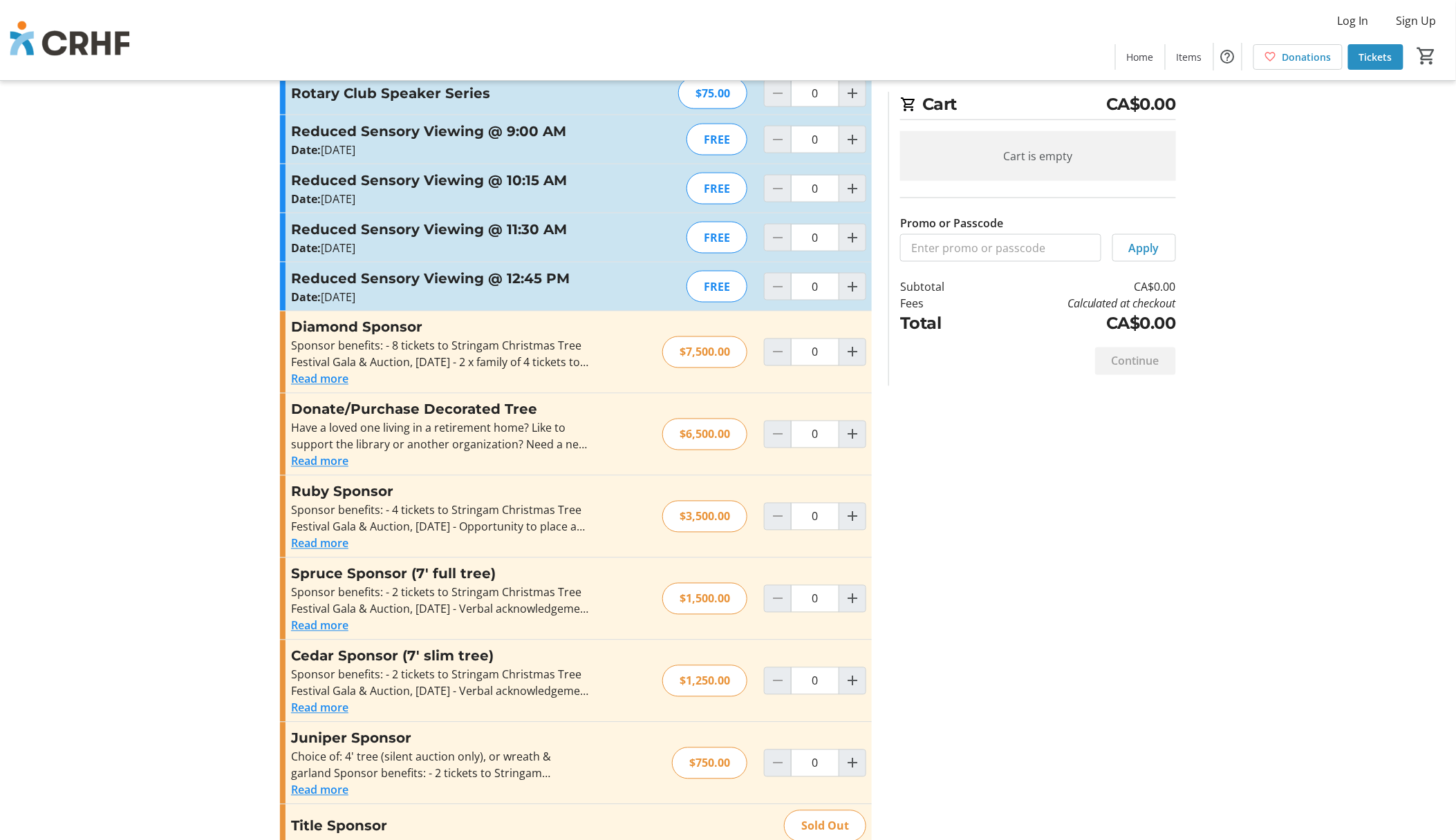
scroll to position [804, 0]
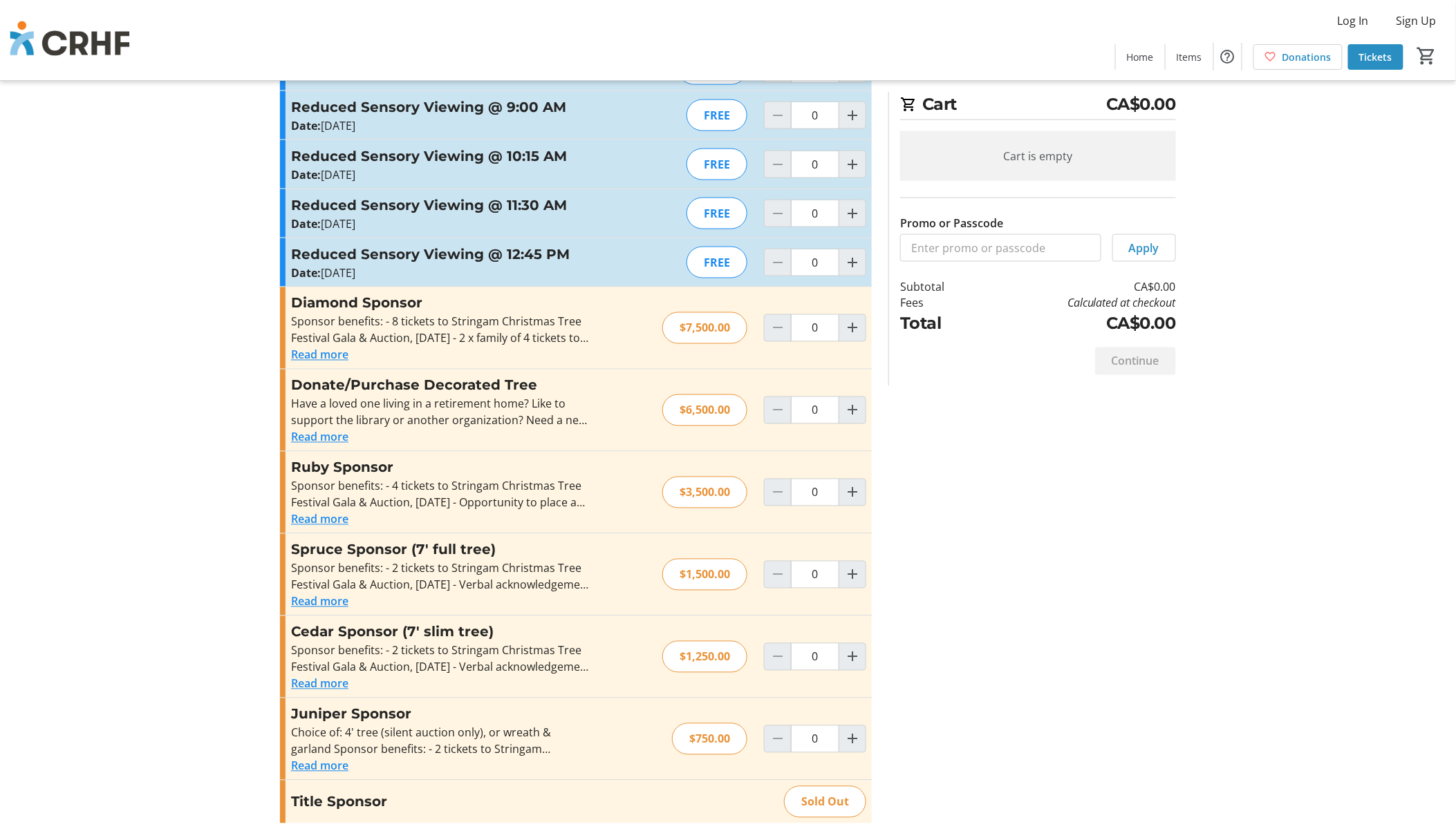
click at [318, 354] on button "Read more" at bounding box center [319, 355] width 58 height 16
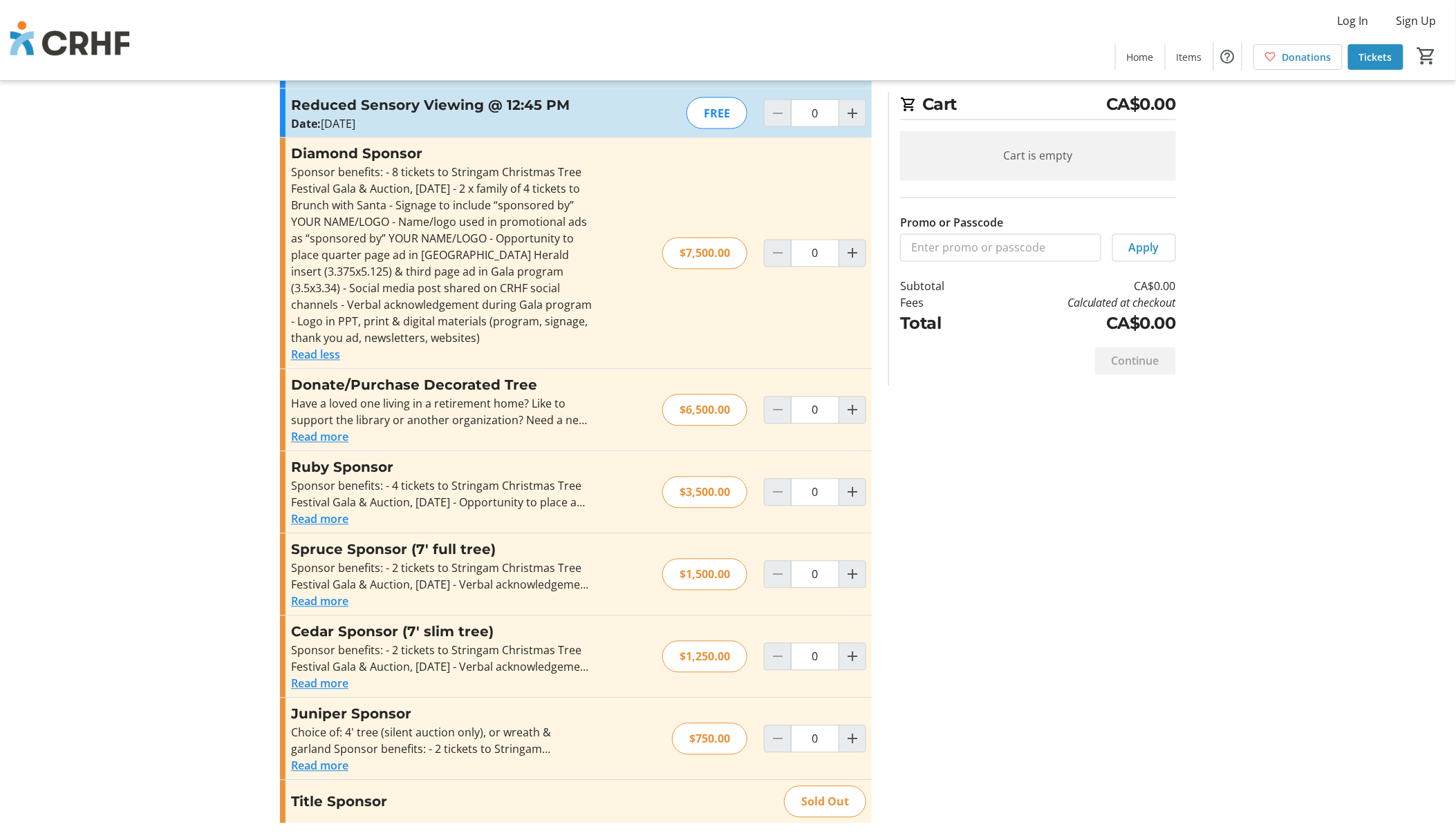
scroll to position [954, 0]
click at [308, 429] on button "Read more" at bounding box center [319, 437] width 58 height 16
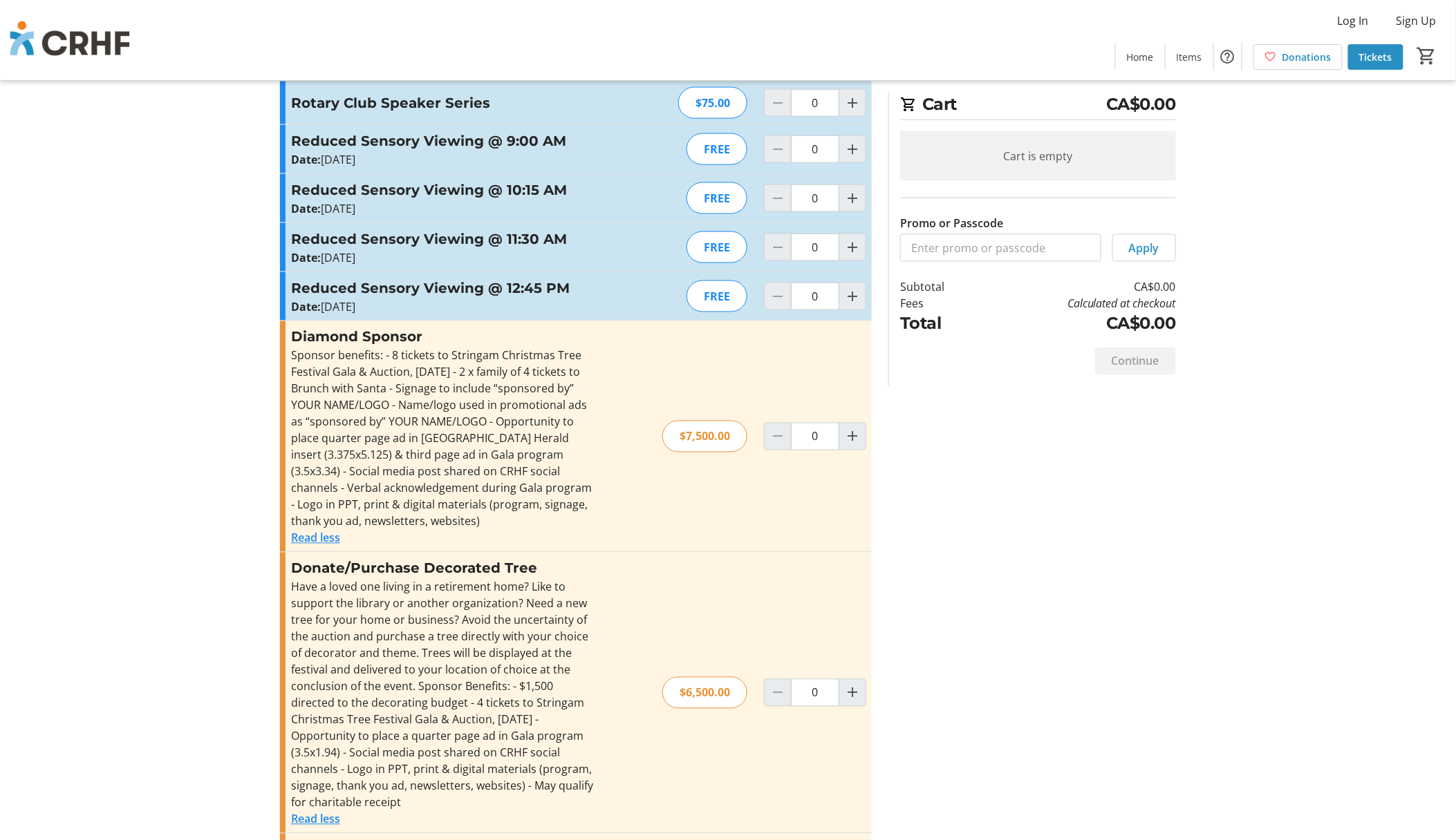
scroll to position [769, 0]
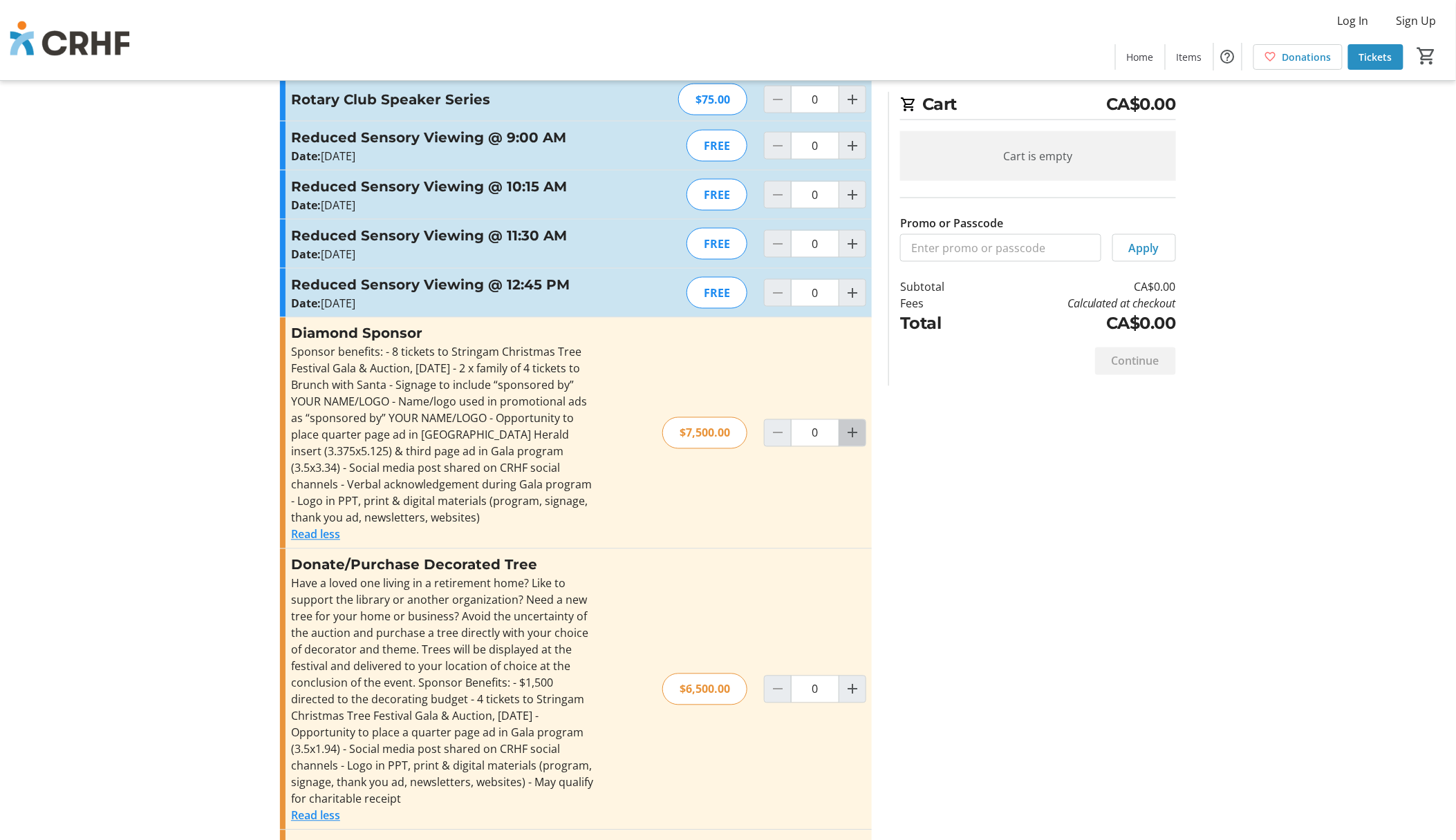
click at [852, 441] on mat-icon "Increment by one" at bounding box center [852, 433] width 16 height 16
type input "1"
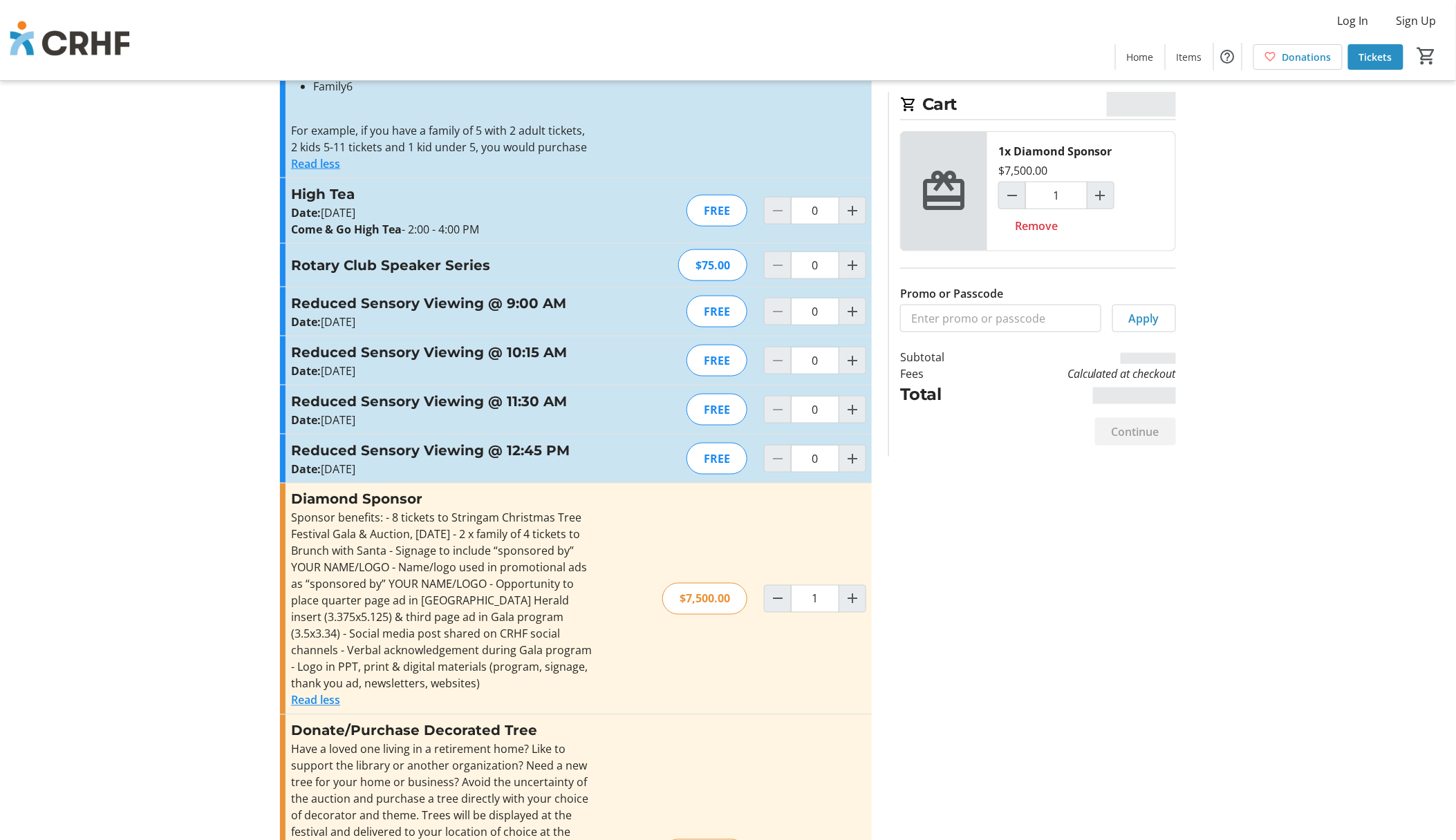
scroll to position [585, 0]
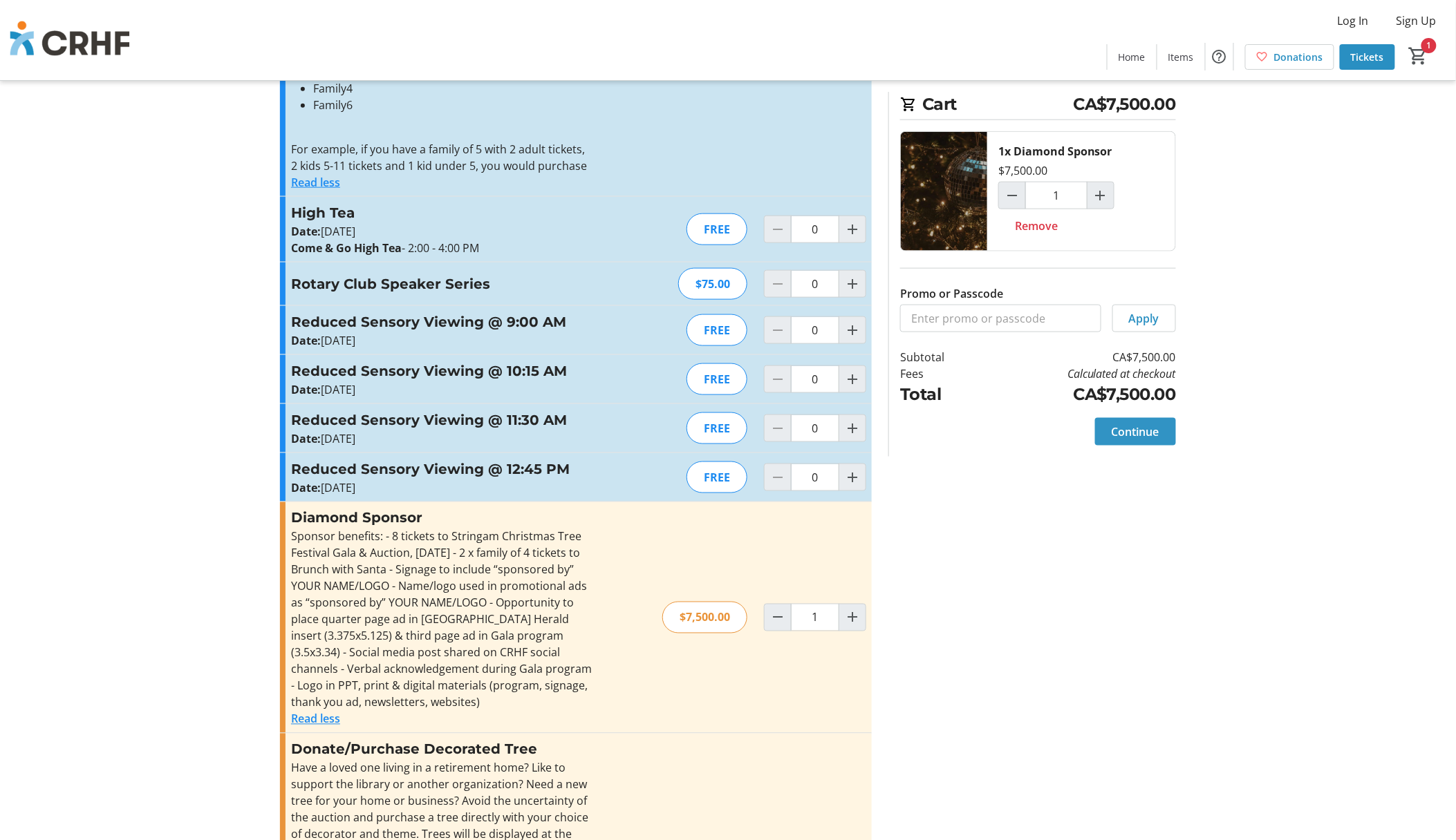
click at [1132, 437] on span "Continue" at bounding box center [1135, 431] width 48 height 16
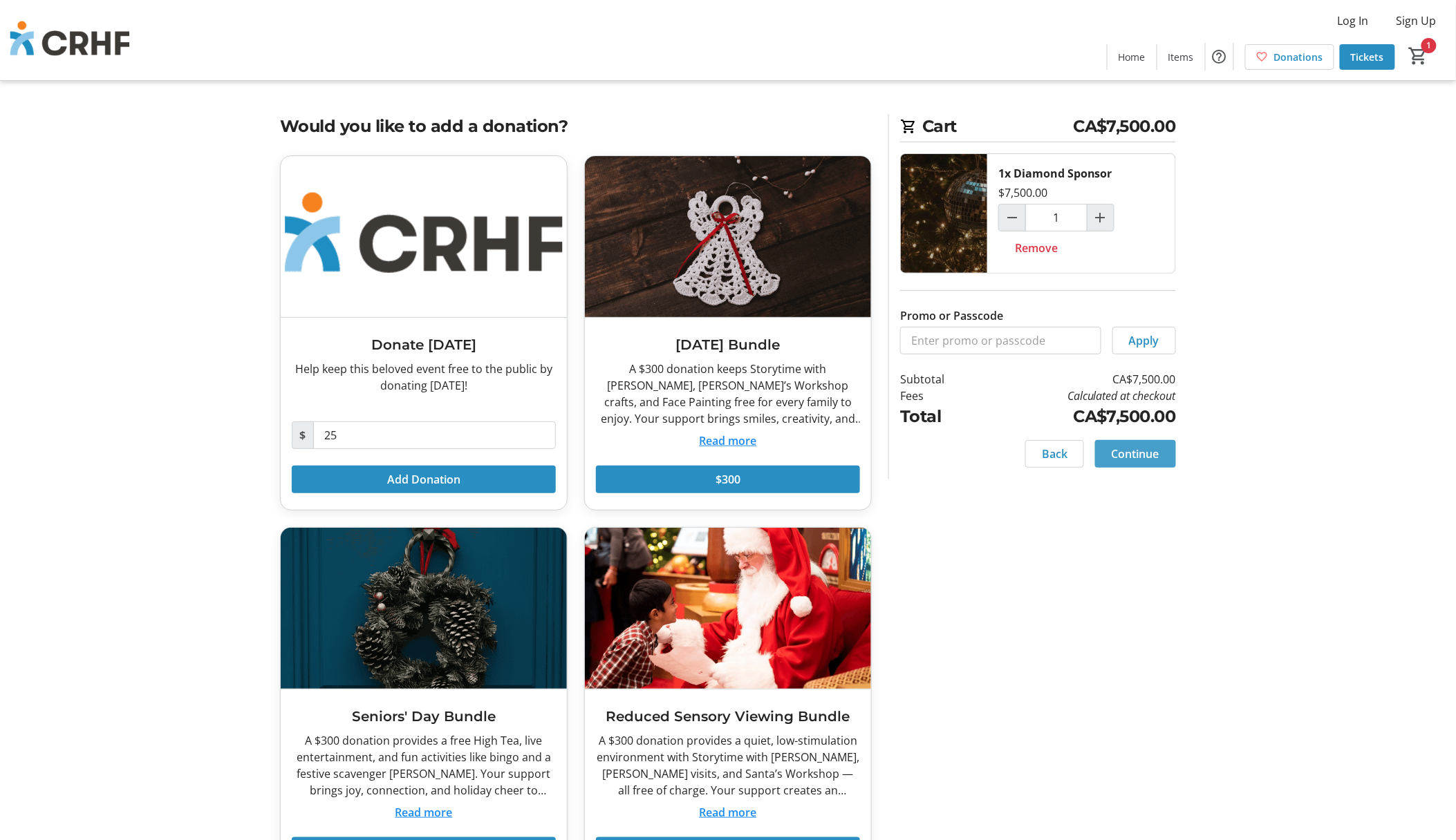
click at [1151, 456] on span "Continue" at bounding box center [1135, 453] width 48 height 16
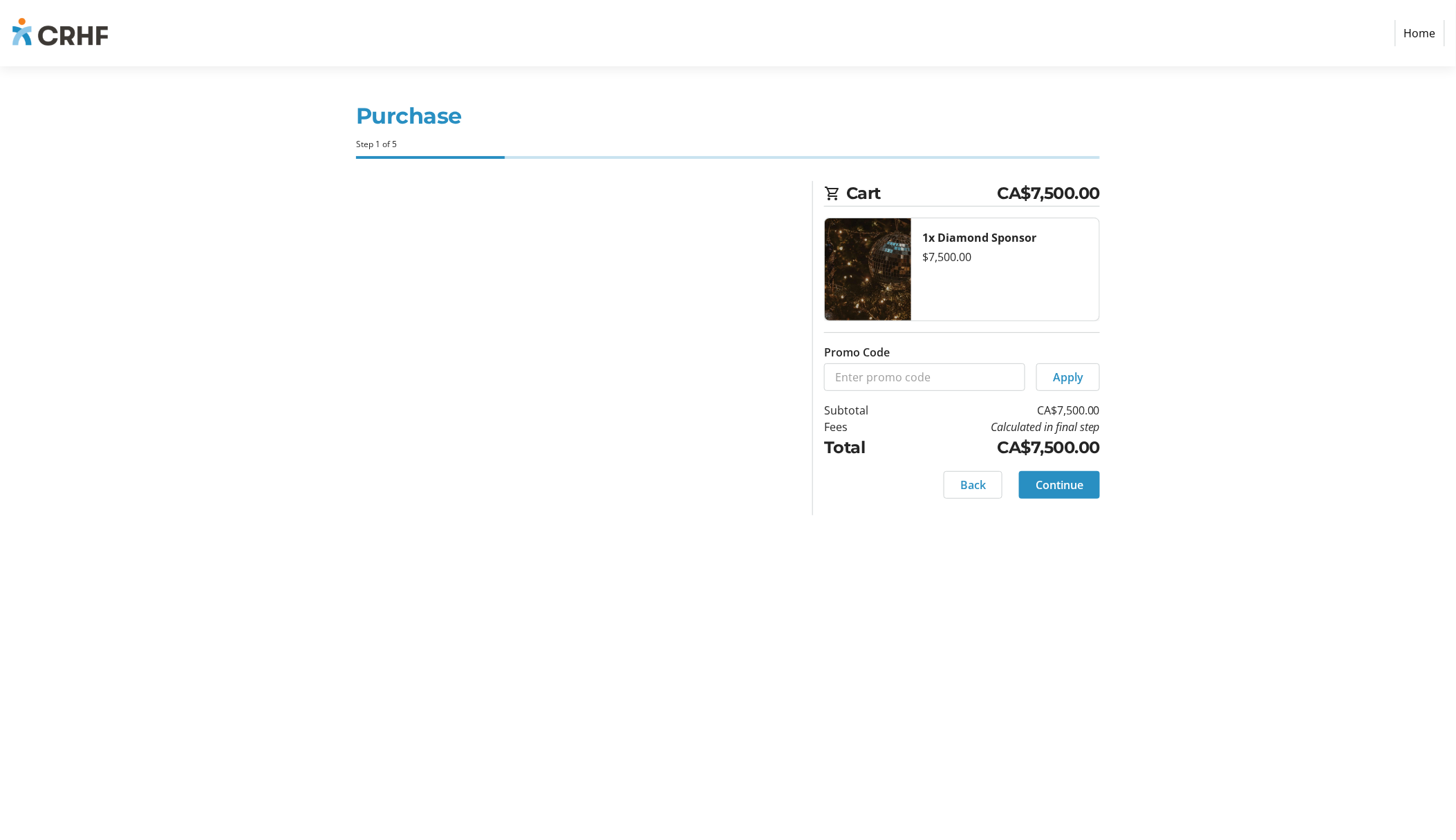
select select "CA"
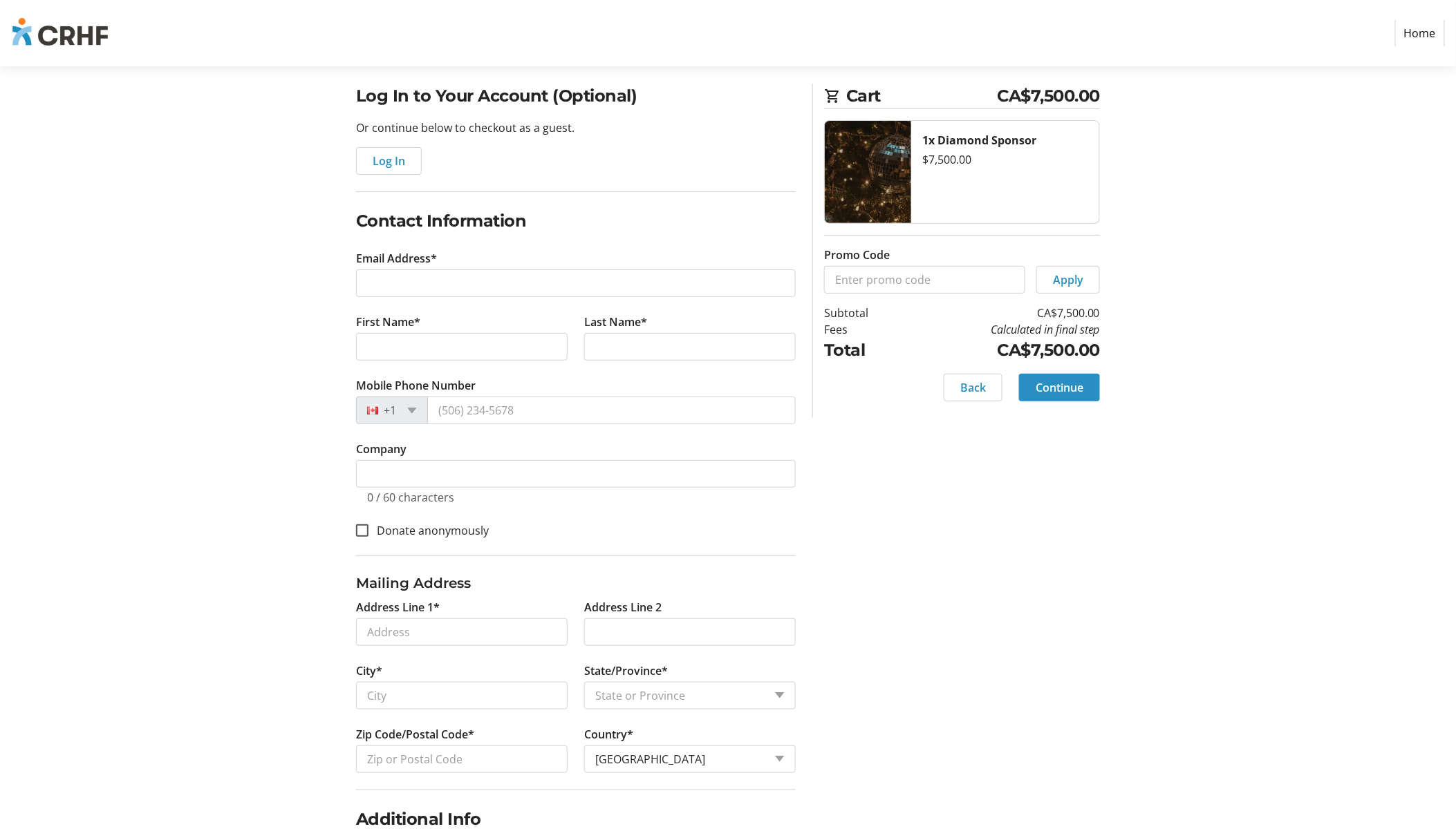
scroll to position [184, 0]
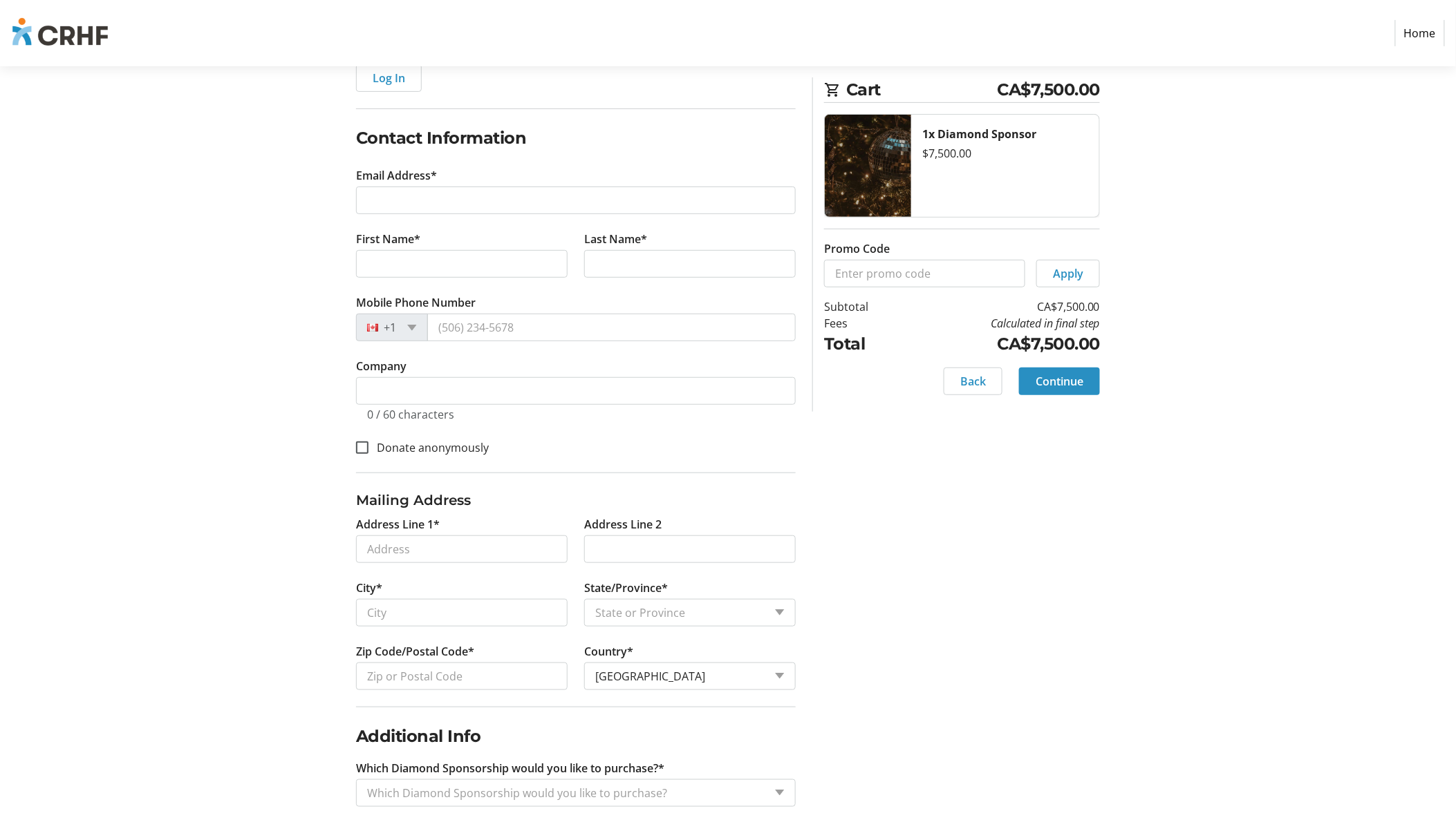
click at [766, 799] on div "Which Diamond Sponsorship would you like to purchase?" at bounding box center [576, 793] width 439 height 28
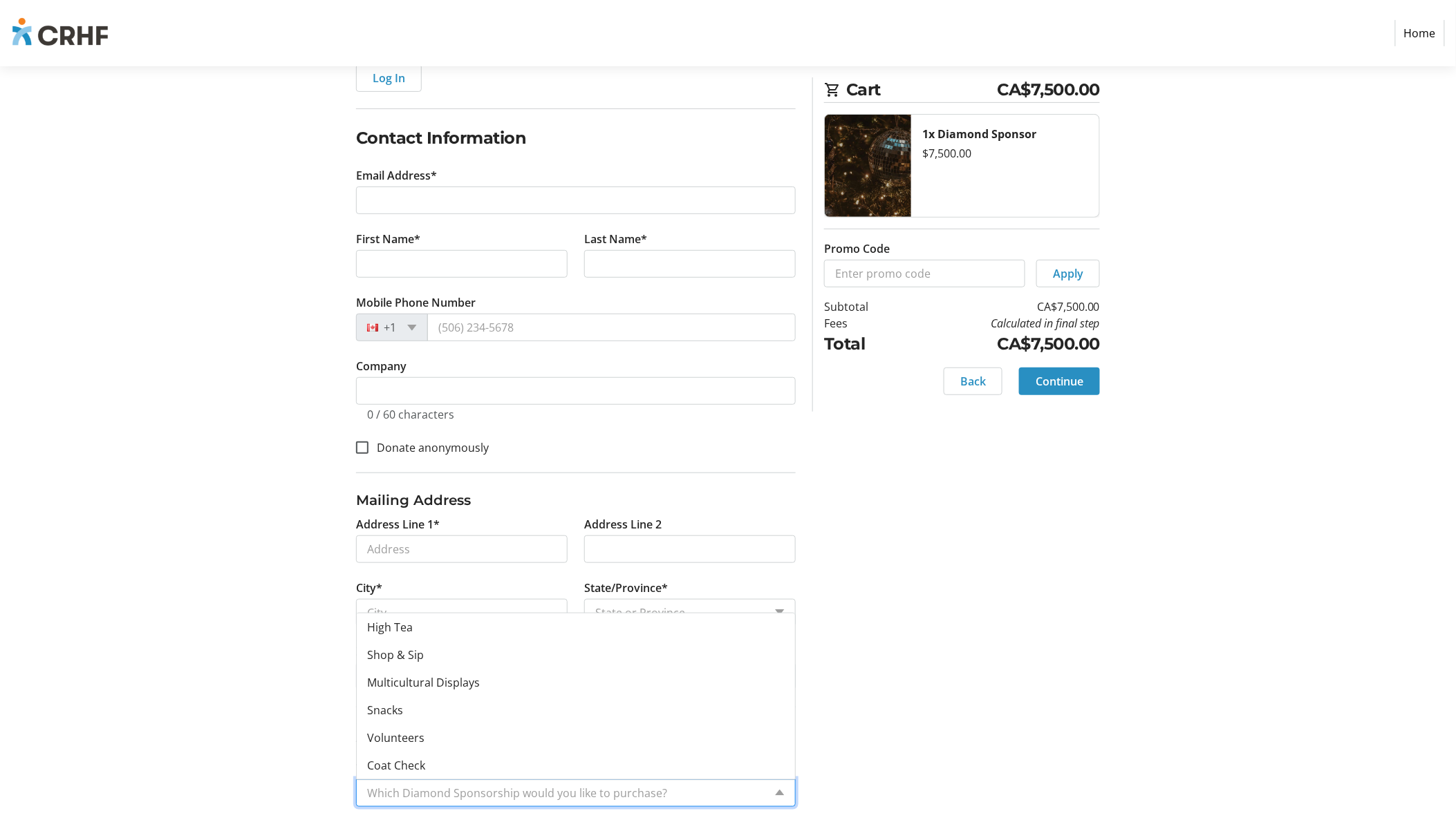
scroll to position [0, 0]
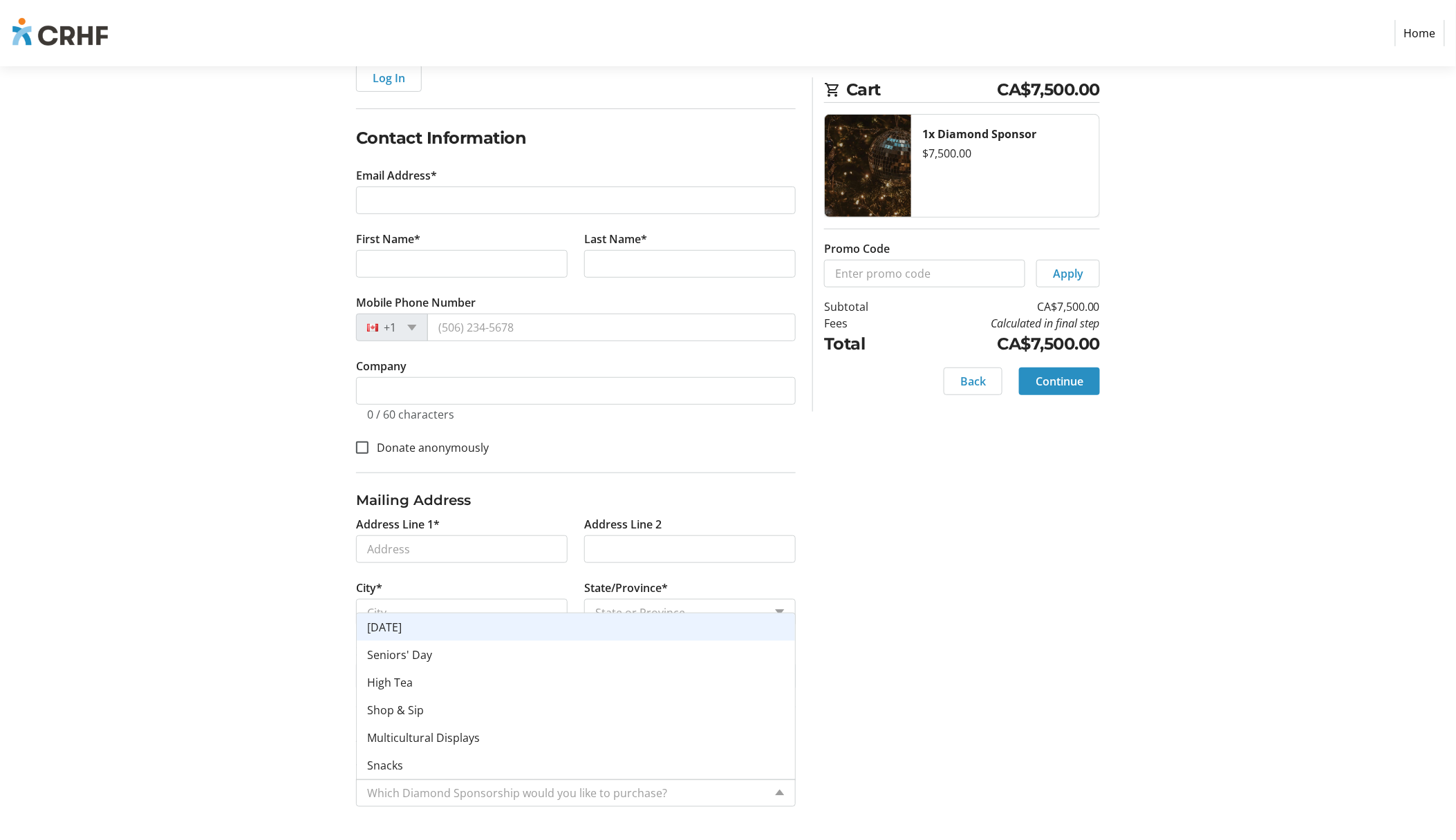
click at [980, 557] on div "Log In to Your Account (Optional) Or continue below to checkout as a guest. Log…" at bounding box center [728, 420] width 913 height 839
click at [754, 793] on input "Which Diamond Sponsorship would you like to purchase?*" at bounding box center [565, 790] width 397 height 16
click at [963, 382] on span "Back" at bounding box center [973, 381] width 26 height 16
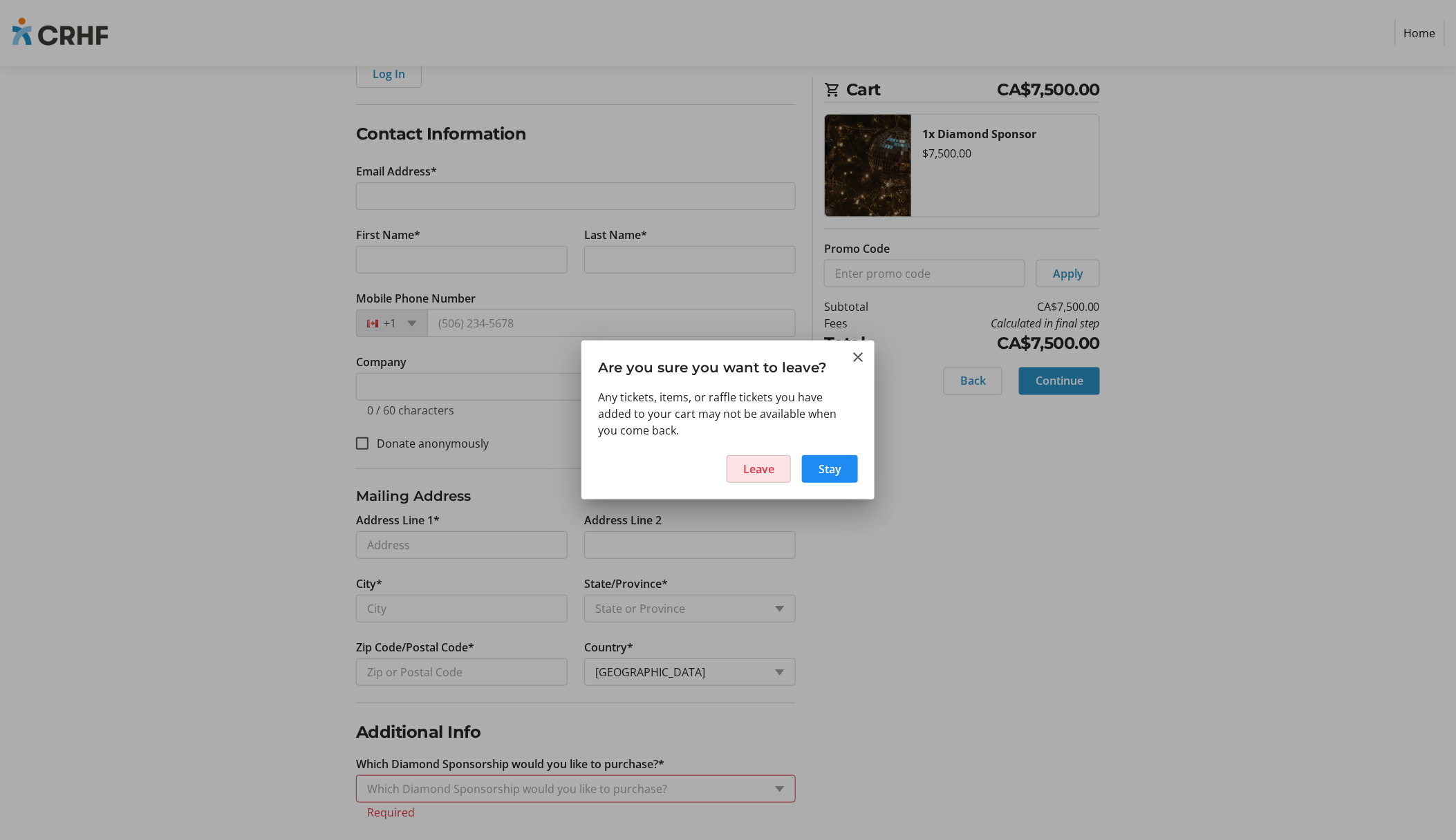
click at [774, 468] on span "Leave" at bounding box center [759, 469] width 31 height 16
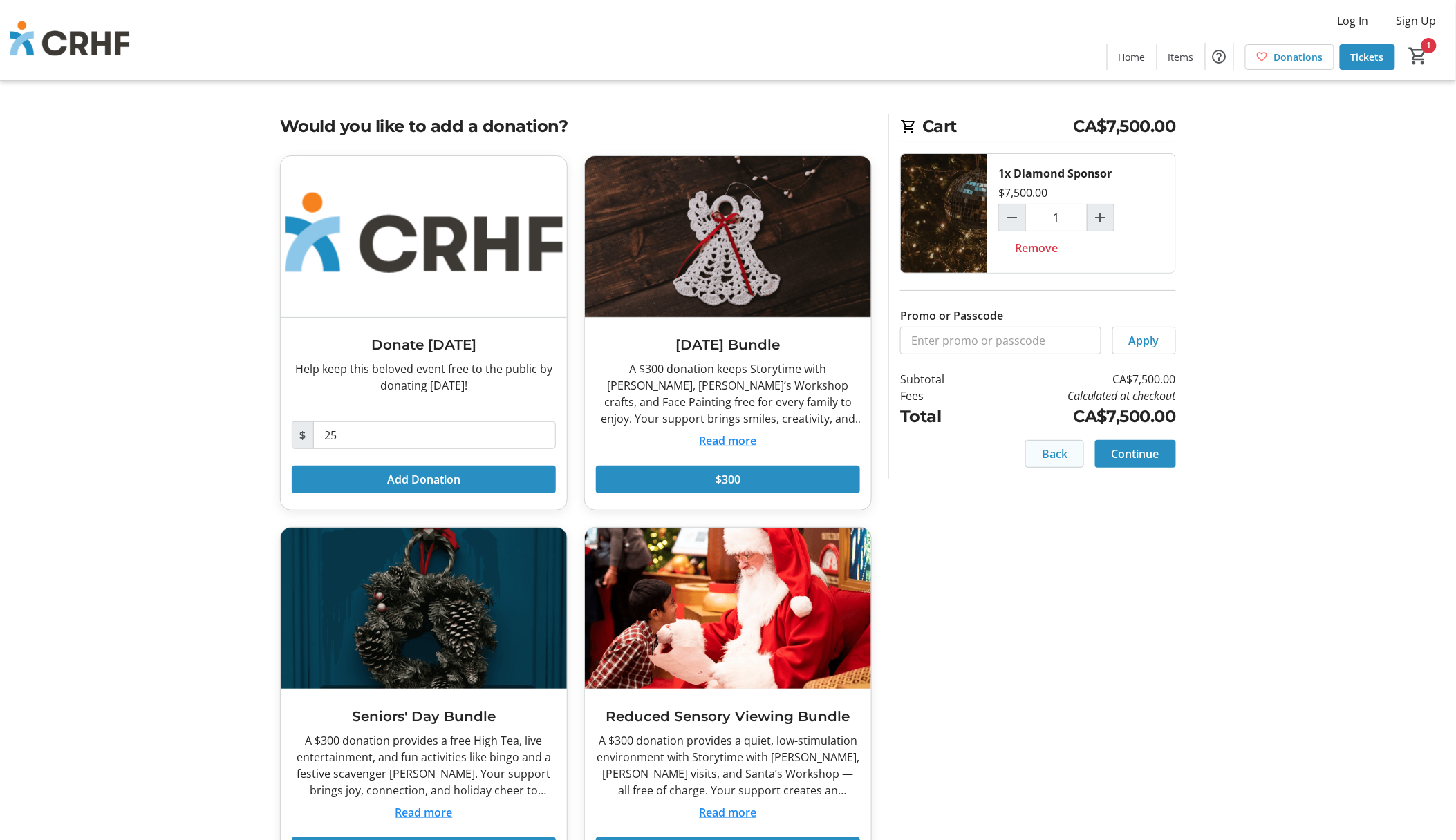
click at [1046, 451] on span "Back" at bounding box center [1054, 453] width 26 height 16
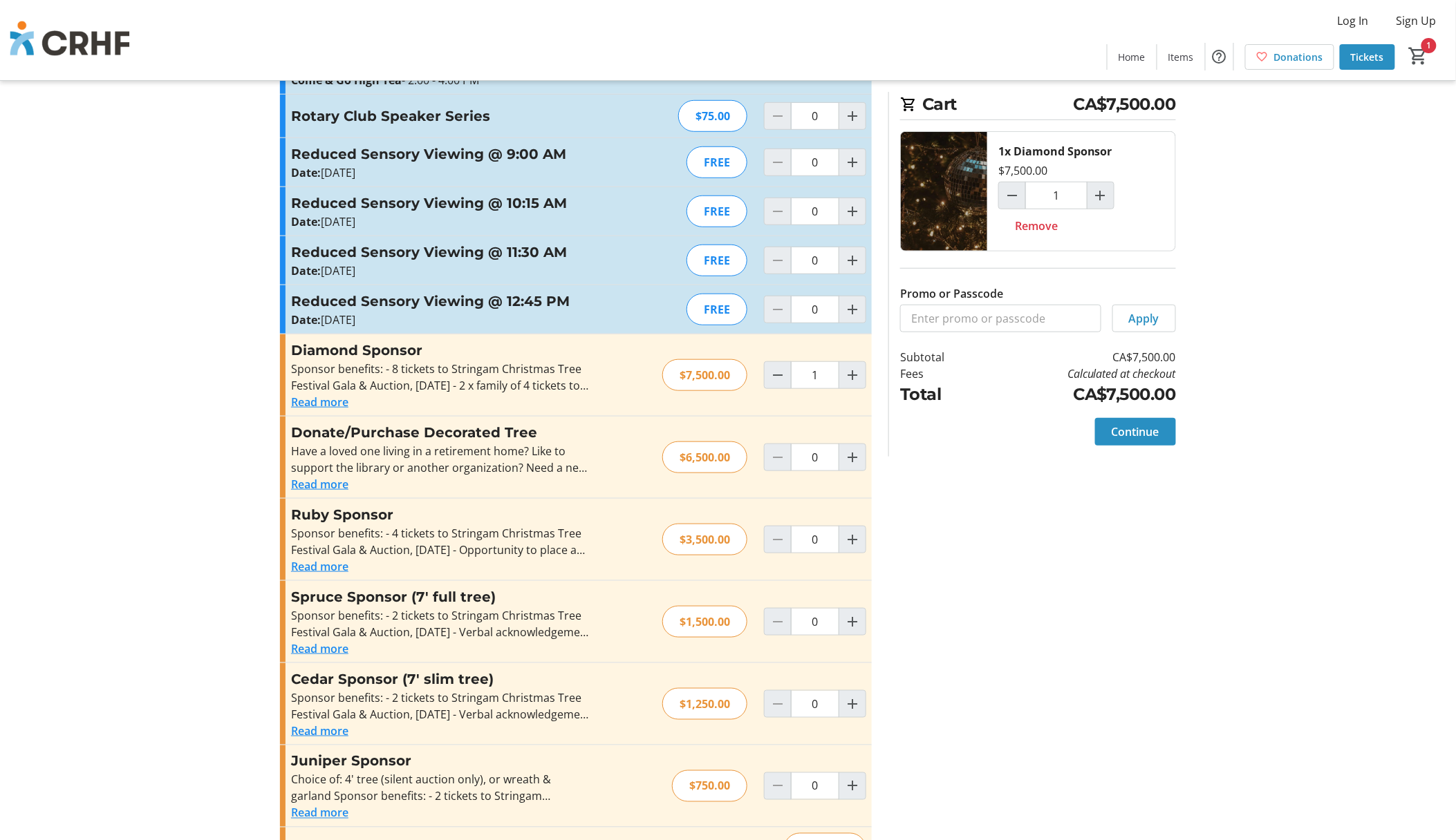
scroll to position [368, 0]
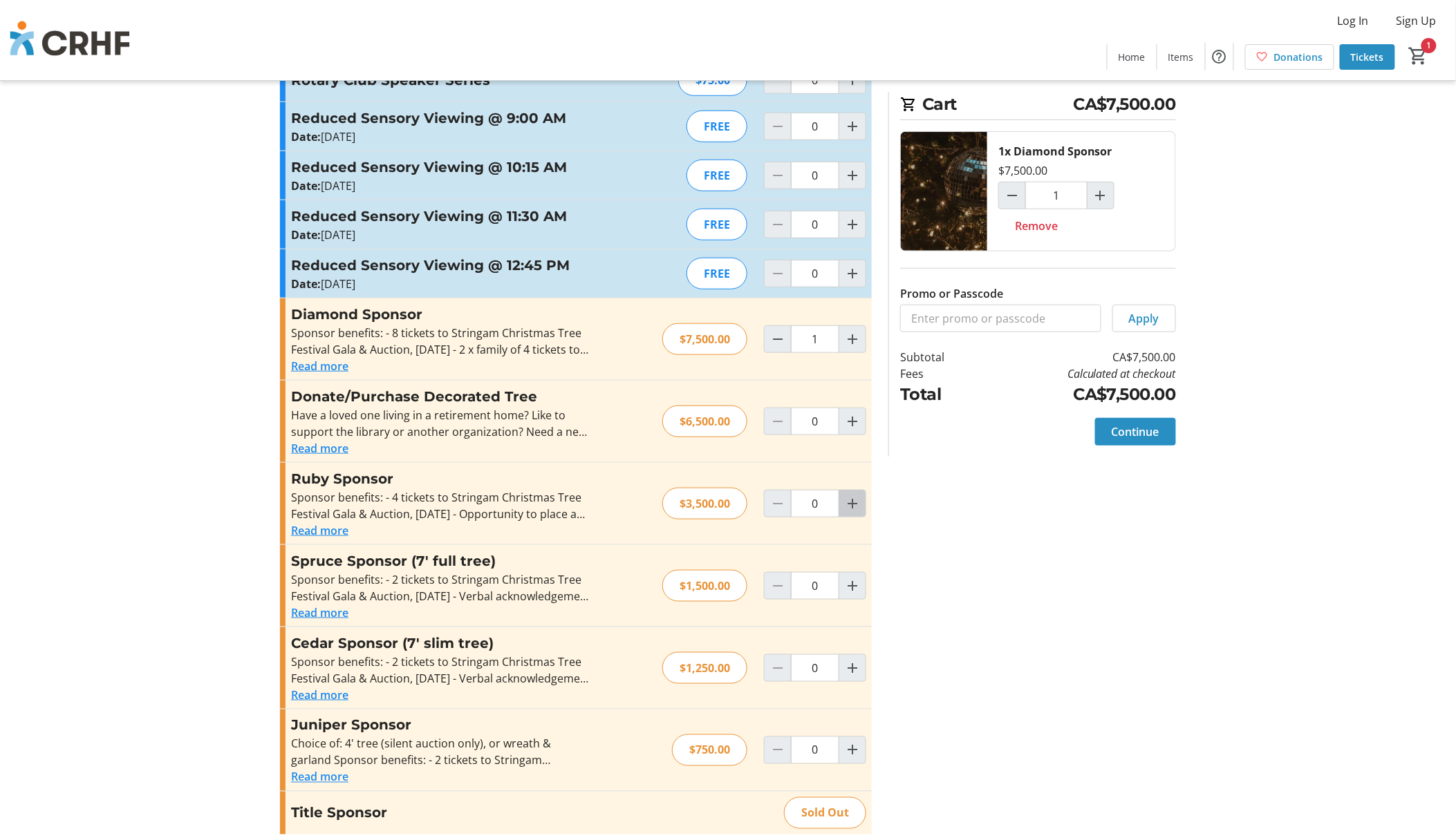
click at [850, 515] on span "Increment by one" at bounding box center [852, 503] width 26 height 26
type input "1"
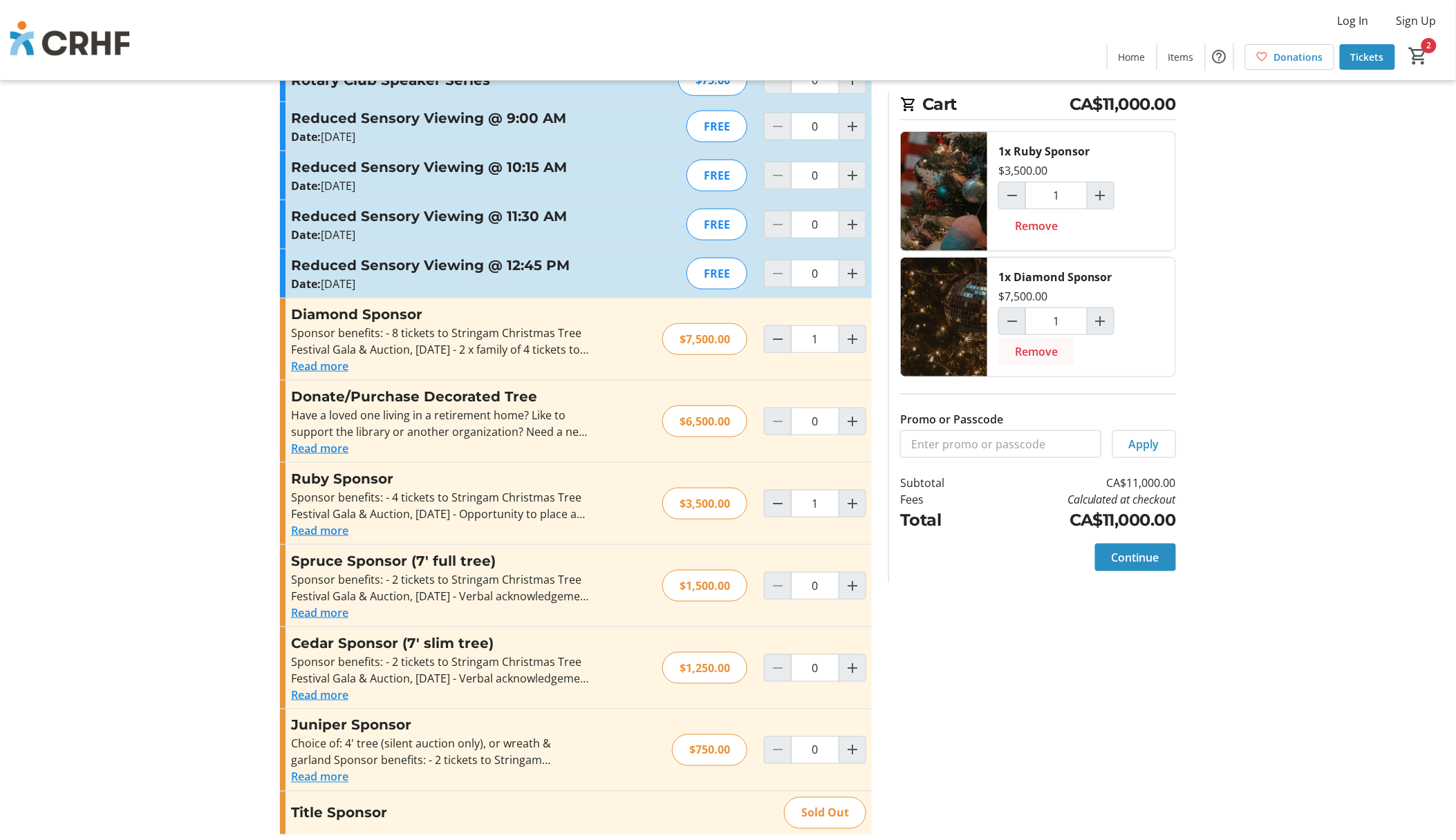
click at [1030, 357] on span "Remove" at bounding box center [1036, 351] width 43 height 16
type input "0"
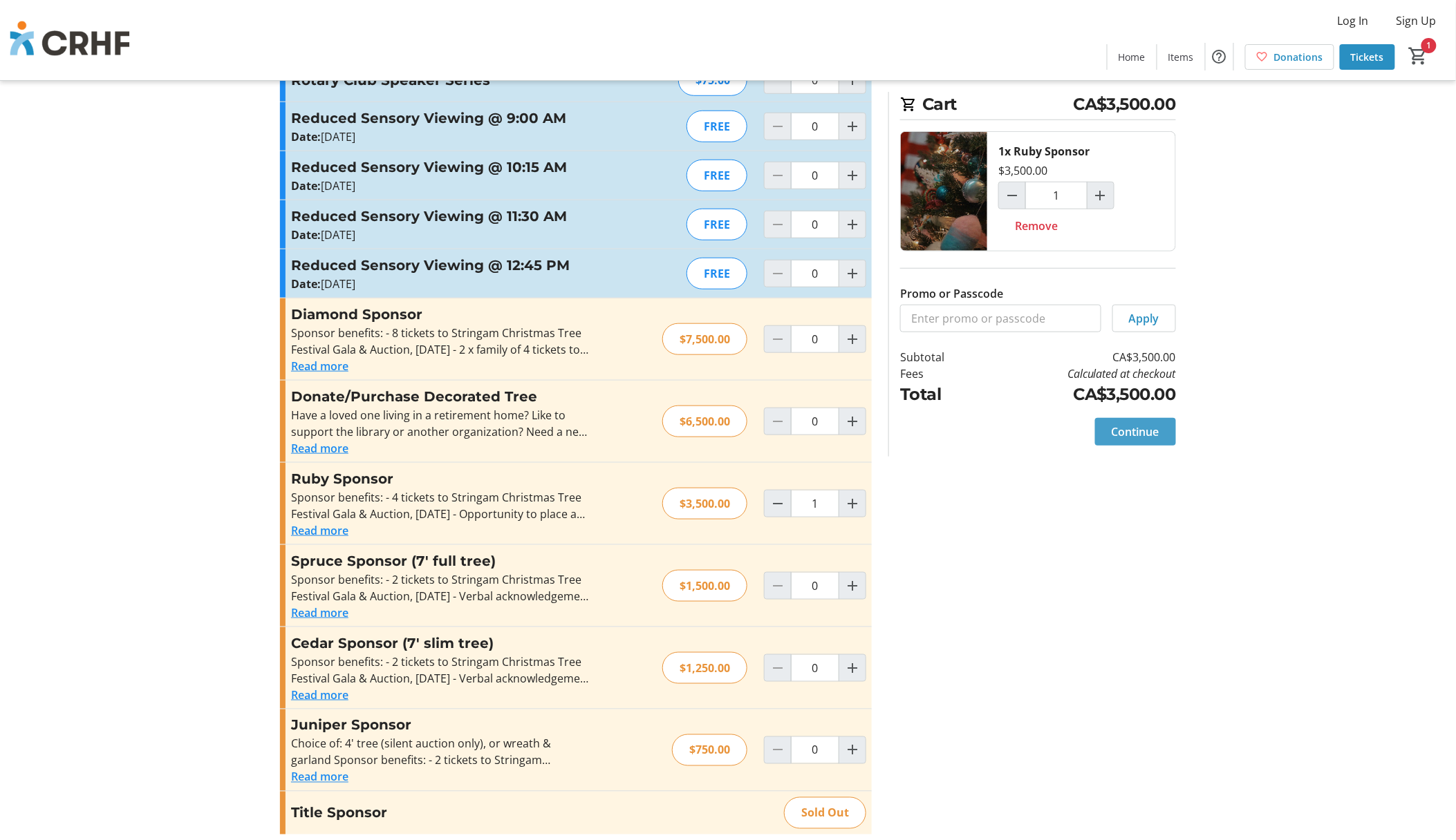
click at [1134, 434] on span "Continue" at bounding box center [1135, 431] width 48 height 16
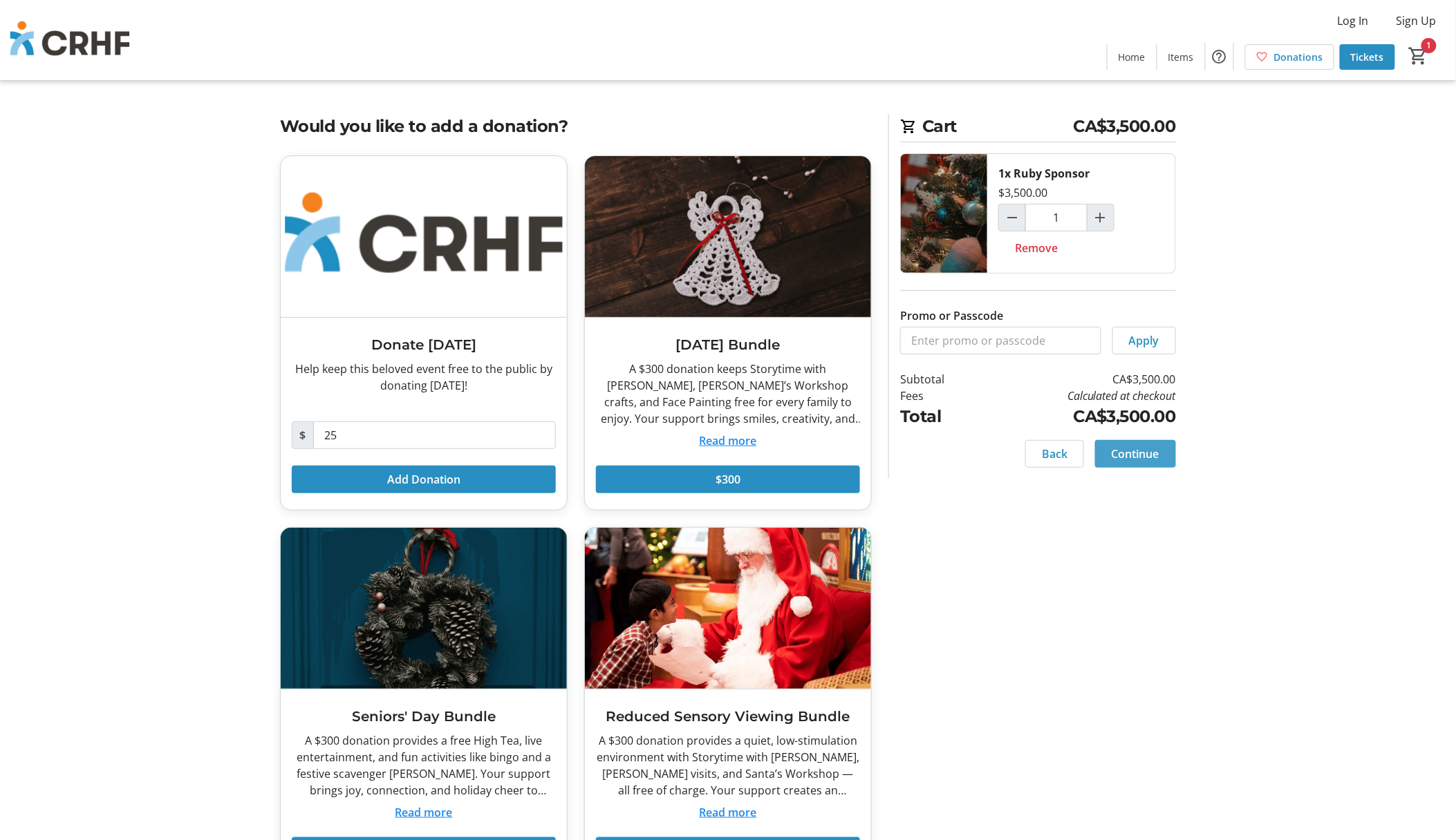
click at [1138, 446] on span "Continue" at bounding box center [1135, 453] width 48 height 16
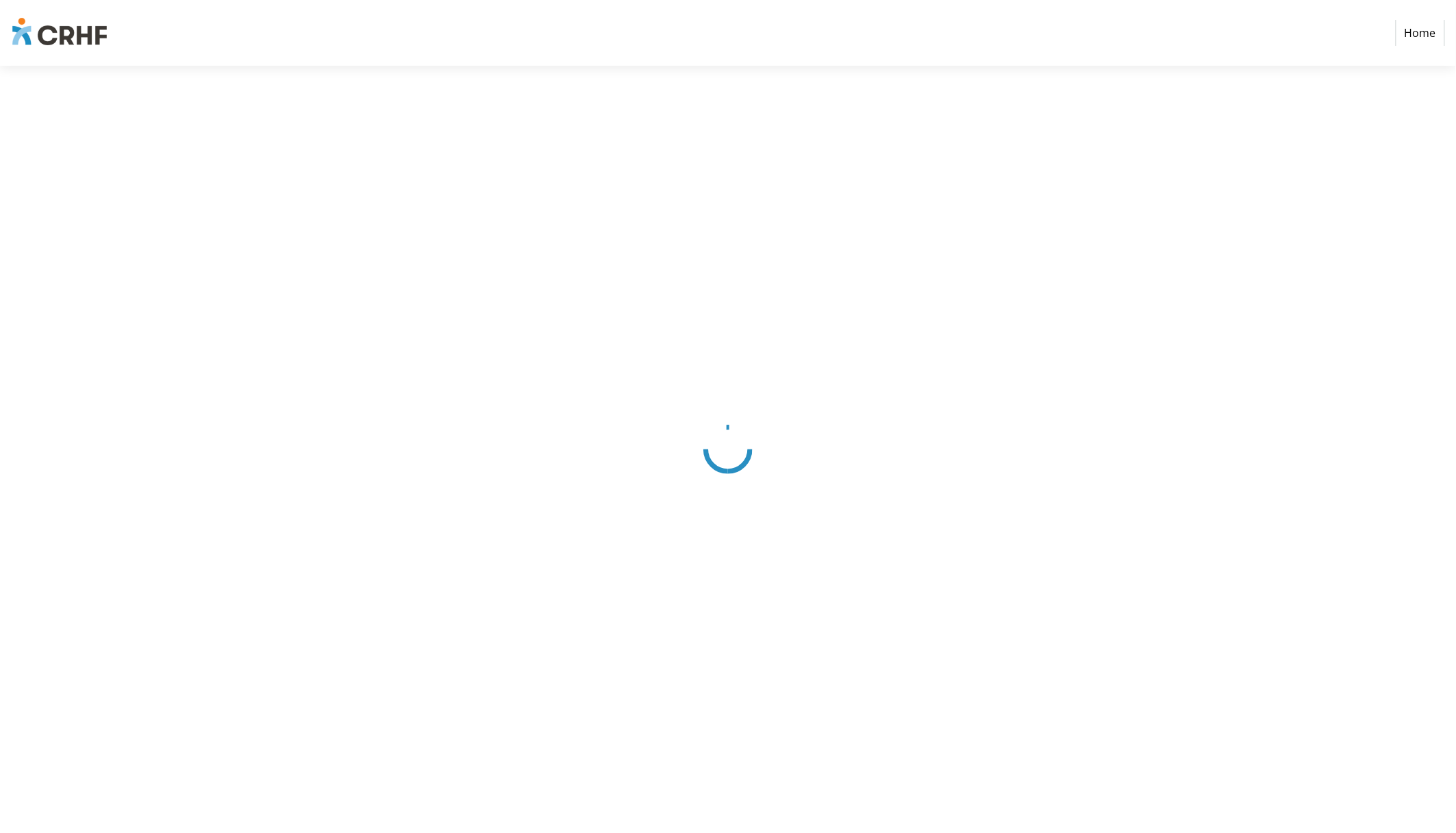
select select "CA"
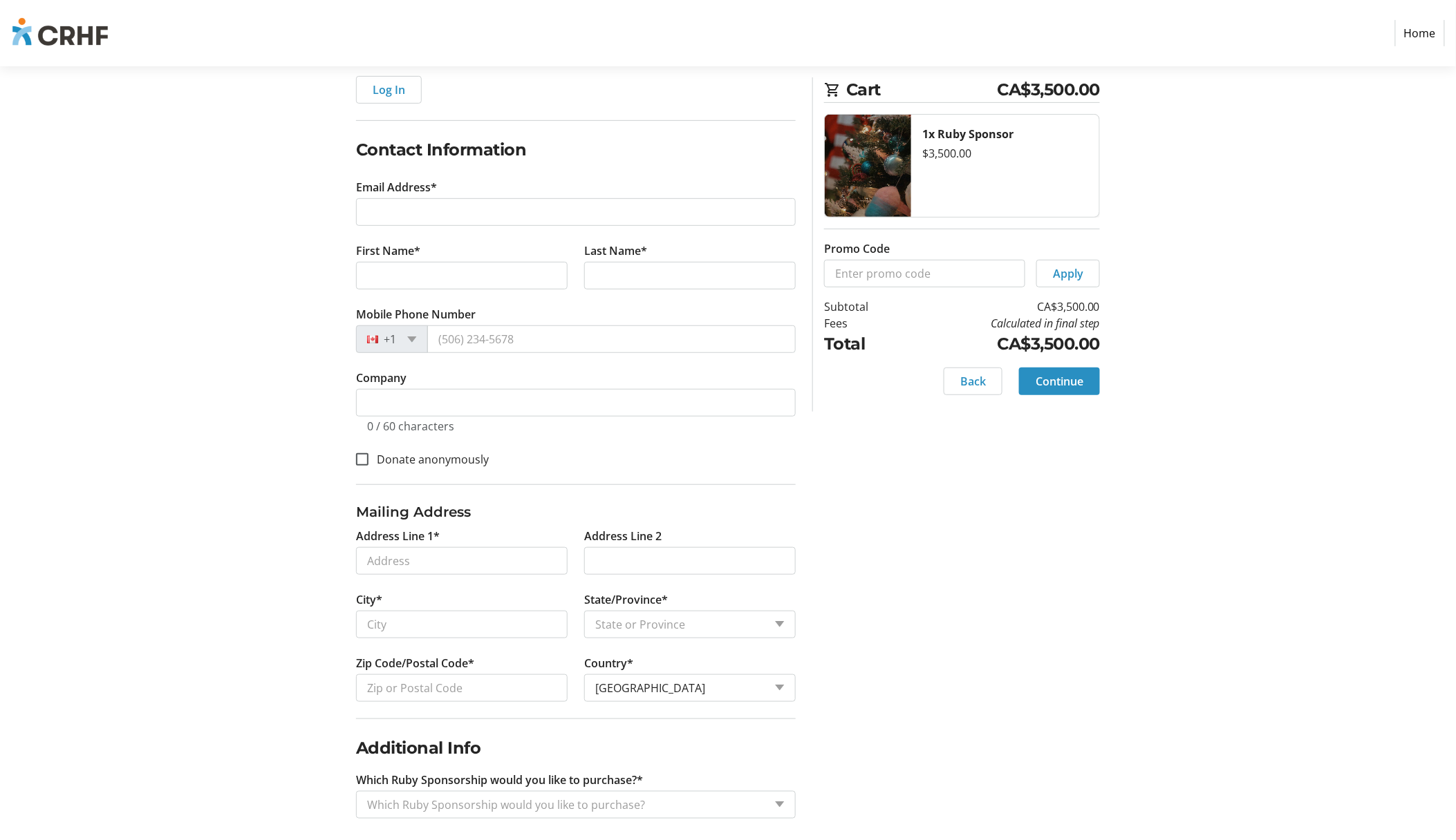
scroll to position [184, 0]
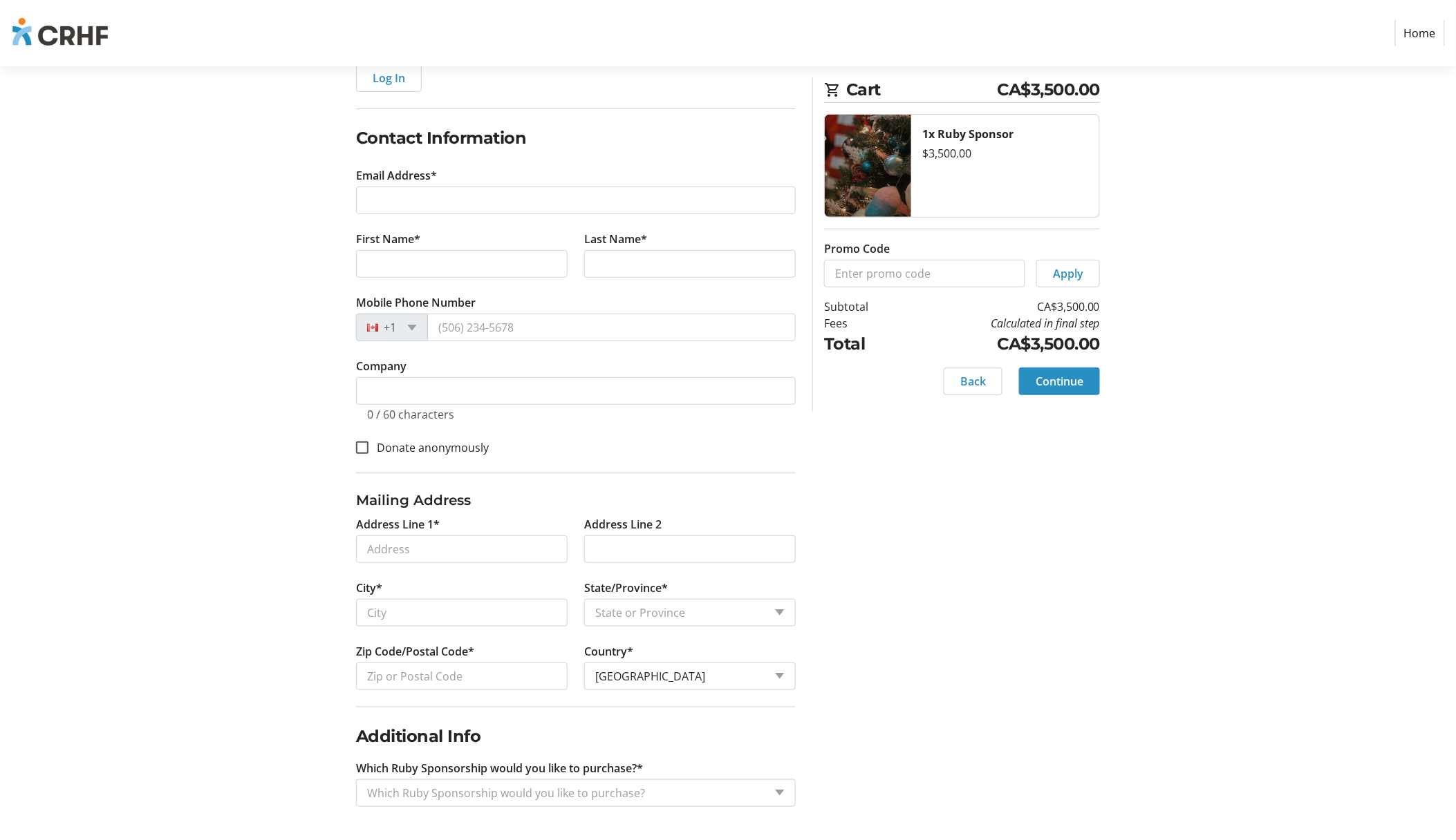
click at [766, 793] on div "Which Ruby Sponsorship would you like to purchase?" at bounding box center [576, 793] width 439 height 28
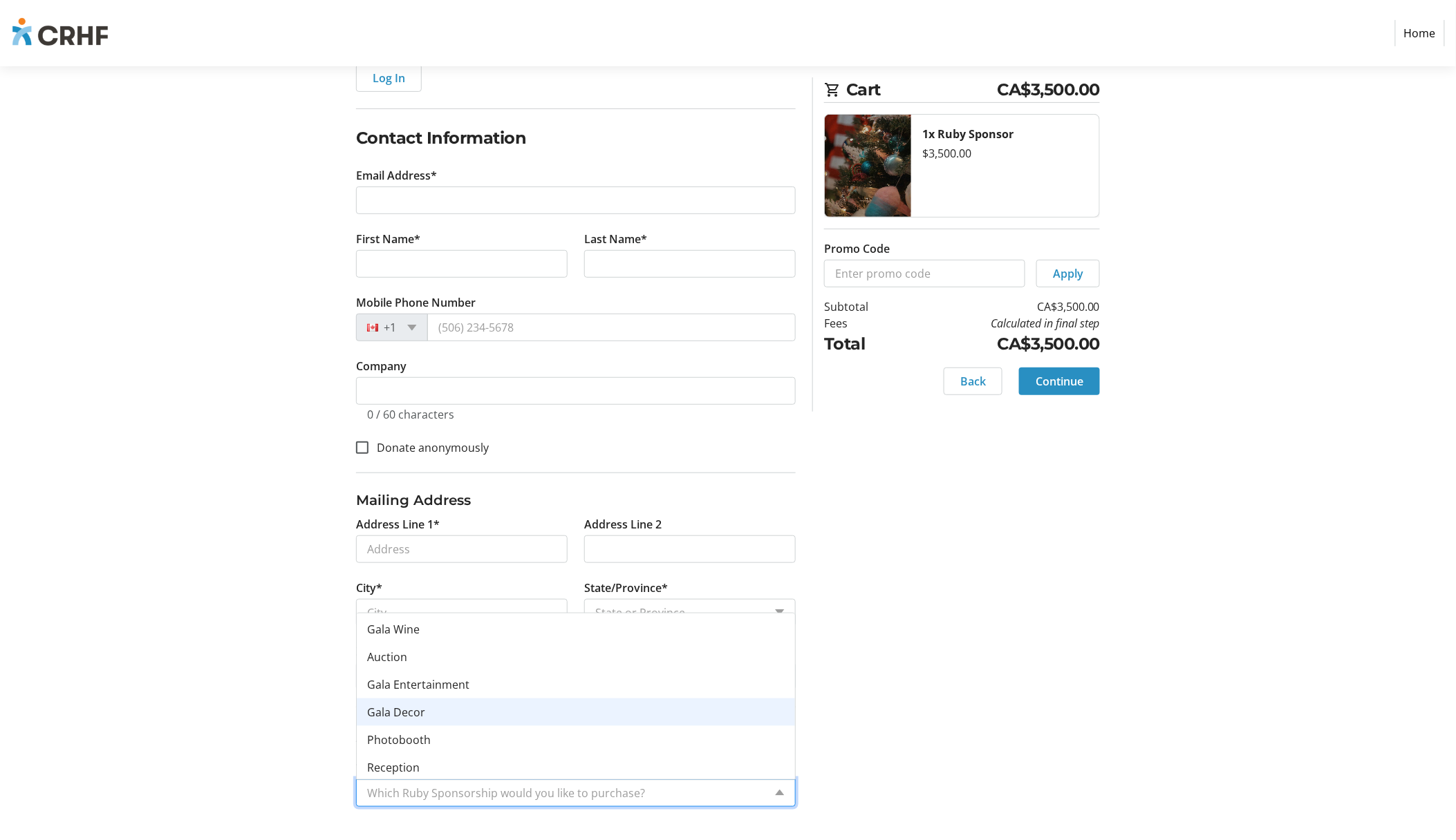
scroll to position [193, 0]
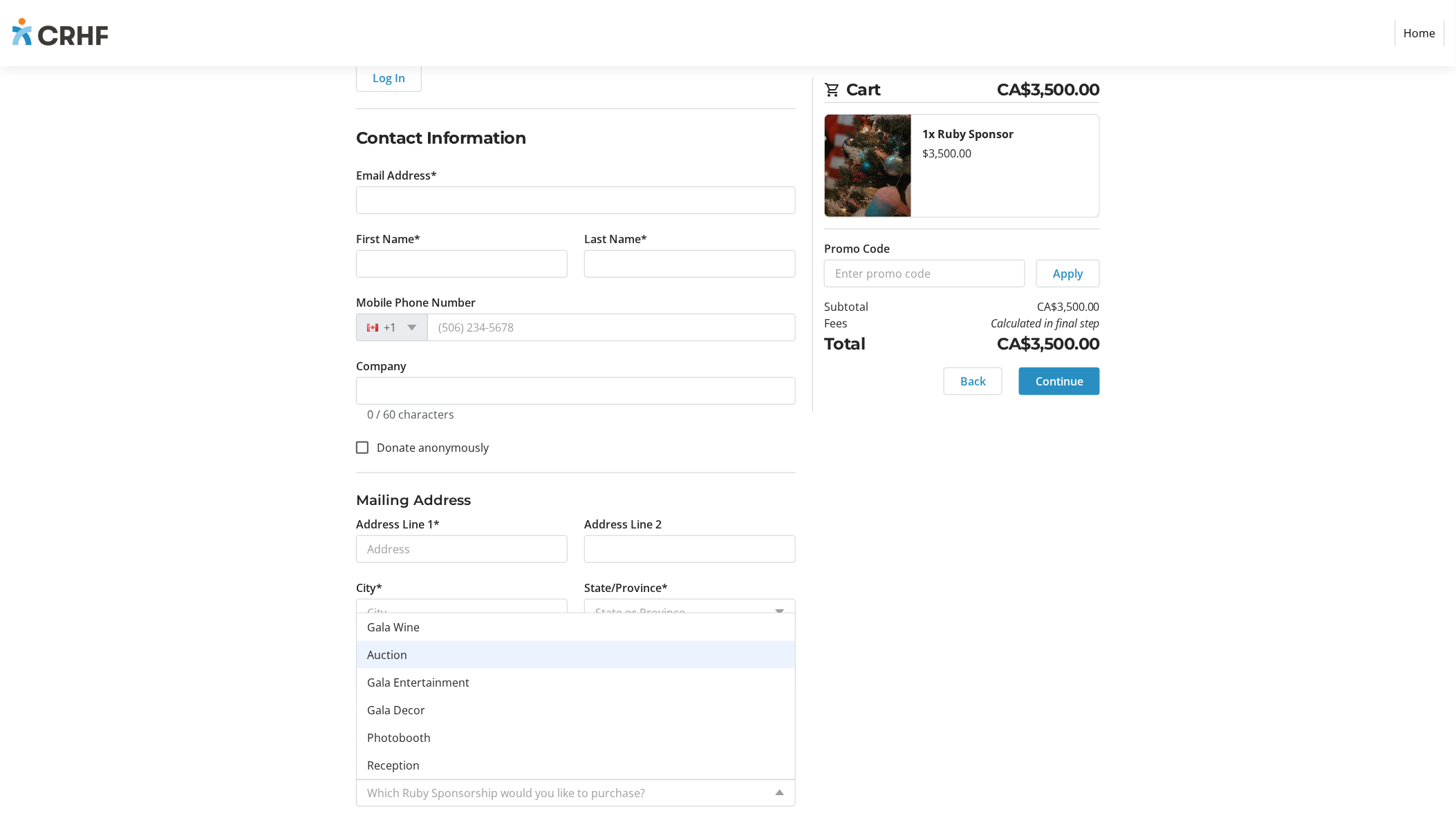
click at [83, 39] on img at bounding box center [60, 33] width 98 height 55
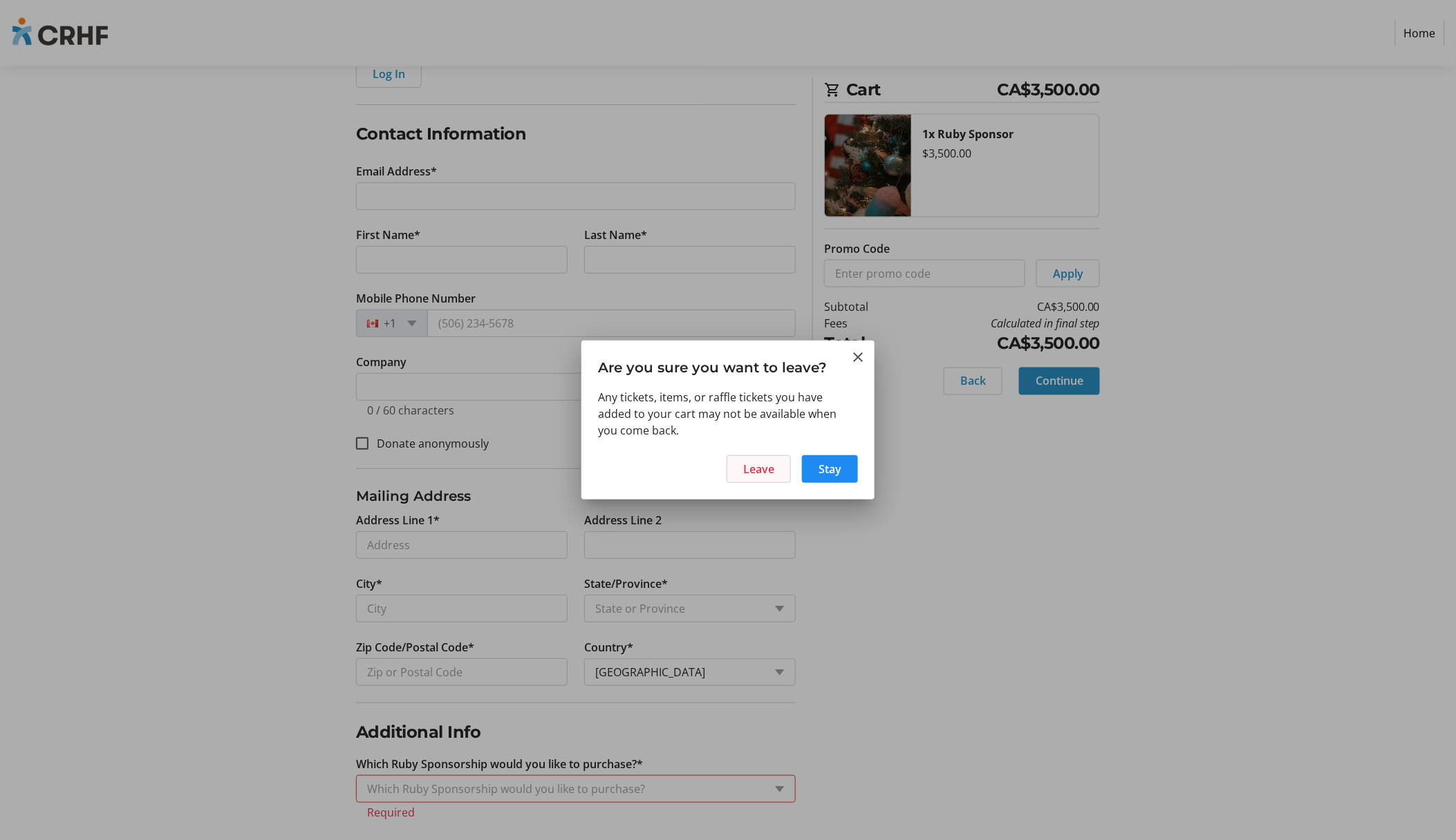
click at [761, 463] on span "Leave" at bounding box center [759, 469] width 31 height 16
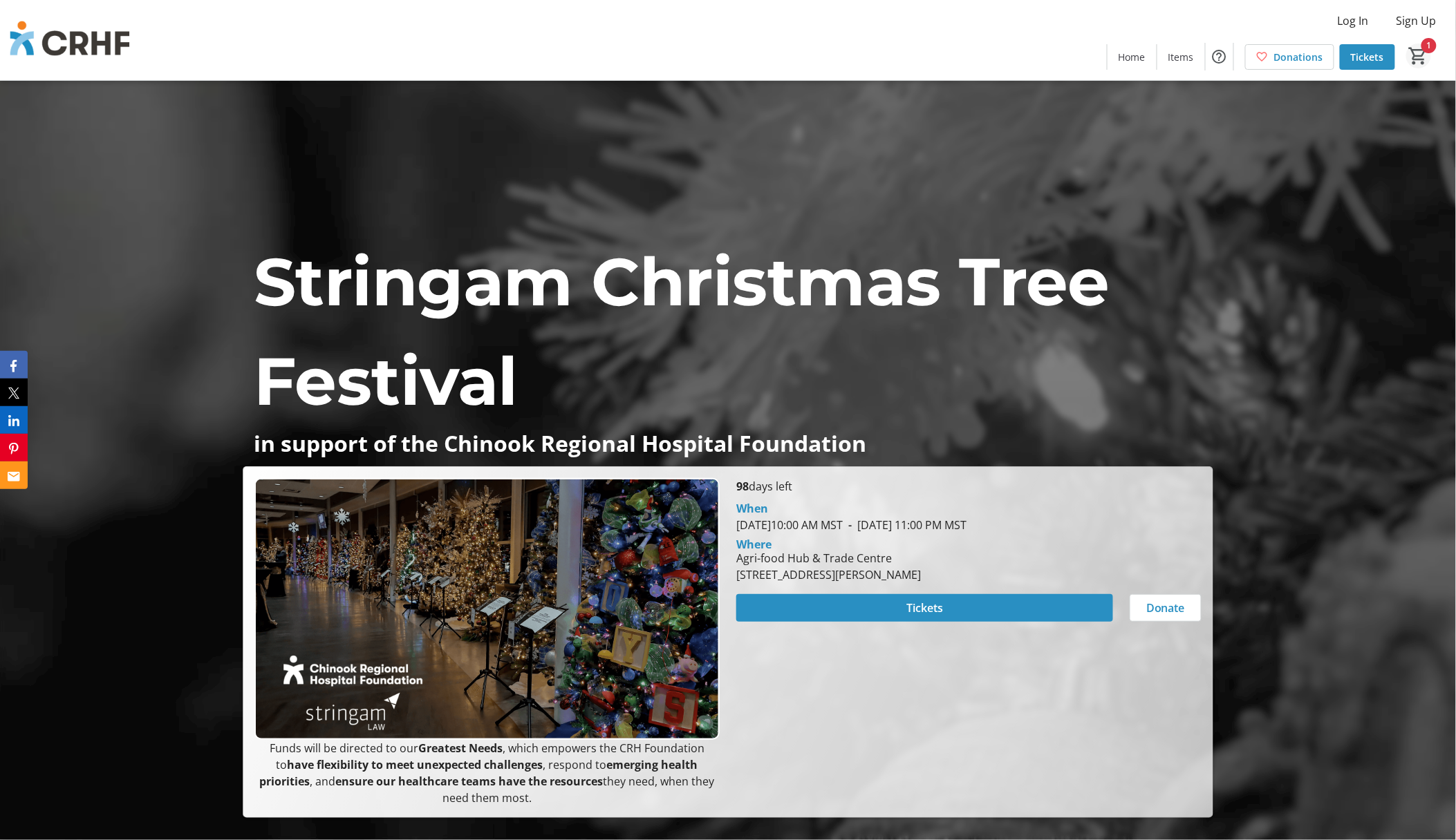
click at [1415, 45] on mat-icon "1" at bounding box center [1418, 55] width 21 height 21
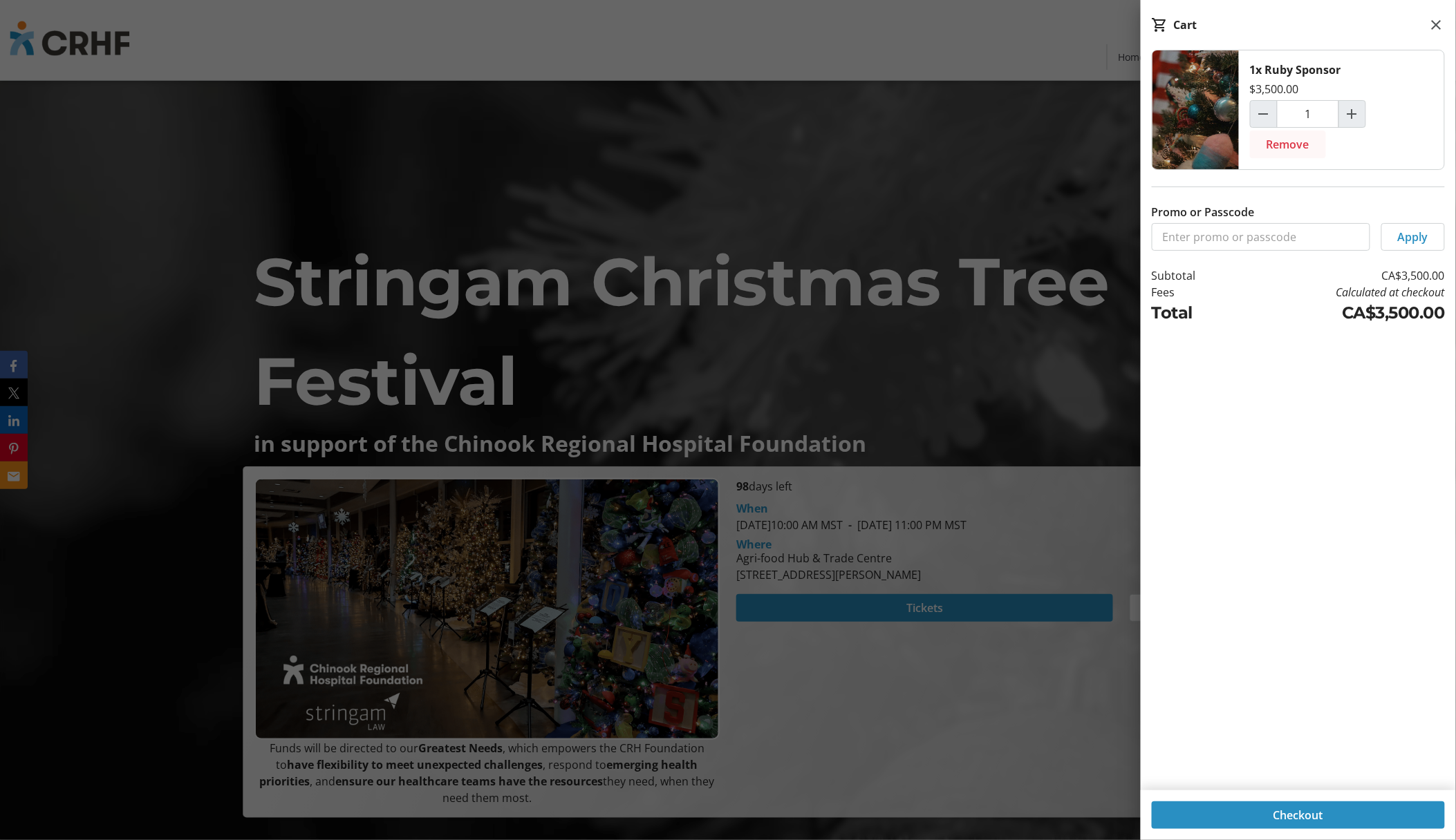
click at [1278, 147] on span "Remove" at bounding box center [1288, 144] width 43 height 16
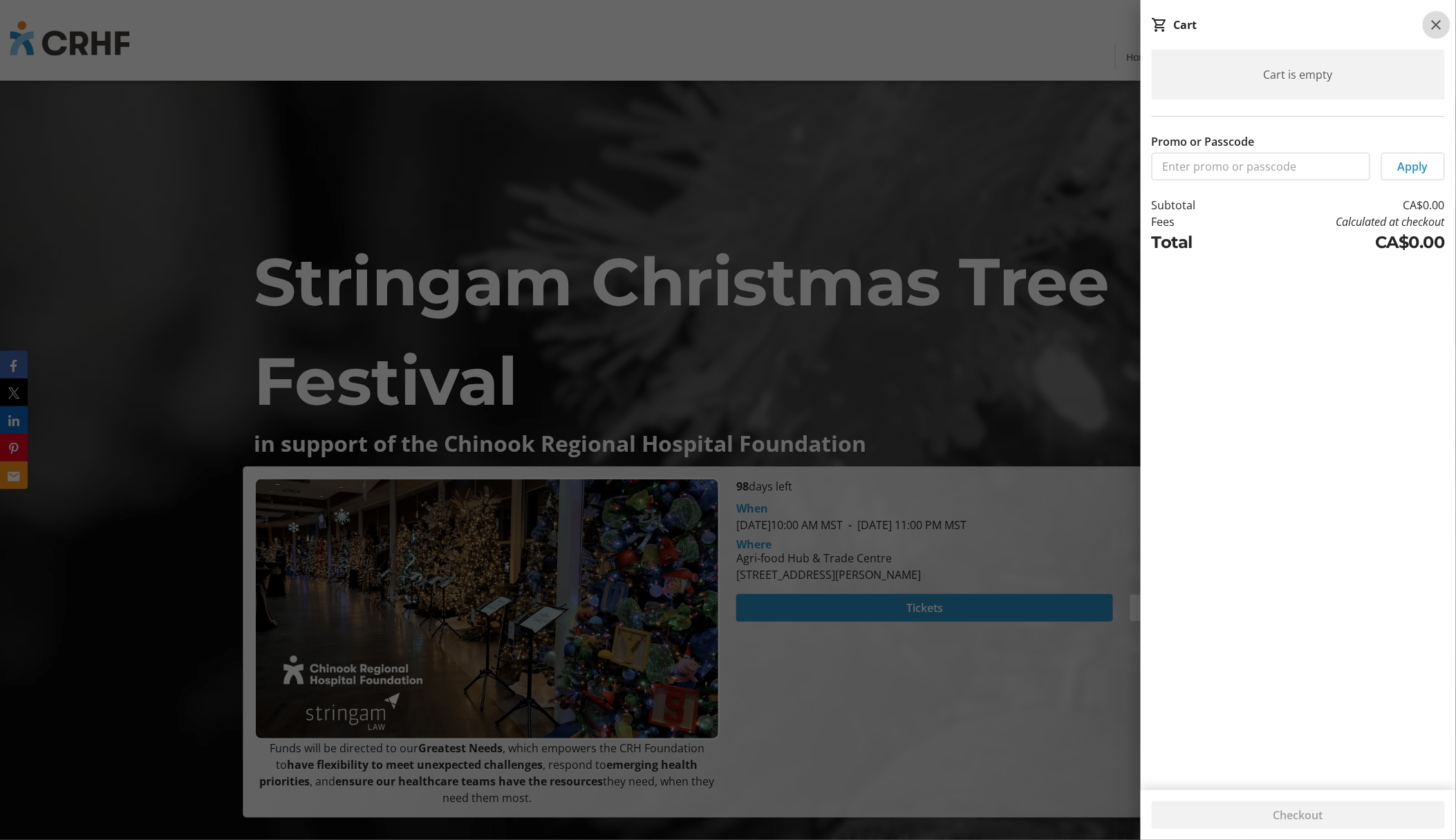
click at [1438, 22] on mat-icon at bounding box center [1436, 24] width 16 height 16
